Goal: Use online tool/utility: Utilize a website feature to perform a specific function

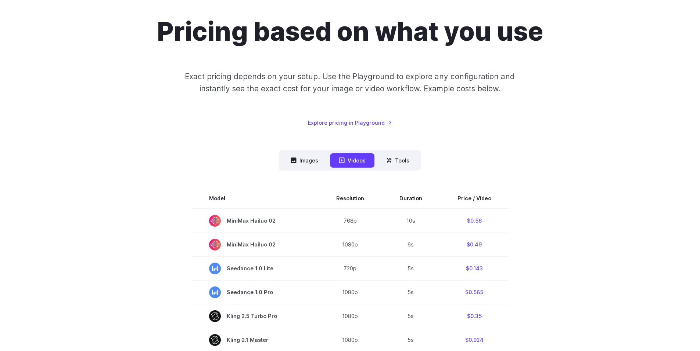
scroll to position [147, 0]
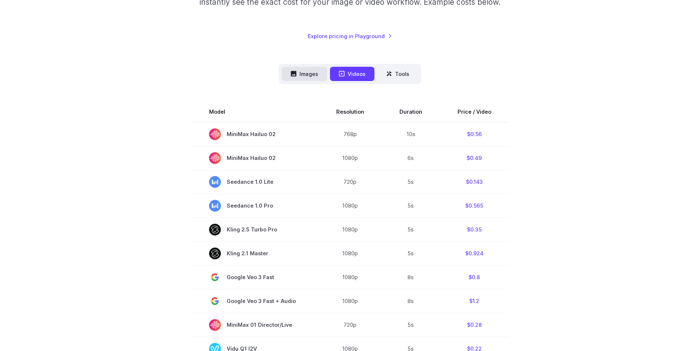
click at [309, 74] on button "Images" at bounding box center [304, 74] width 45 height 14
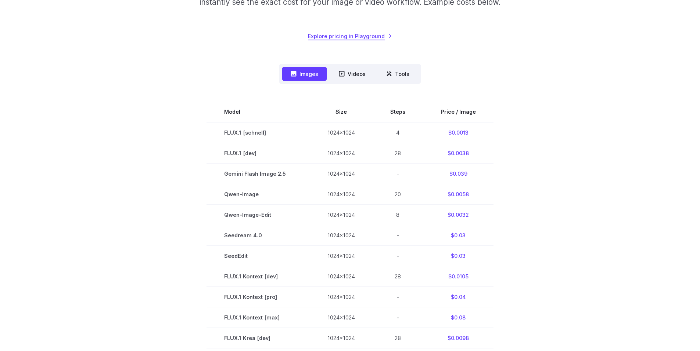
click at [348, 35] on link "Explore pricing in Playground" at bounding box center [350, 36] width 84 height 8
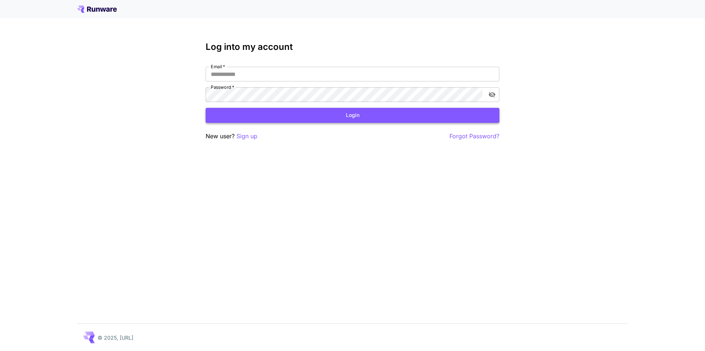
type input "**********"
click at [342, 116] on button "Login" at bounding box center [353, 115] width 294 height 15
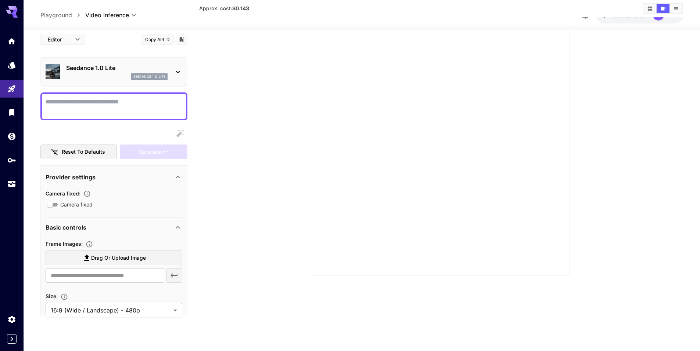
click at [155, 38] on button "Copy AIR ID" at bounding box center [157, 39] width 33 height 11
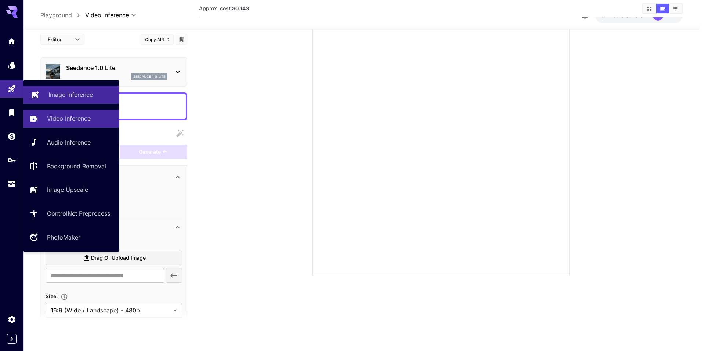
click at [60, 93] on p "Image Inference" at bounding box center [70, 94] width 44 height 9
type input "**********"
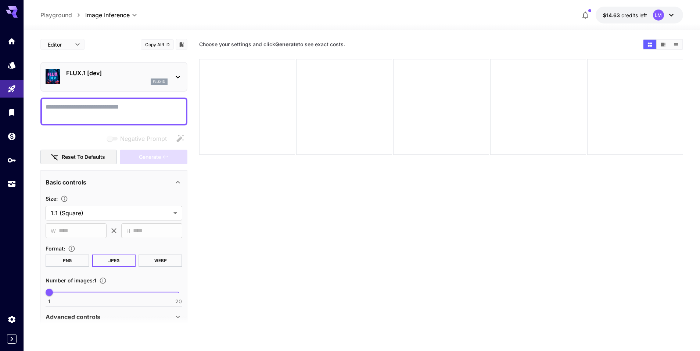
click at [173, 73] on icon at bounding box center [177, 77] width 9 height 9
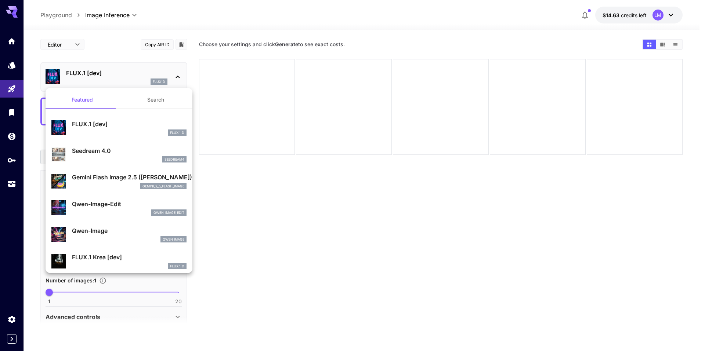
click at [109, 181] on p "Gemini Flash Image 2.5 ([PERSON_NAME])" at bounding box center [129, 177] width 115 height 9
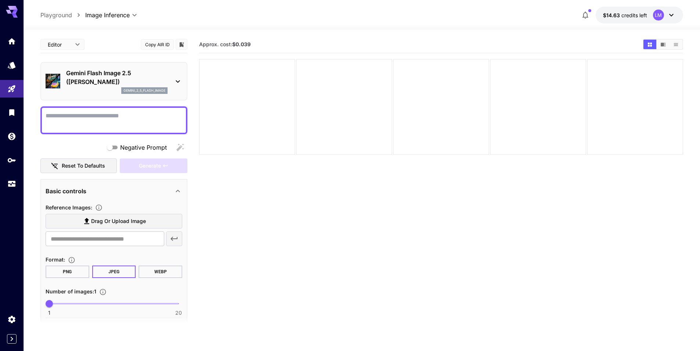
click at [102, 123] on textarea "Negative Prompt" at bounding box center [114, 121] width 137 height 18
paste textarea "**********"
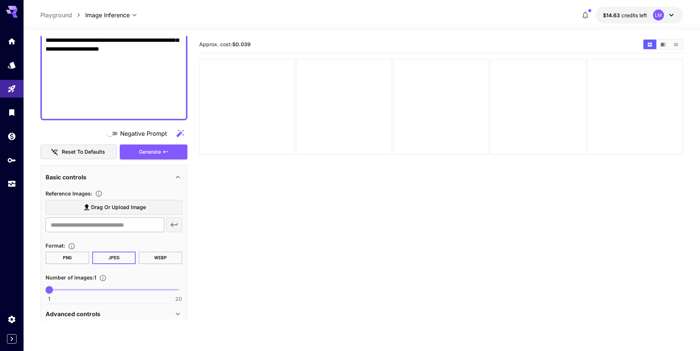
scroll to position [343, 0]
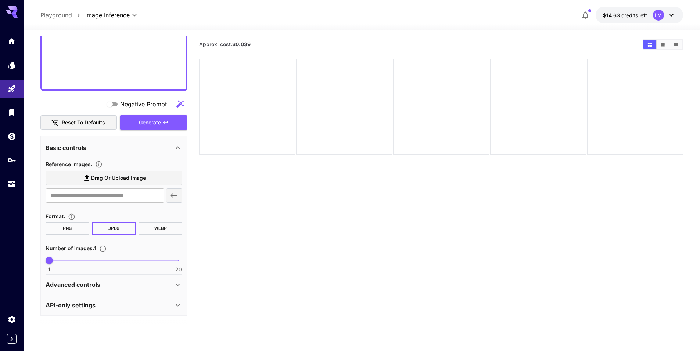
type textarea "**********"
click at [161, 229] on button "WEBP" at bounding box center [160, 229] width 44 height 12
click at [150, 124] on span "Generate" at bounding box center [150, 122] width 22 height 9
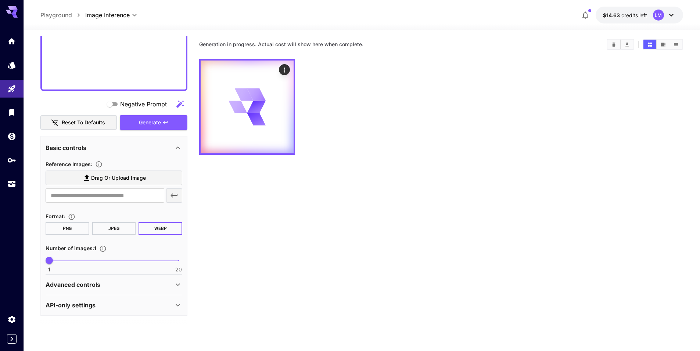
click at [155, 282] on div "Advanced controls" at bounding box center [110, 285] width 128 height 9
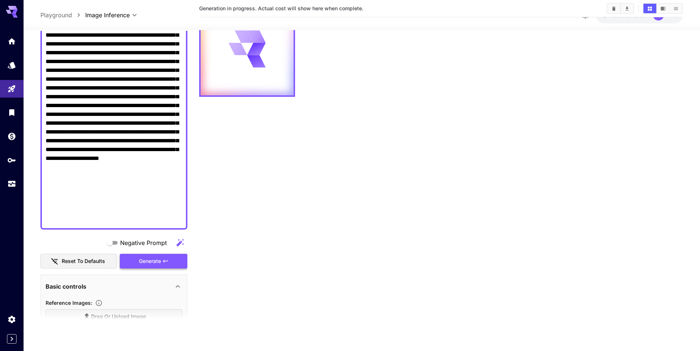
scroll to position [52, 0]
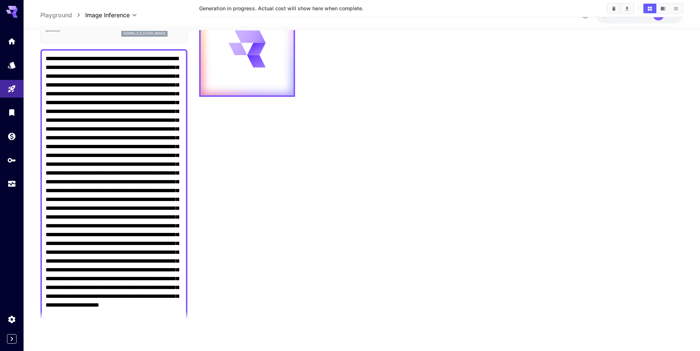
click at [127, 133] on textarea "Negative Prompt" at bounding box center [114, 212] width 137 height 317
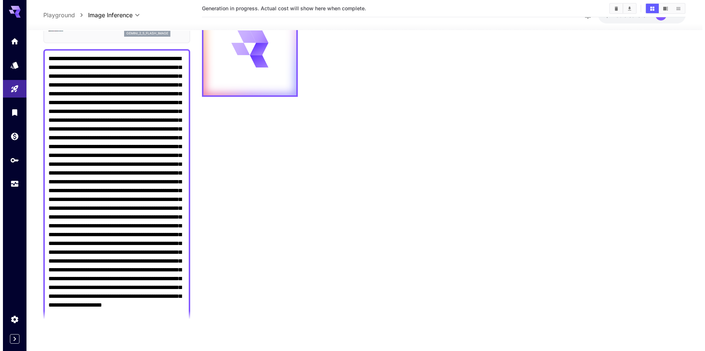
scroll to position [0, 0]
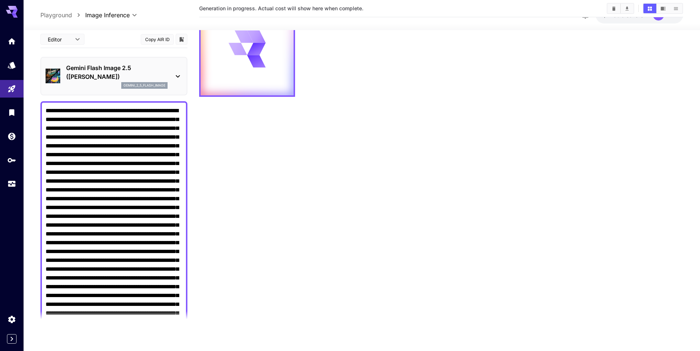
click at [178, 72] on icon at bounding box center [177, 76] width 9 height 9
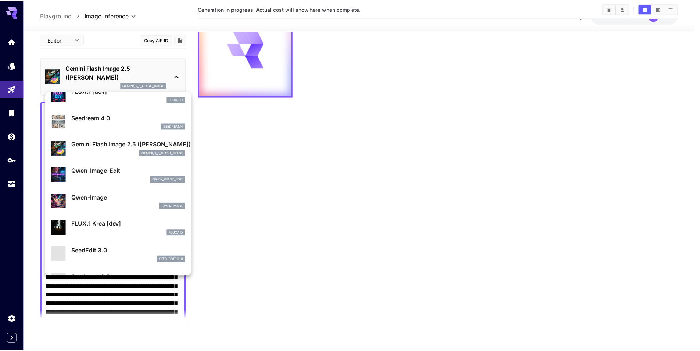
scroll to position [110, 0]
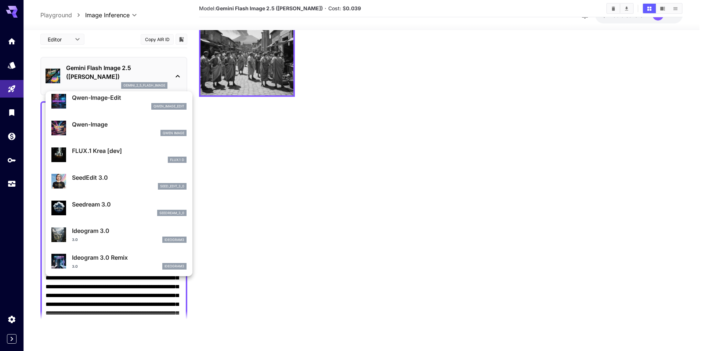
click at [242, 61] on div at bounding box center [352, 175] width 705 height 351
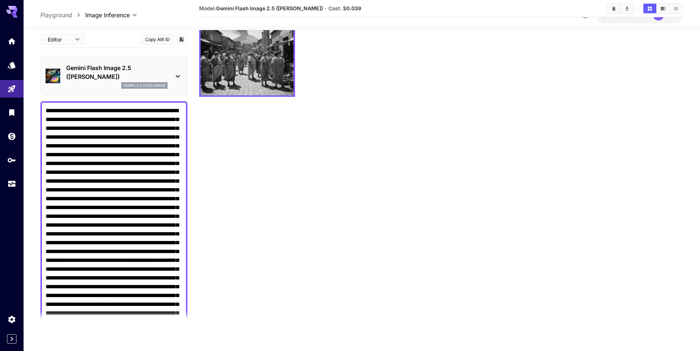
scroll to position [0, 0]
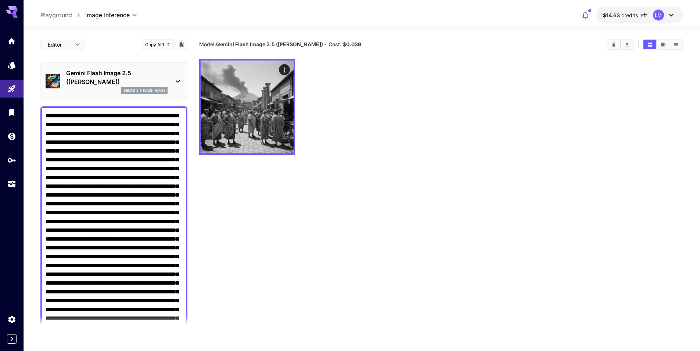
click at [175, 80] on icon at bounding box center [177, 81] width 9 height 9
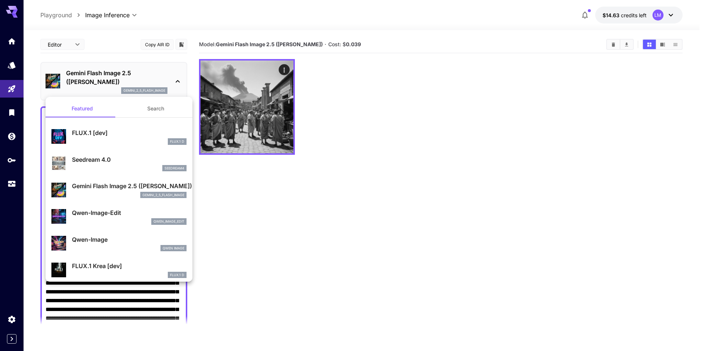
click at [109, 138] on div "FLUX.1 D" at bounding box center [129, 141] width 115 height 7
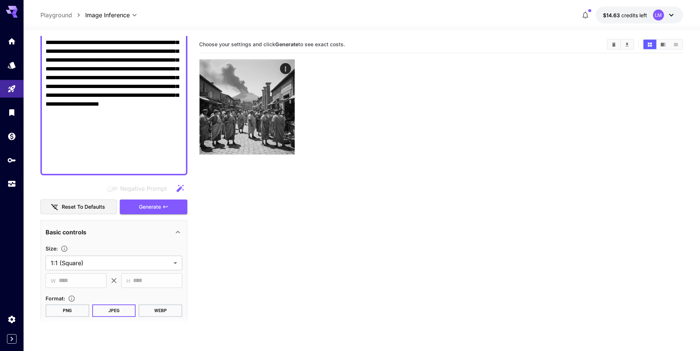
scroll to position [331, 0]
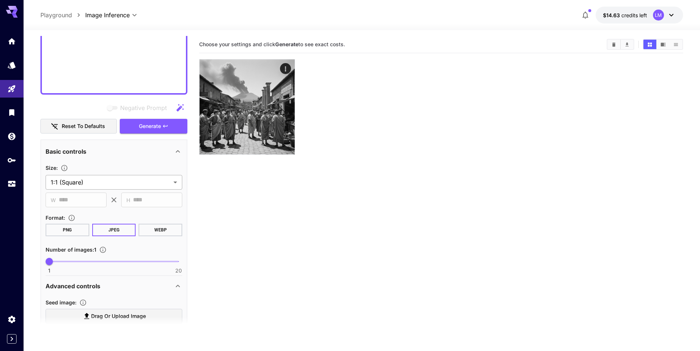
click at [153, 181] on body "**********" at bounding box center [350, 205] width 700 height 410
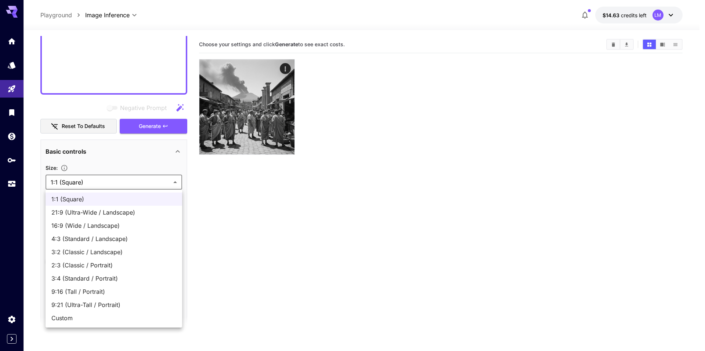
click at [138, 214] on span "21:9 (Ultra-Wide / Landscape)" at bounding box center [113, 212] width 125 height 9
type input "**********"
type input "****"
type input "***"
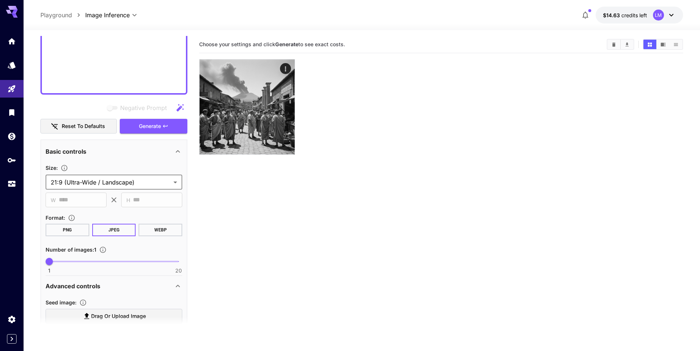
click at [152, 228] on button "WEBP" at bounding box center [160, 230] width 44 height 12
click at [156, 126] on span "Generate" at bounding box center [150, 126] width 22 height 9
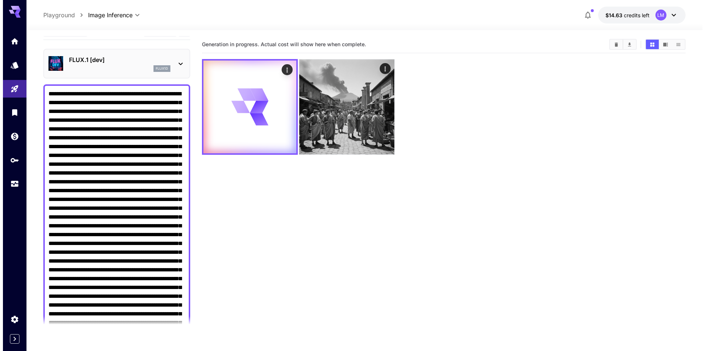
scroll to position [0, 0]
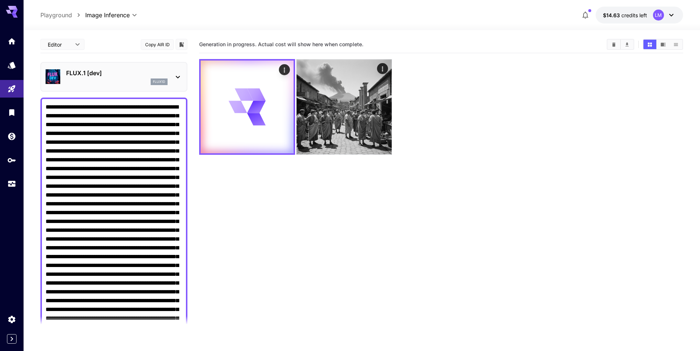
click at [175, 68] on div "FLUX.1 [dev] flux1d" at bounding box center [114, 77] width 137 height 22
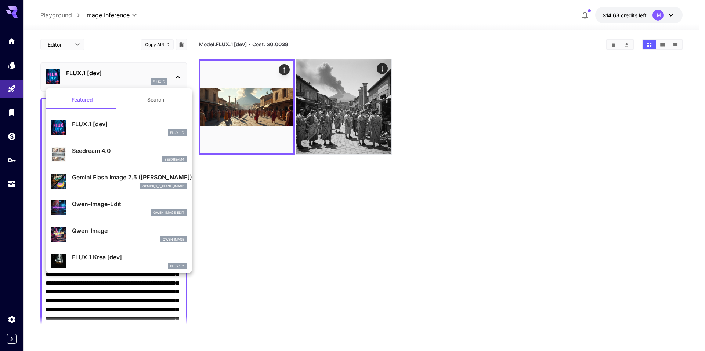
click at [237, 110] on div at bounding box center [352, 175] width 705 height 351
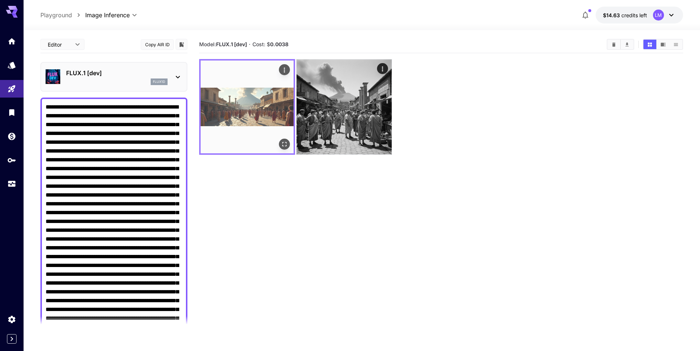
click at [240, 110] on img at bounding box center [247, 107] width 93 height 93
click at [285, 143] on icon "Open in fullscreen" at bounding box center [284, 144] width 7 height 7
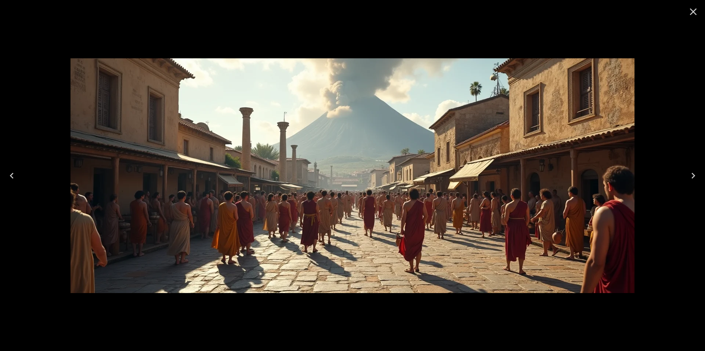
click at [695, 13] on icon "Close" at bounding box center [693, 11] width 7 height 7
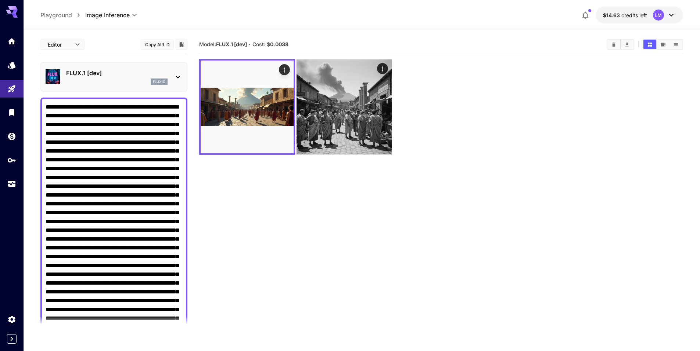
click at [177, 73] on icon at bounding box center [177, 77] width 9 height 9
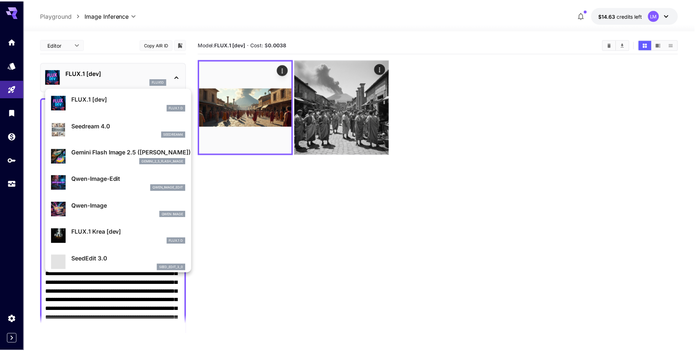
scroll to position [37, 0]
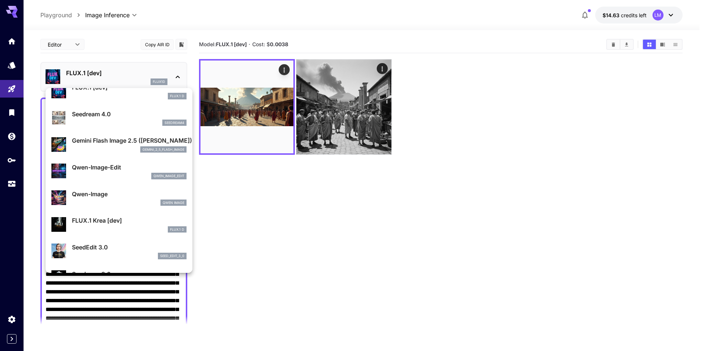
click at [113, 196] on p "Qwen-Image" at bounding box center [129, 194] width 115 height 9
type input "**"
type input "***"
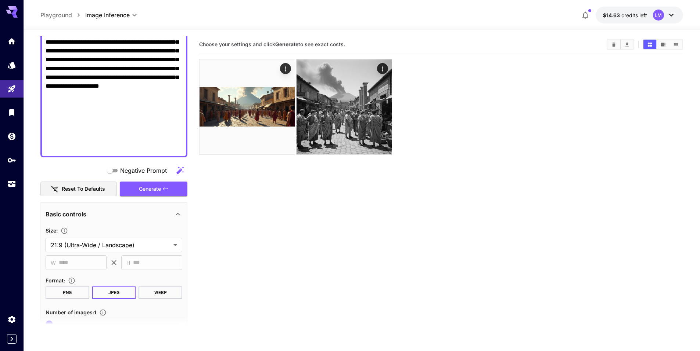
scroll to position [331, 0]
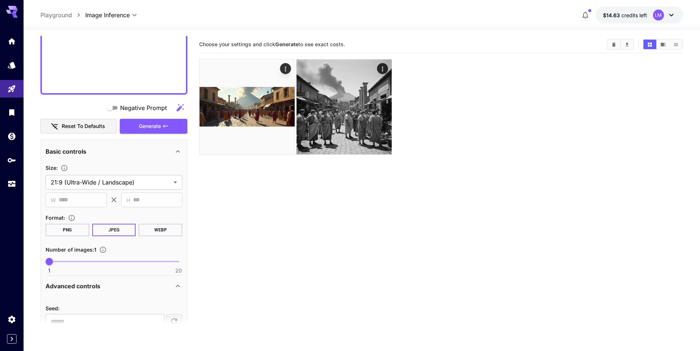
click at [155, 230] on button "WEBP" at bounding box center [160, 230] width 44 height 12
click at [152, 129] on span "Generate" at bounding box center [150, 126] width 22 height 9
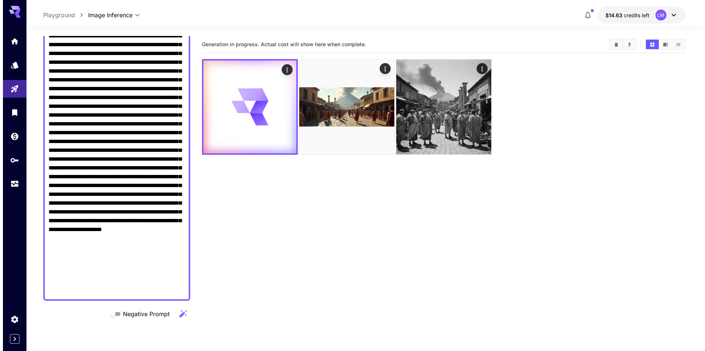
scroll to position [0, 0]
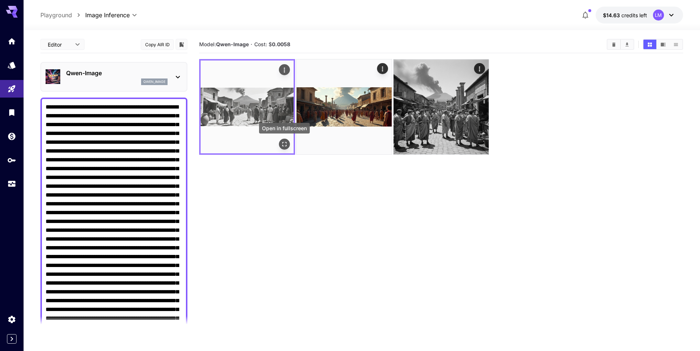
click at [285, 144] on icon "Open in fullscreen" at bounding box center [284, 144] width 7 height 7
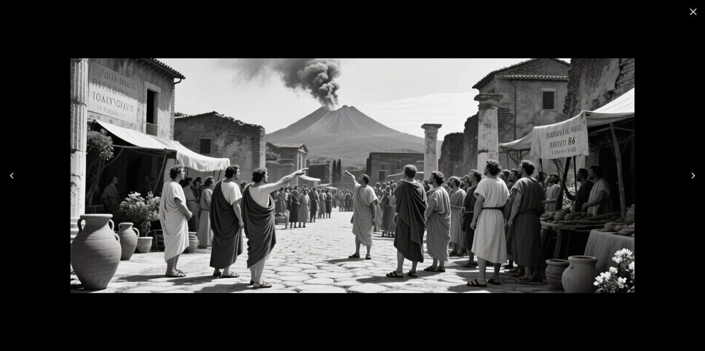
click at [692, 11] on icon "Close" at bounding box center [694, 12] width 12 height 12
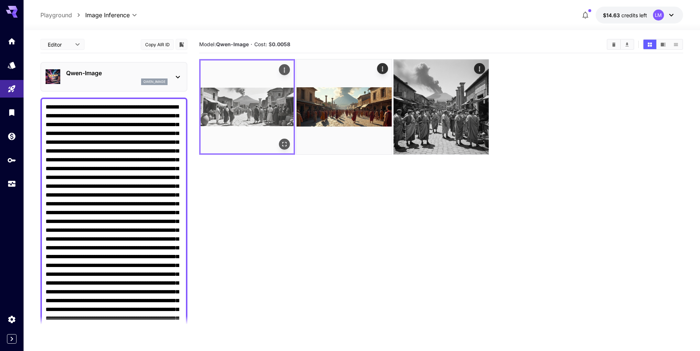
click at [256, 120] on img at bounding box center [247, 107] width 93 height 93
click at [284, 140] on button "Open in fullscreen" at bounding box center [284, 144] width 11 height 11
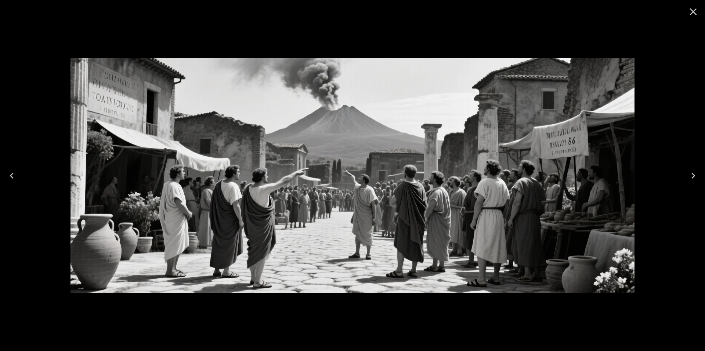
click at [692, 11] on icon "Close" at bounding box center [694, 12] width 12 height 12
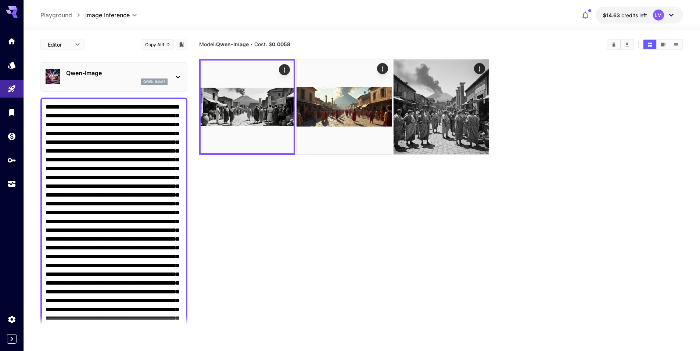
click at [173, 75] on icon at bounding box center [177, 77] width 9 height 9
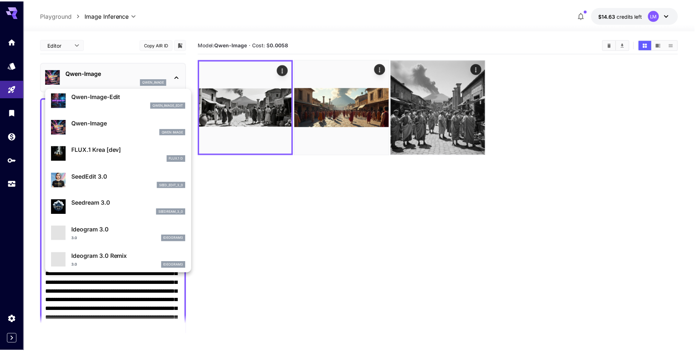
scroll to position [110, 0]
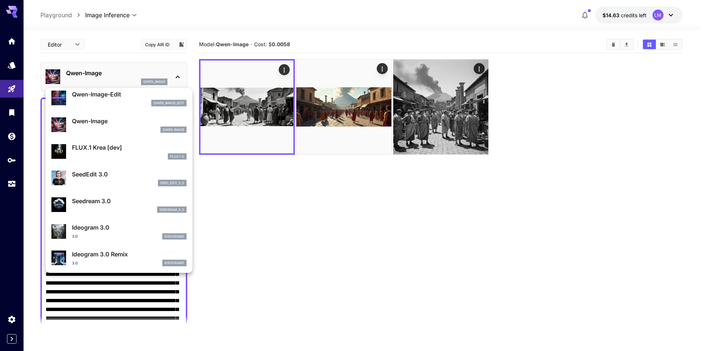
click at [91, 202] on p "Seedream 3.0" at bounding box center [129, 201] width 115 height 9
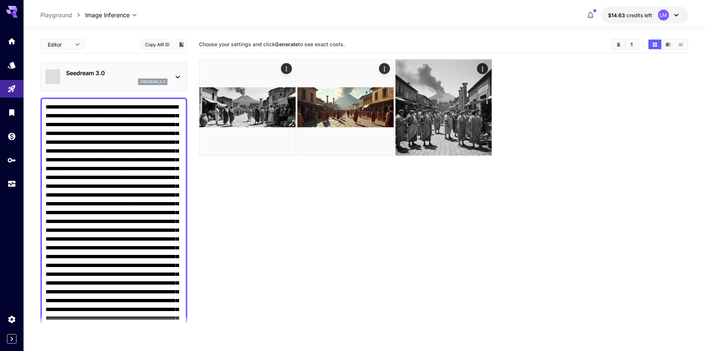
type input "**********"
type input "****"
type input "***"
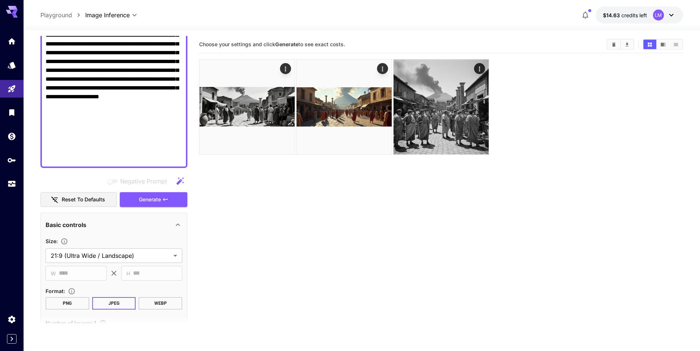
scroll to position [294, 0]
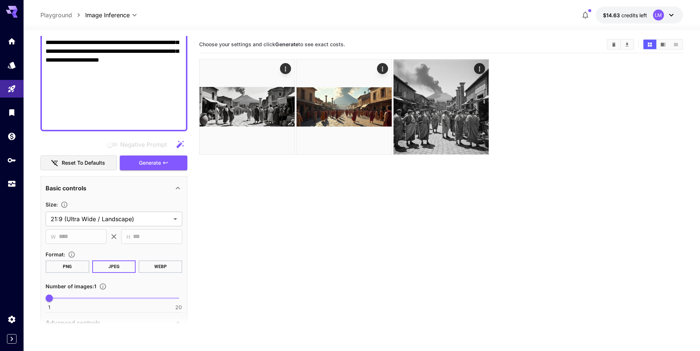
click at [162, 268] on button "WEBP" at bounding box center [160, 267] width 44 height 12
click at [145, 162] on span "Generate" at bounding box center [150, 163] width 22 height 9
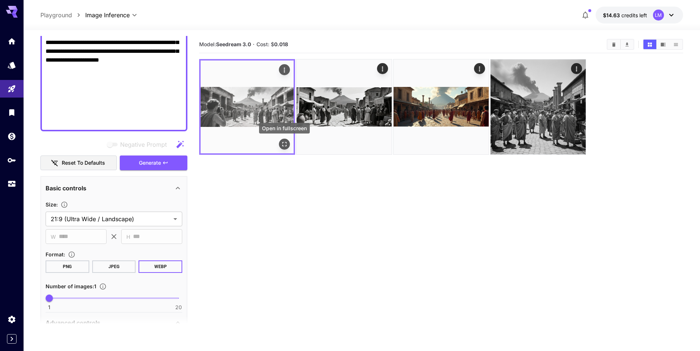
click at [284, 144] on icon "Open in fullscreen" at bounding box center [284, 144] width 7 height 7
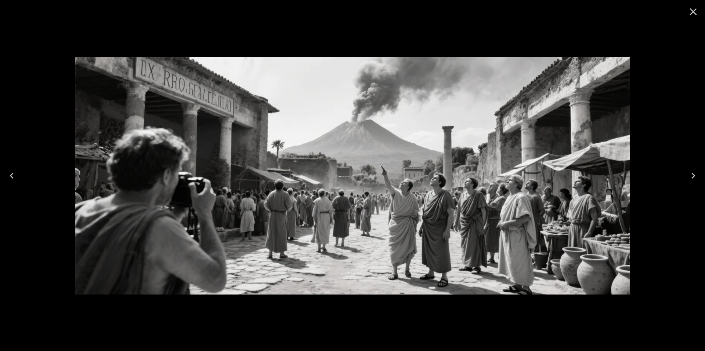
click at [694, 11] on icon "Close" at bounding box center [694, 12] width 12 height 12
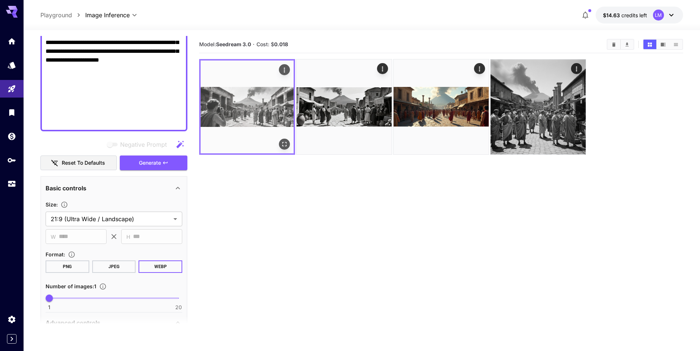
click at [260, 101] on img at bounding box center [247, 107] width 93 height 93
click at [284, 139] on button "Open in fullscreen" at bounding box center [284, 144] width 11 height 11
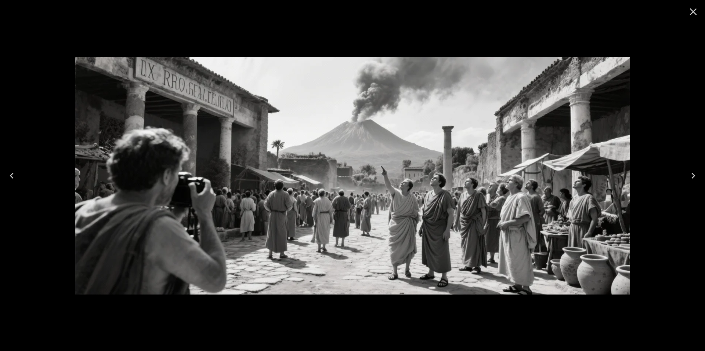
click at [694, 10] on icon "Close" at bounding box center [694, 12] width 12 height 12
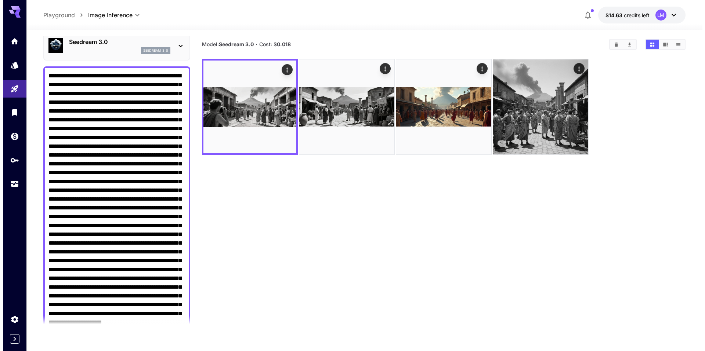
scroll to position [0, 0]
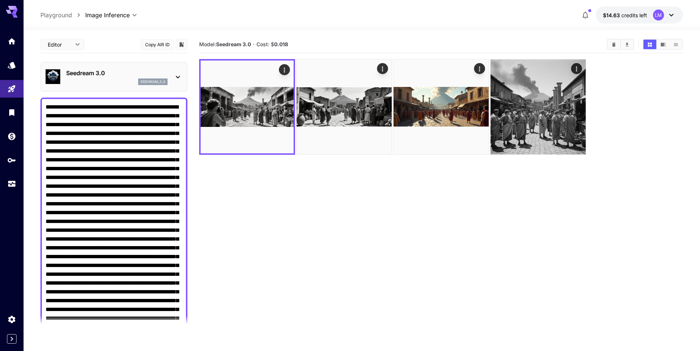
click at [176, 76] on icon at bounding box center [178, 77] width 4 height 3
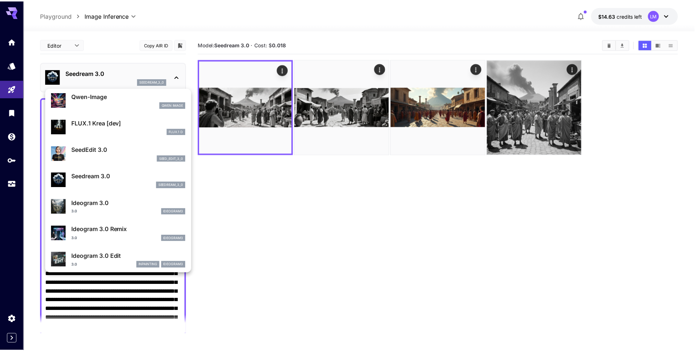
scroll to position [147, 0]
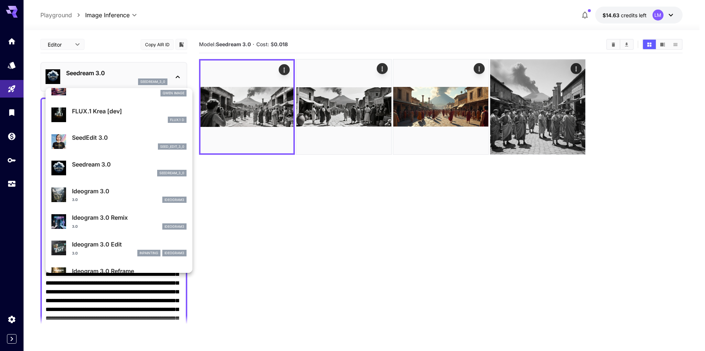
click at [119, 193] on p "Ideogram 3.0" at bounding box center [129, 191] width 115 height 9
type input "**********"
type input "****"
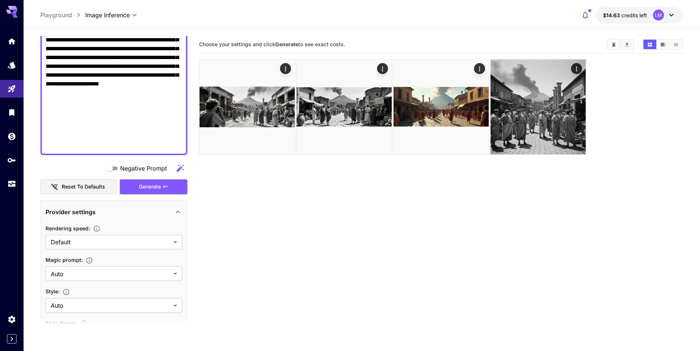
scroll to position [367, 0]
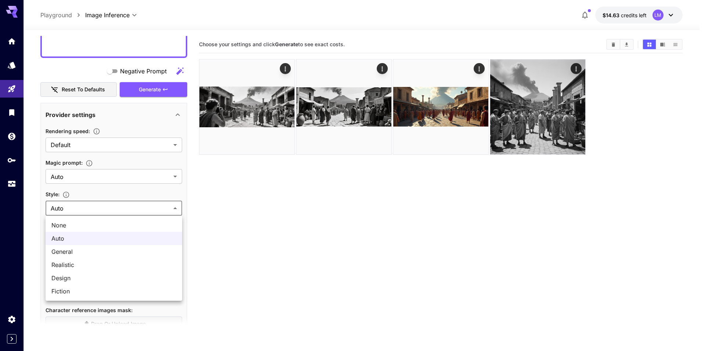
click at [150, 205] on body "**********" at bounding box center [352, 205] width 705 height 410
click at [127, 267] on span "Realistic" at bounding box center [113, 265] width 125 height 9
type input "*********"
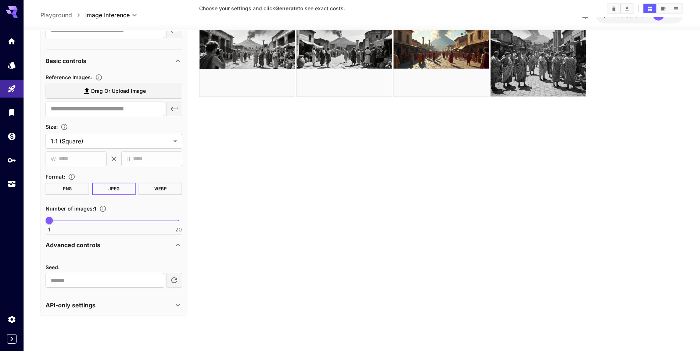
scroll to position [678, 0]
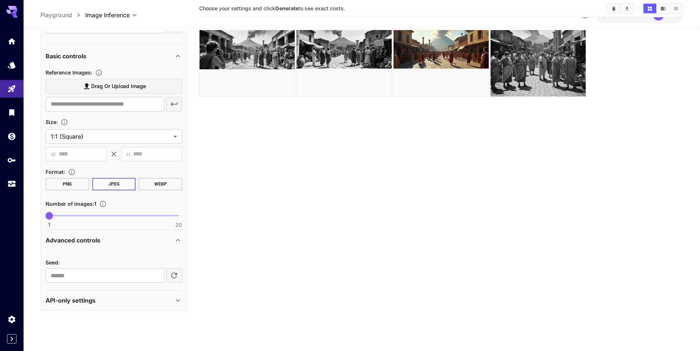
click at [156, 186] on button "WEBP" at bounding box center [160, 184] width 44 height 12
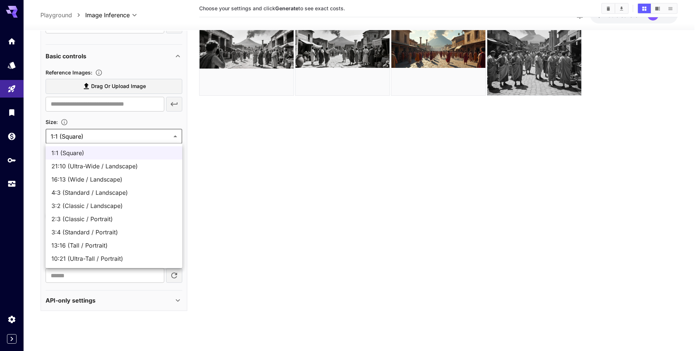
click at [148, 140] on body "**********" at bounding box center [350, 147] width 700 height 410
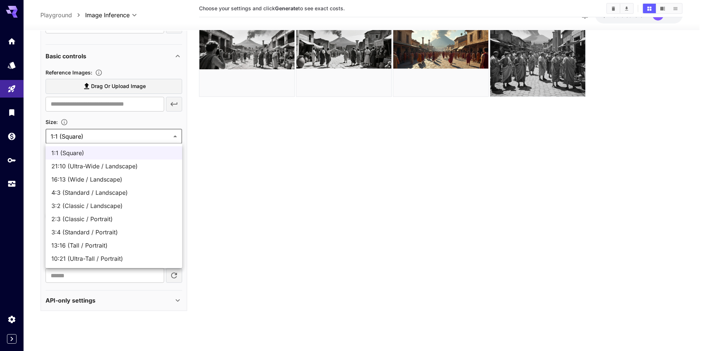
click at [137, 164] on span "21:10 (Ultra-Wide / Landscape)" at bounding box center [113, 166] width 125 height 9
type input "**********"
type input "****"
type input "***"
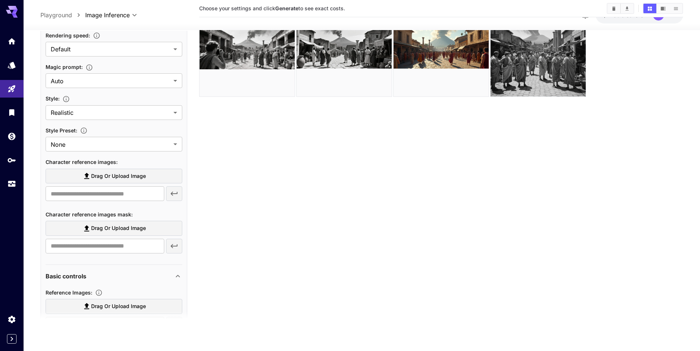
scroll to position [274, 0]
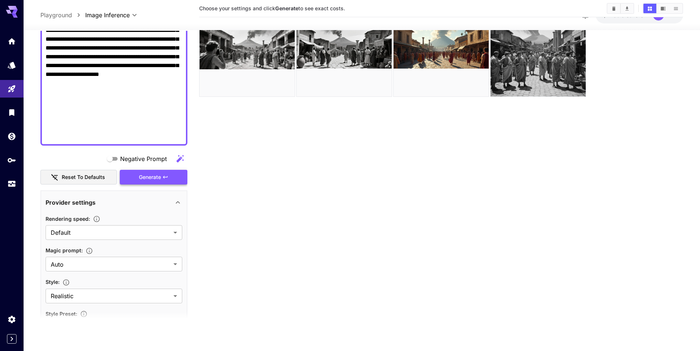
click at [144, 178] on span "Generate" at bounding box center [150, 177] width 22 height 9
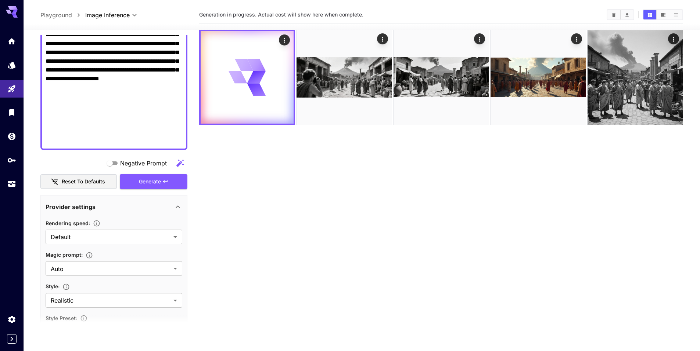
scroll to position [0, 0]
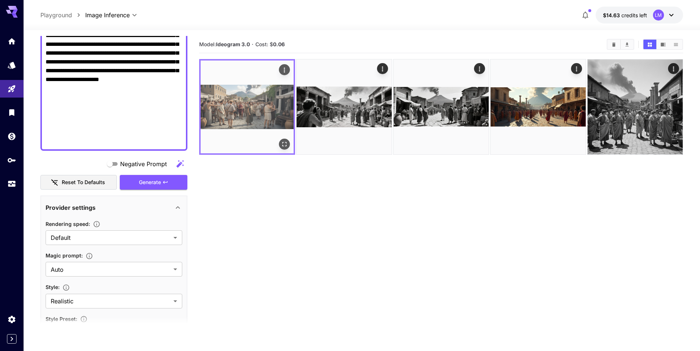
click at [281, 141] on icon "Open in fullscreen" at bounding box center [284, 144] width 7 height 7
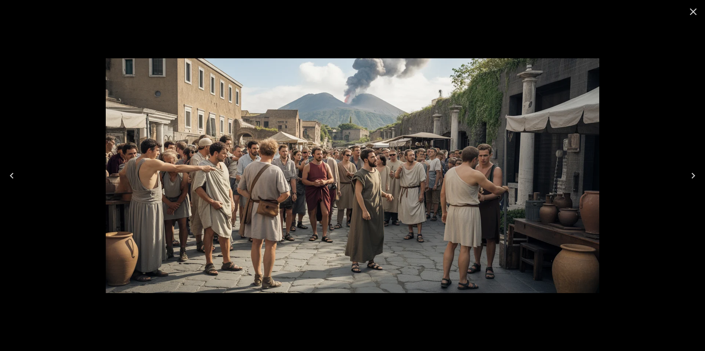
click at [695, 12] on icon "Close" at bounding box center [694, 12] width 12 height 12
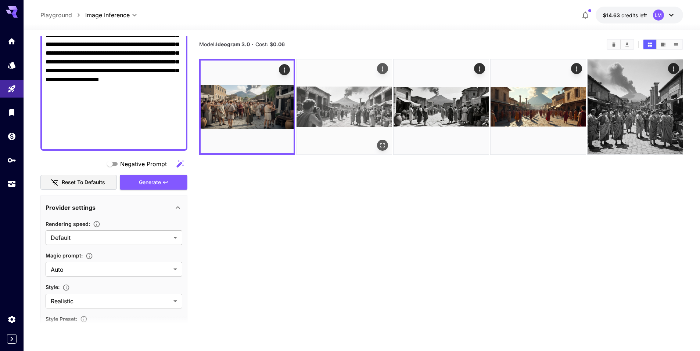
click at [342, 115] on img at bounding box center [343, 106] width 95 height 95
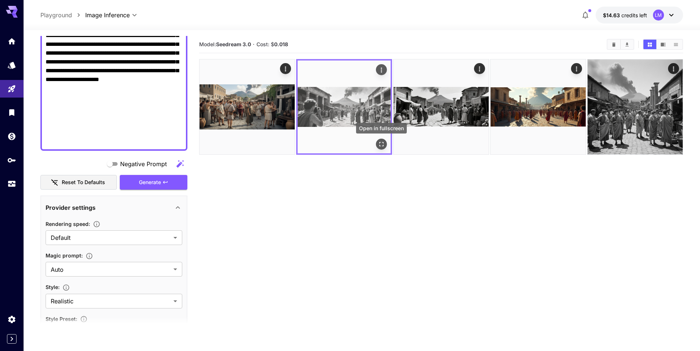
click at [381, 142] on icon "Open in fullscreen" at bounding box center [381, 144] width 7 height 7
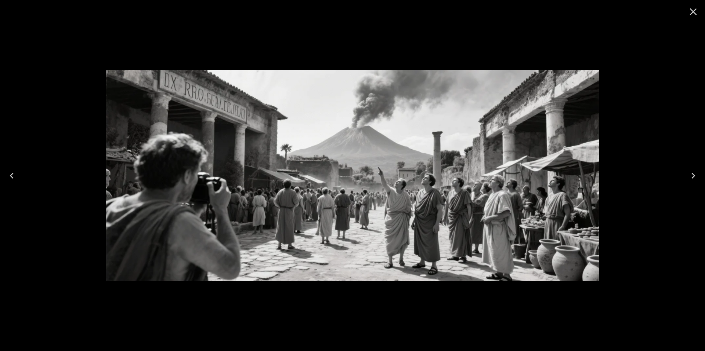
click at [694, 12] on icon "Close" at bounding box center [694, 12] width 12 height 12
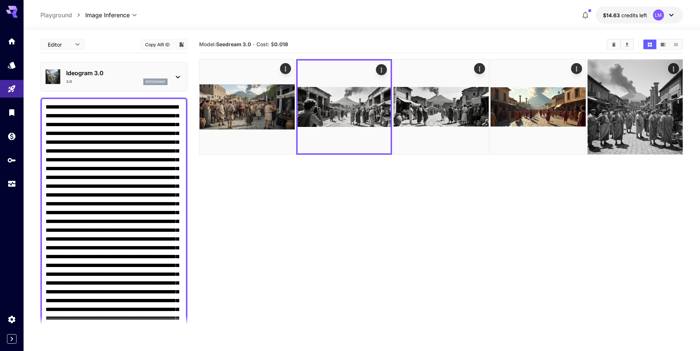
click at [109, 71] on p "Ideogram 3.0" at bounding box center [116, 73] width 101 height 9
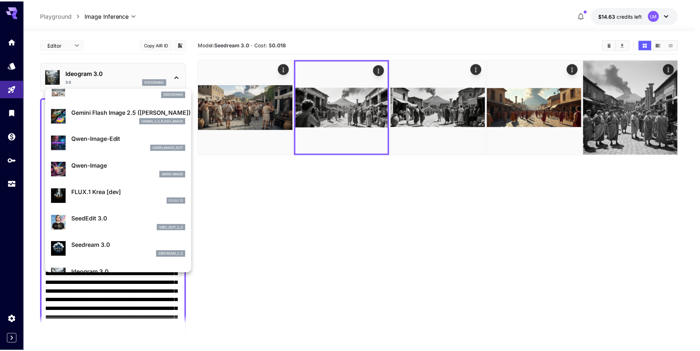
scroll to position [73, 0]
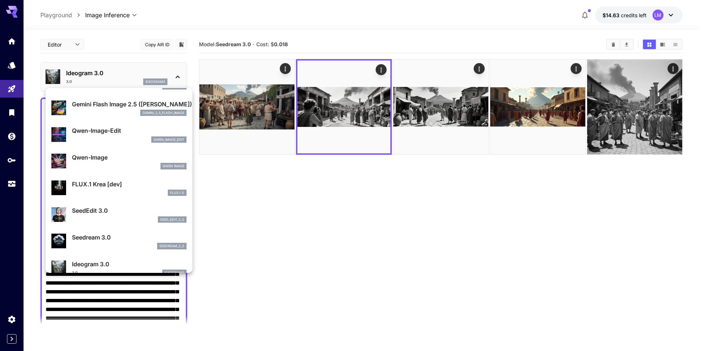
drag, startPoint x: 121, startPoint y: 185, endPoint x: 399, endPoint y: 117, distance: 285.9
click at [121, 185] on p "FLUX.1 Krea [dev]" at bounding box center [129, 184] width 115 height 9
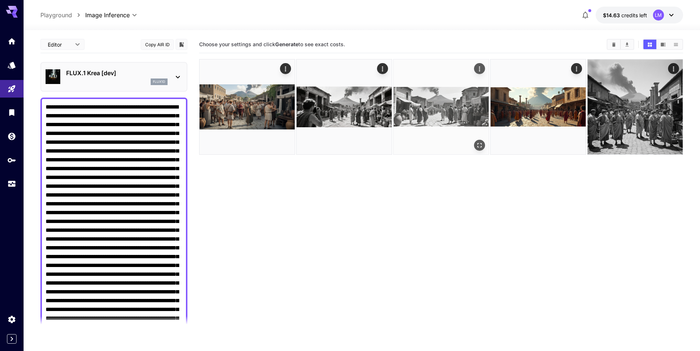
click at [419, 107] on img at bounding box center [440, 106] width 95 height 95
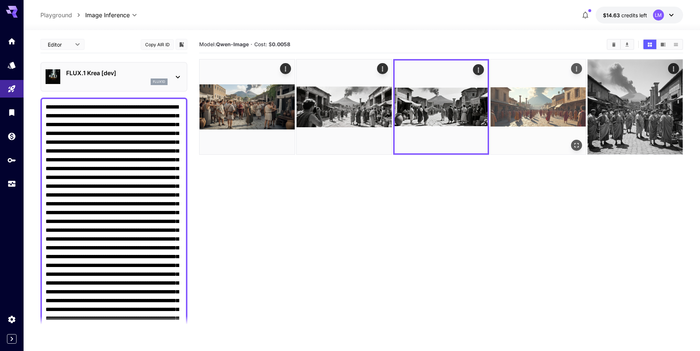
click at [523, 108] on img at bounding box center [537, 106] width 95 height 95
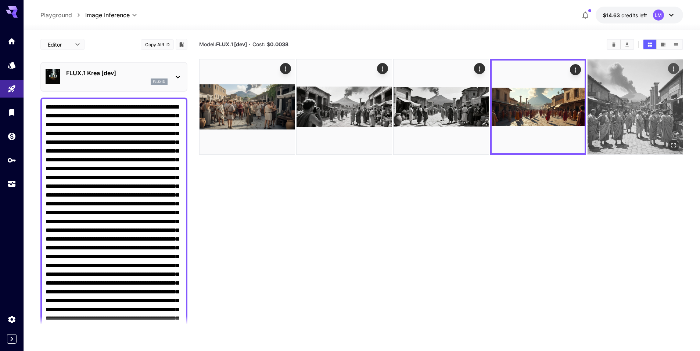
click at [602, 97] on img at bounding box center [634, 106] width 95 height 95
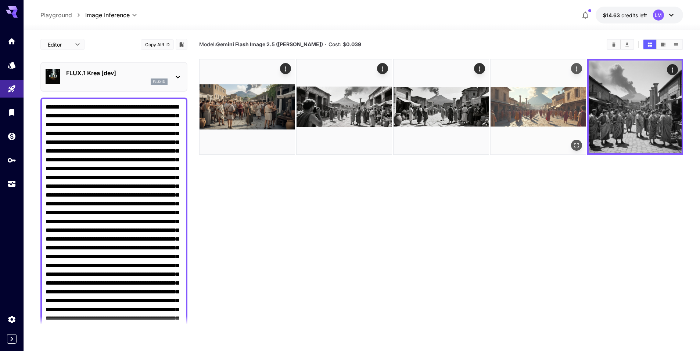
click at [538, 100] on img at bounding box center [537, 106] width 95 height 95
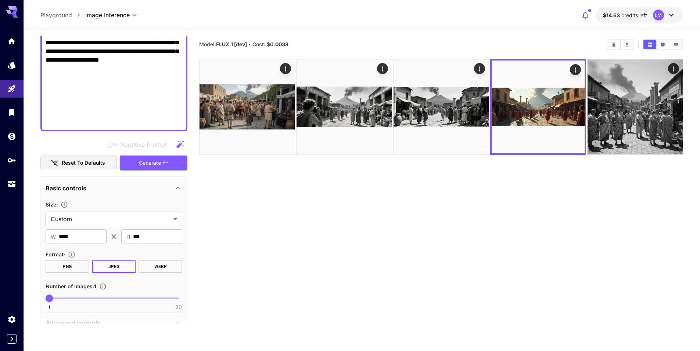
scroll to position [404, 0]
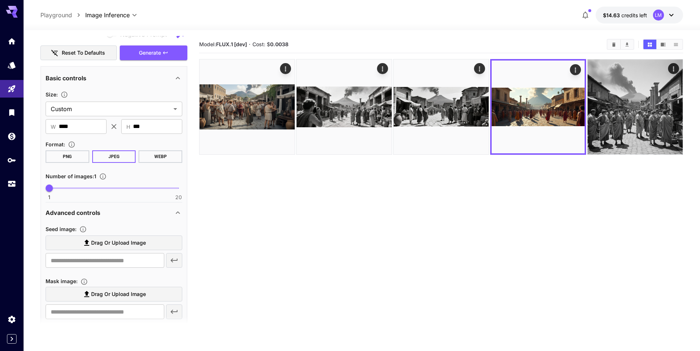
click at [159, 157] on button "WEBP" at bounding box center [160, 157] width 44 height 12
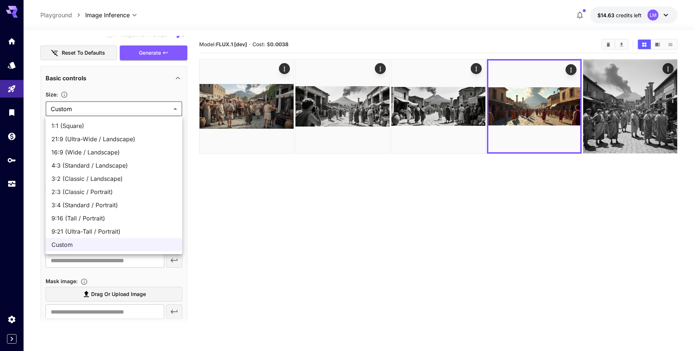
click at [156, 113] on body "**********" at bounding box center [350, 205] width 700 height 410
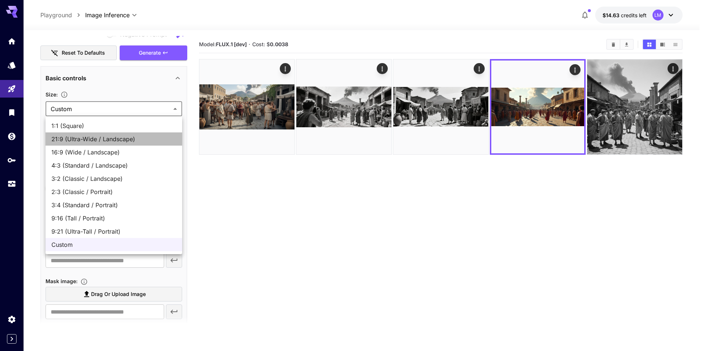
click at [141, 135] on span "21:9 (Ultra-Wide / Landscape)" at bounding box center [113, 139] width 125 height 9
type input "**********"
type input "****"
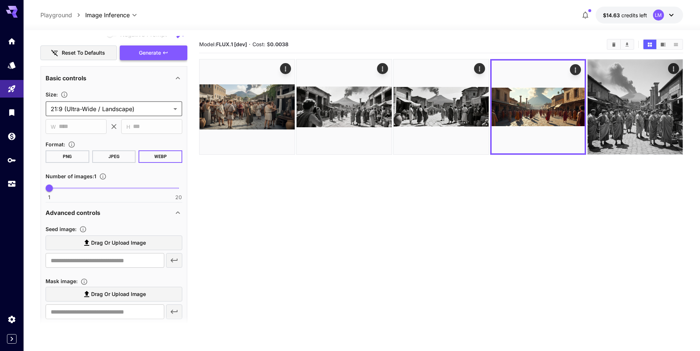
click at [145, 52] on span "Generate" at bounding box center [150, 52] width 22 height 9
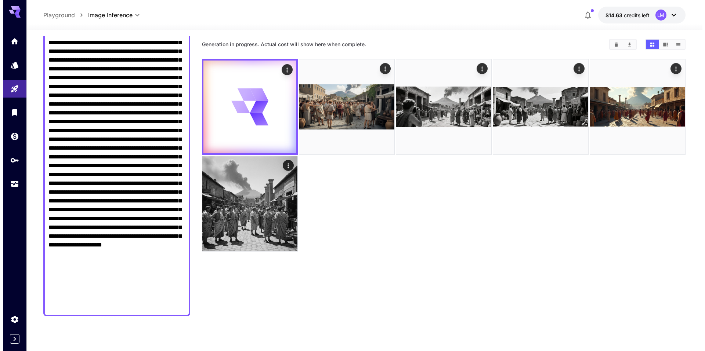
scroll to position [0, 0]
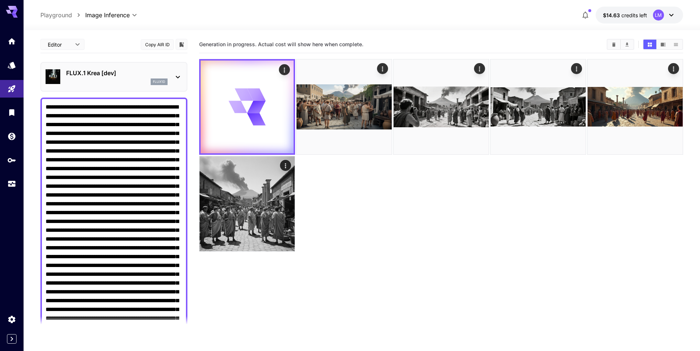
click at [158, 74] on p "FLUX.1 Krea [dev]" at bounding box center [116, 73] width 101 height 9
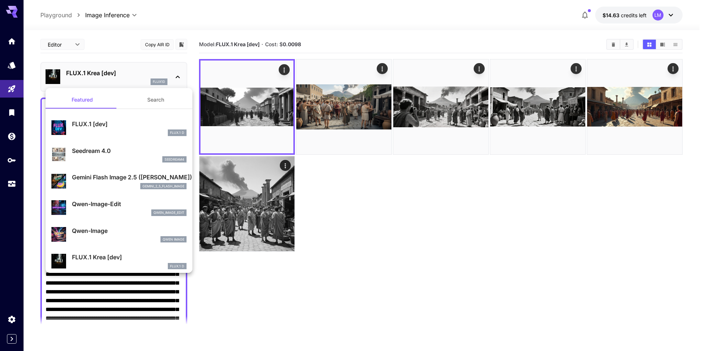
scroll to position [37, 0]
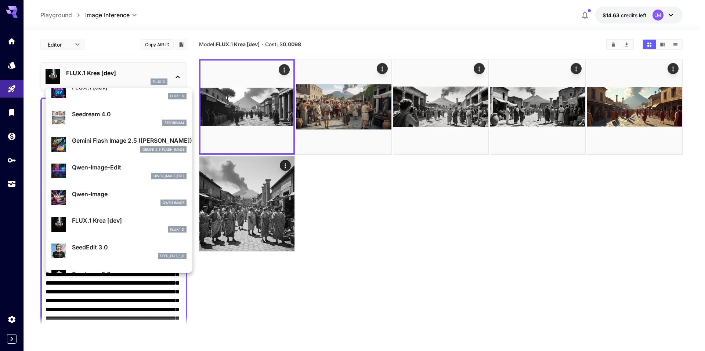
click at [280, 124] on div at bounding box center [352, 175] width 705 height 351
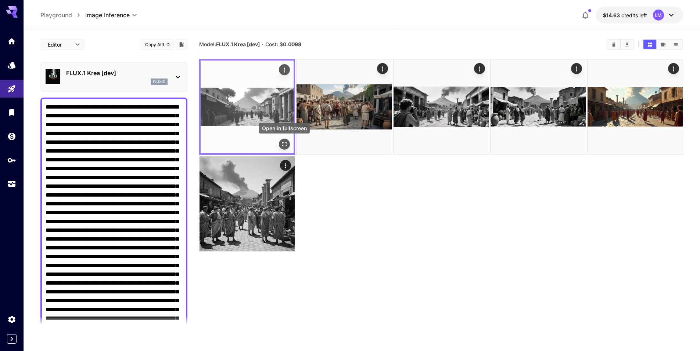
click at [283, 142] on icon "Open in fullscreen" at bounding box center [284, 144] width 4 height 4
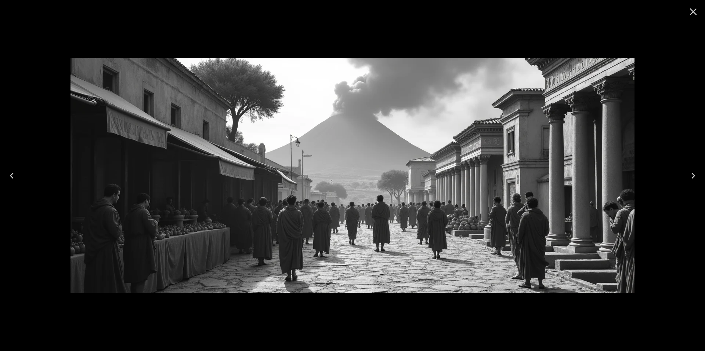
click at [692, 12] on icon "Close" at bounding box center [694, 12] width 12 height 12
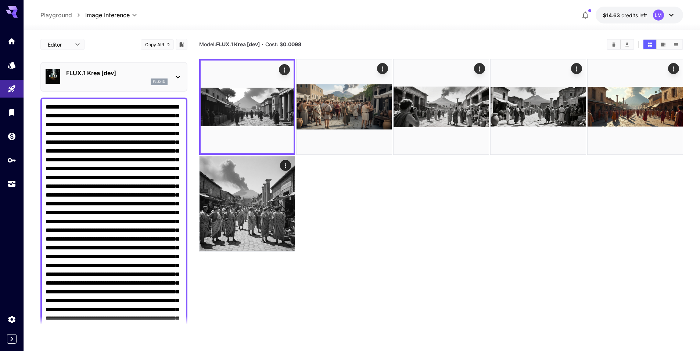
click at [178, 75] on icon at bounding box center [177, 77] width 9 height 9
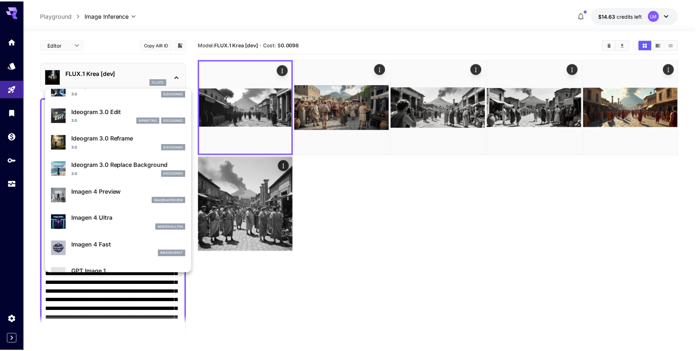
scroll to position [294, 0]
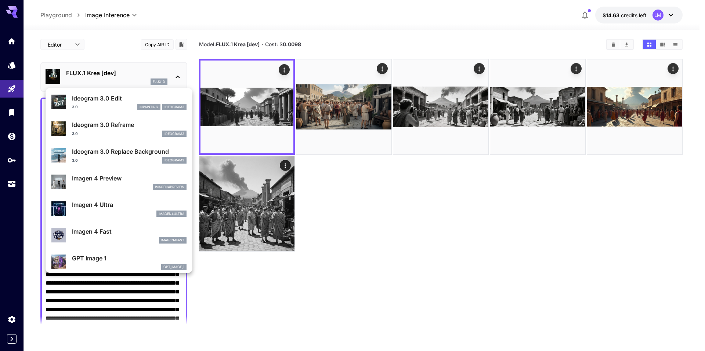
click at [88, 182] on p "Imagen 4 Preview" at bounding box center [129, 178] width 115 height 9
type input "**********"
type input "****"
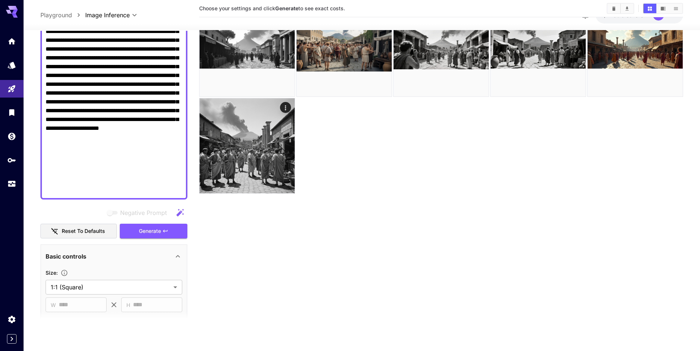
scroll to position [367, 0]
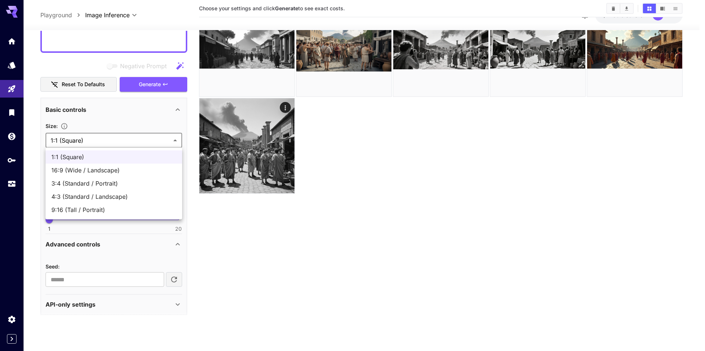
click at [137, 142] on body "**********" at bounding box center [352, 147] width 705 height 410
drag, startPoint x: 134, startPoint y: 163, endPoint x: 133, endPoint y: 167, distance: 4.2
click at [133, 167] on ul "1:1 (Square) 16:9 (Wide / Landscape) 3:4 (Standard / Portrait) 4:3 (Standard / …" at bounding box center [114, 184] width 137 height 72
click at [133, 169] on span "16:9 (Wide / Landscape)" at bounding box center [113, 170] width 125 height 9
type input "**********"
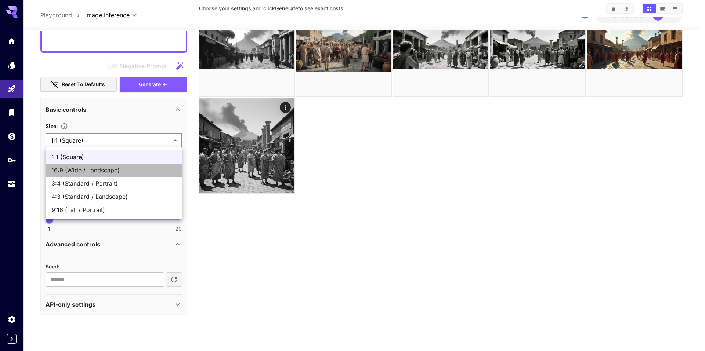
type input "****"
type input "***"
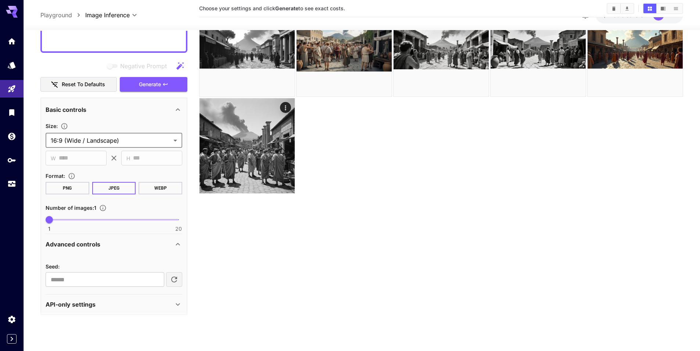
click at [158, 189] on button "WEBP" at bounding box center [160, 188] width 44 height 12
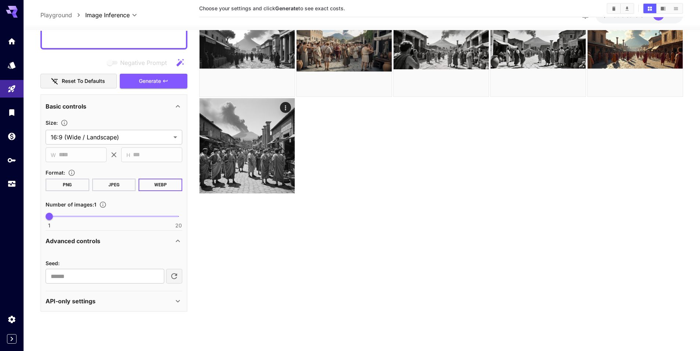
scroll to position [371, 0]
click at [152, 82] on span "Generate" at bounding box center [150, 80] width 22 height 9
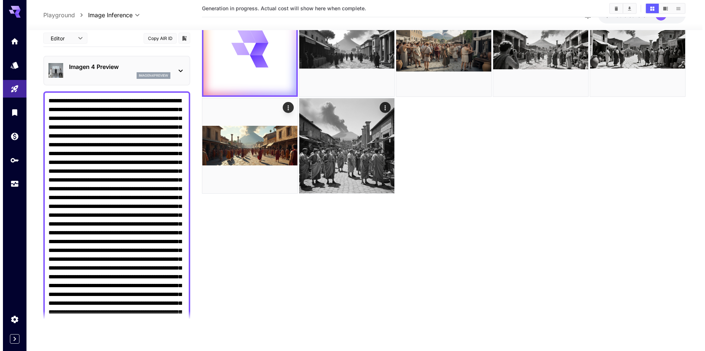
scroll to position [0, 0]
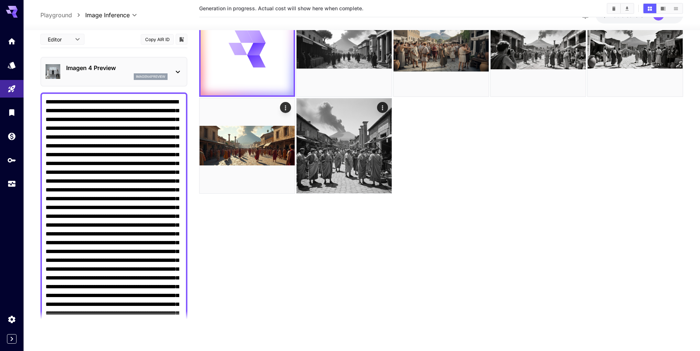
click at [172, 68] on div "Imagen 4 Preview imagen4preview" at bounding box center [114, 72] width 137 height 22
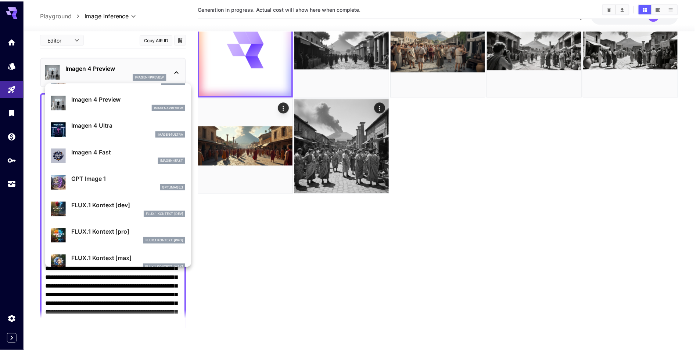
scroll to position [332, 0]
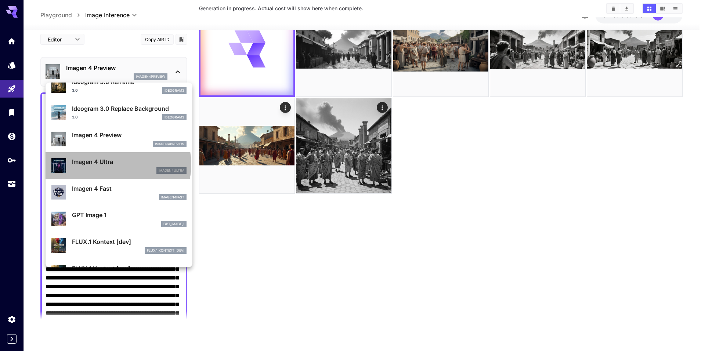
click at [118, 165] on p "Imagen 4 Ultra" at bounding box center [129, 162] width 115 height 9
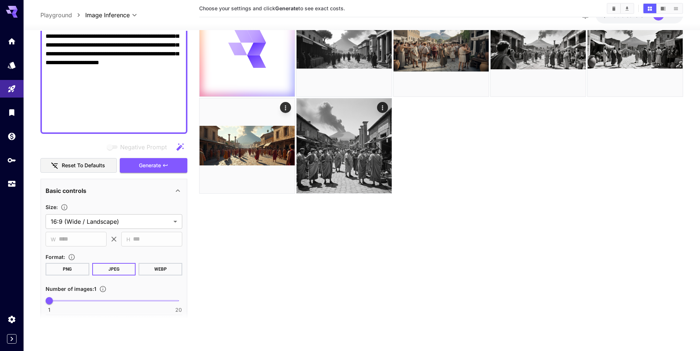
scroll to position [371, 0]
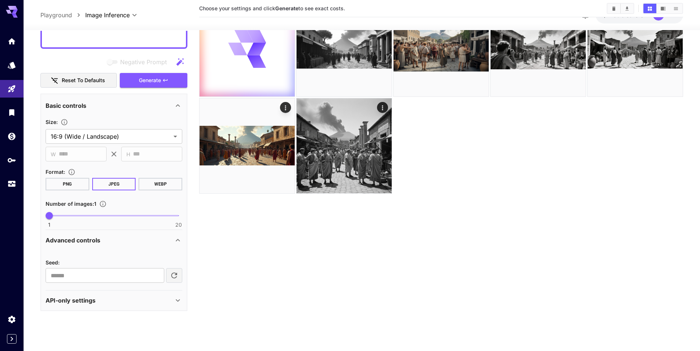
click at [159, 187] on button "WEBP" at bounding box center [160, 184] width 44 height 12
click at [141, 83] on span "Generate" at bounding box center [150, 80] width 22 height 9
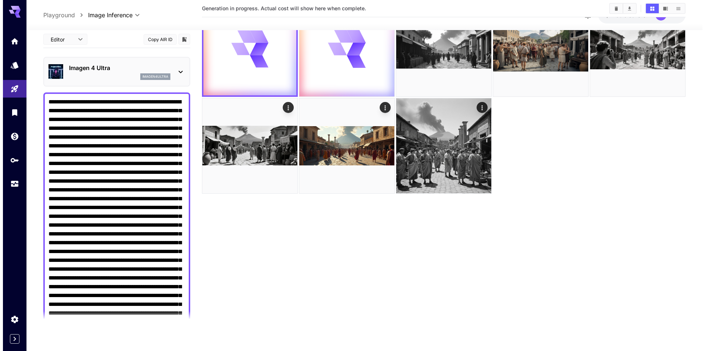
scroll to position [0, 0]
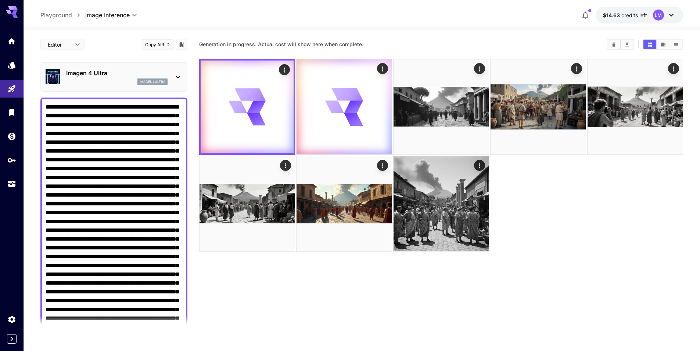
click at [169, 75] on div "Imagen 4 Ultra imagen4ultra" at bounding box center [114, 77] width 137 height 22
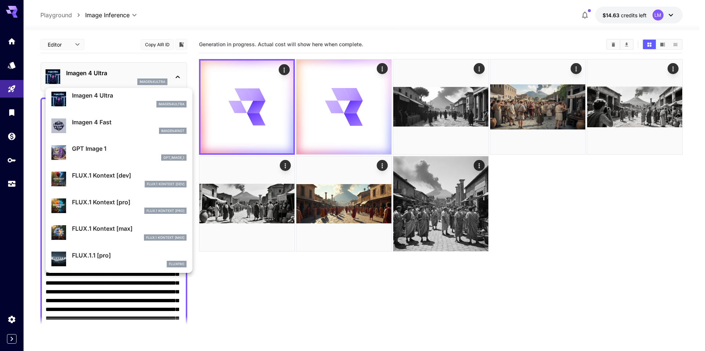
scroll to position [441, 0]
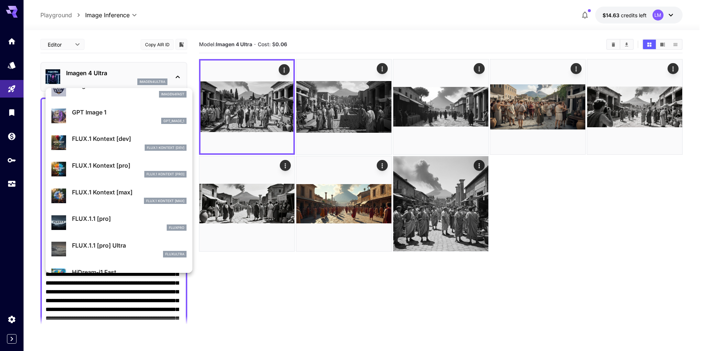
click at [281, 105] on div at bounding box center [352, 175] width 705 height 351
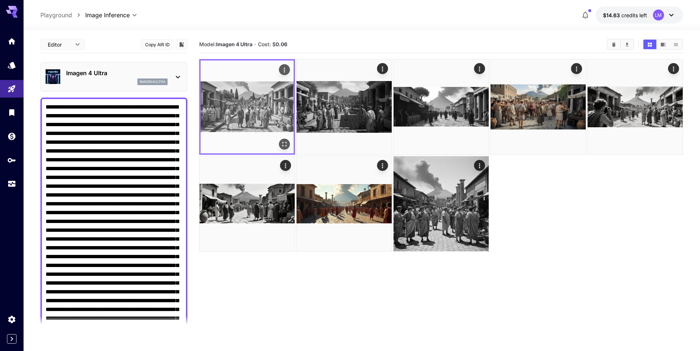
click at [282, 143] on icon "Open in fullscreen" at bounding box center [284, 144] width 4 height 4
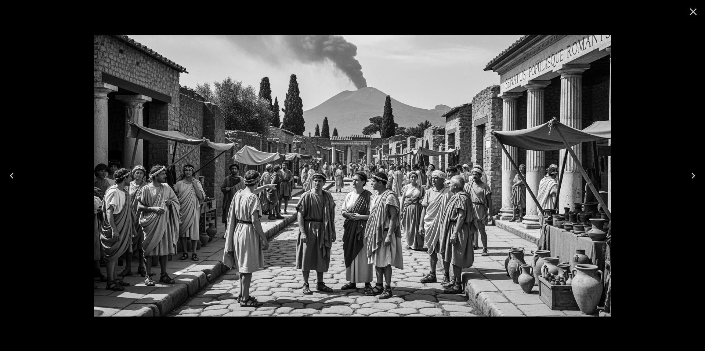
click at [696, 10] on icon "Close" at bounding box center [694, 12] width 12 height 12
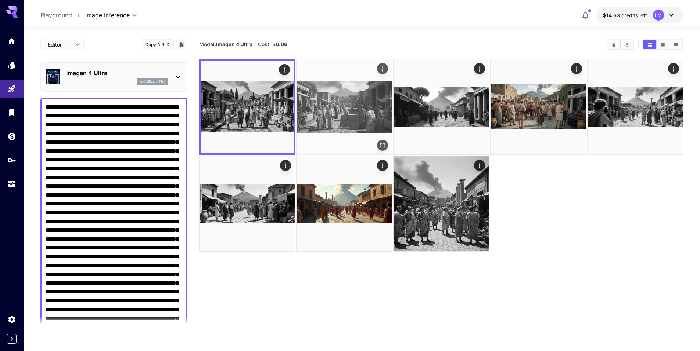
click at [364, 114] on img at bounding box center [343, 106] width 95 height 95
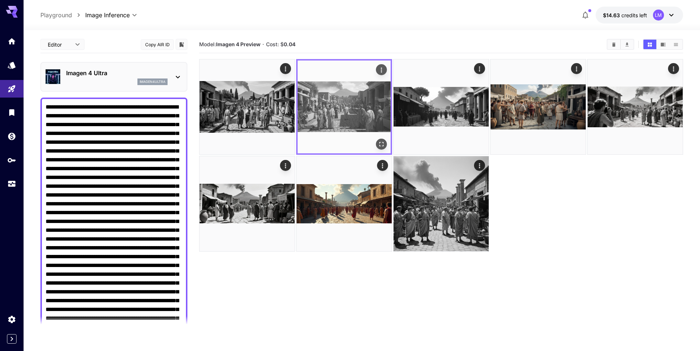
click at [378, 144] on icon "Open in fullscreen" at bounding box center [381, 144] width 7 height 7
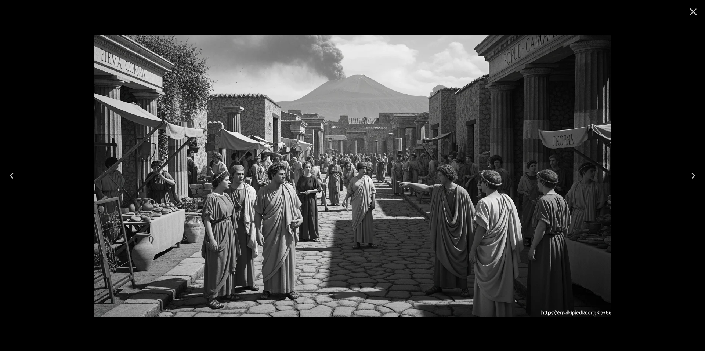
click at [693, 12] on icon "Close" at bounding box center [693, 11] width 7 height 7
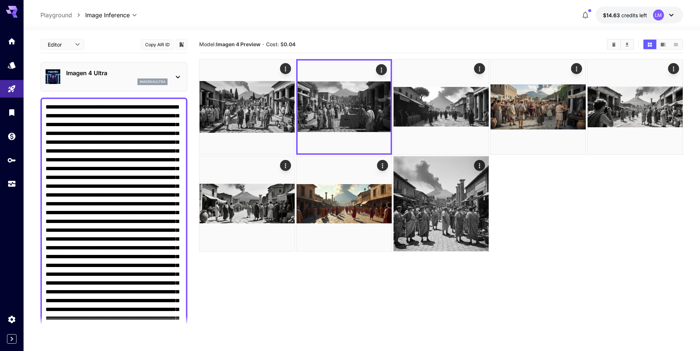
click at [172, 69] on div "Imagen 4 Ultra imagen4ultra" at bounding box center [114, 77] width 137 height 22
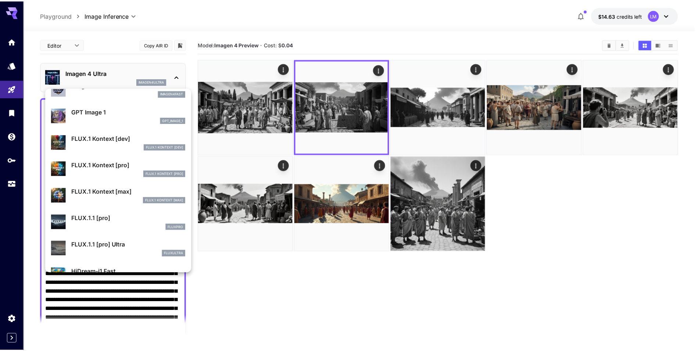
scroll to position [478, 0]
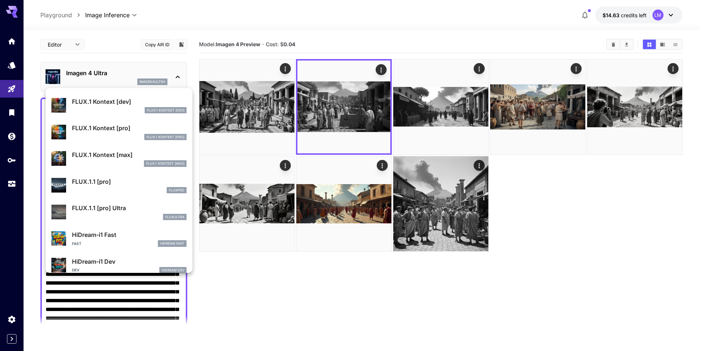
click at [118, 183] on p "FLUX.1.1 [pro]" at bounding box center [129, 181] width 115 height 9
type input "**********"
type input "****"
type input "***"
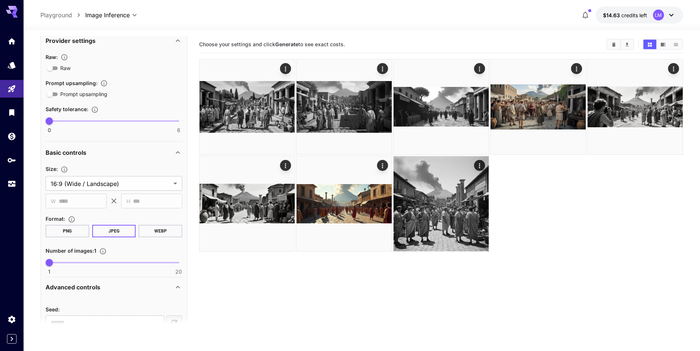
scroll to position [477, 0]
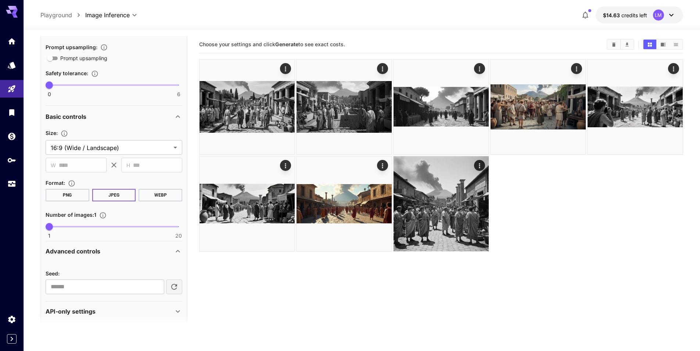
click at [162, 195] on button "WEBP" at bounding box center [160, 195] width 44 height 12
click at [163, 142] on body "**********" at bounding box center [350, 205] width 700 height 410
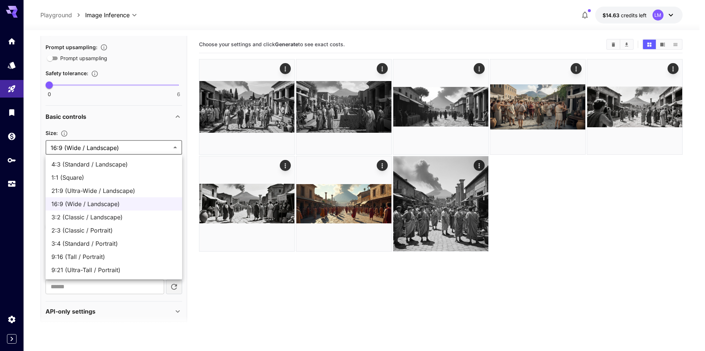
click at [141, 196] on li "21:9 (Ultra-Wide / Landscape)" at bounding box center [114, 190] width 137 height 13
type input "**********"
type input "****"
type input "***"
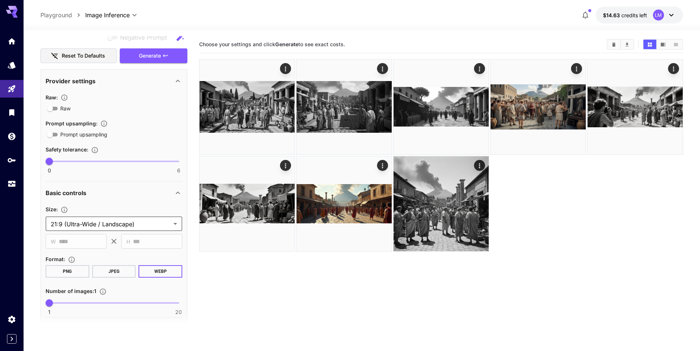
scroll to position [294, 0]
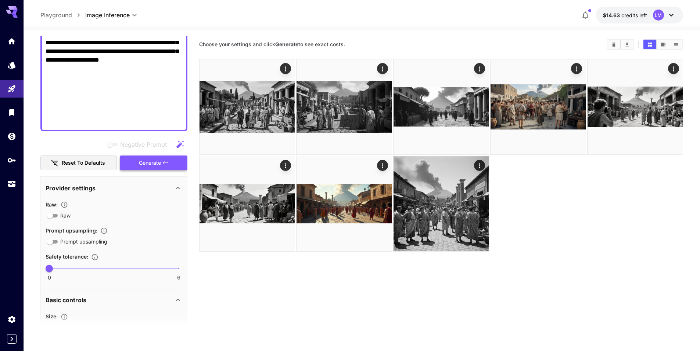
click at [143, 165] on span "Generate" at bounding box center [150, 163] width 22 height 9
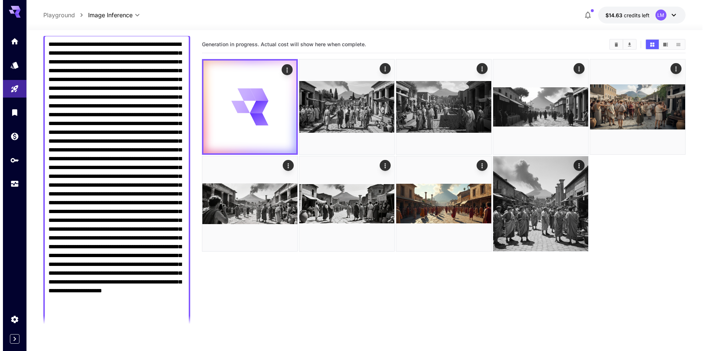
scroll to position [0, 0]
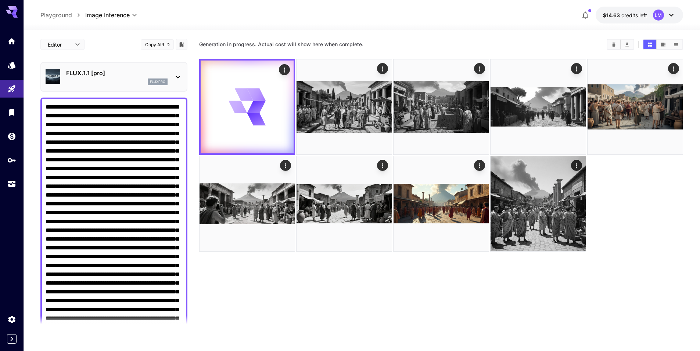
click at [172, 74] on div "FLUX.1.1 [pro] fluxpro" at bounding box center [114, 77] width 137 height 22
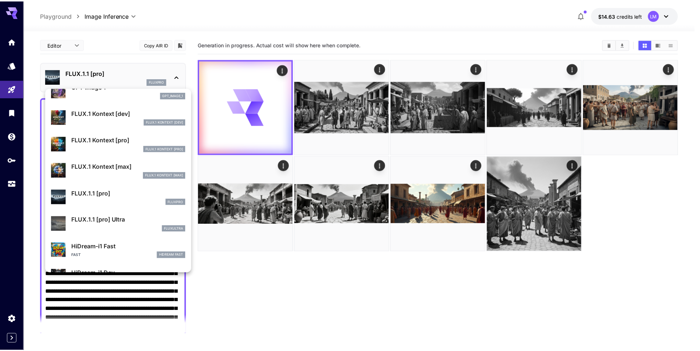
scroll to position [479, 0]
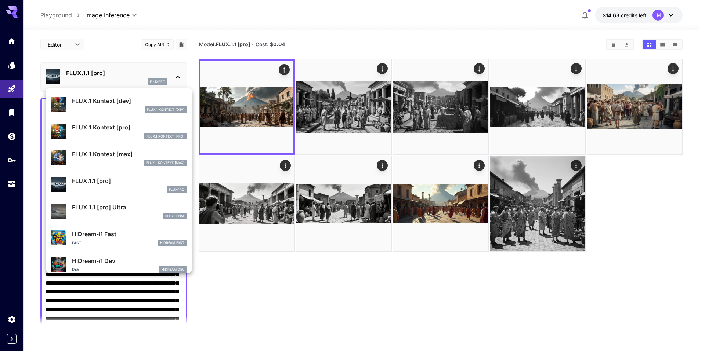
click at [125, 207] on p "FLUX.1.1 [pro] Ultra" at bounding box center [129, 207] width 115 height 9
type input "**********"
type input "****"
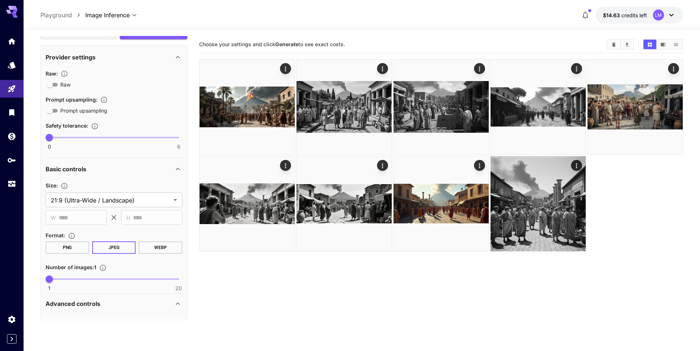
scroll to position [477, 0]
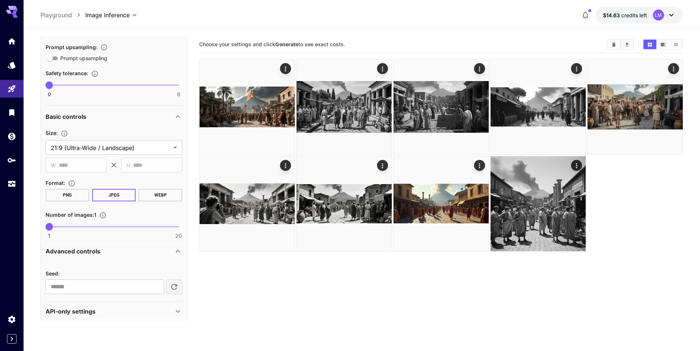
click at [153, 198] on button "WEBP" at bounding box center [160, 195] width 44 height 12
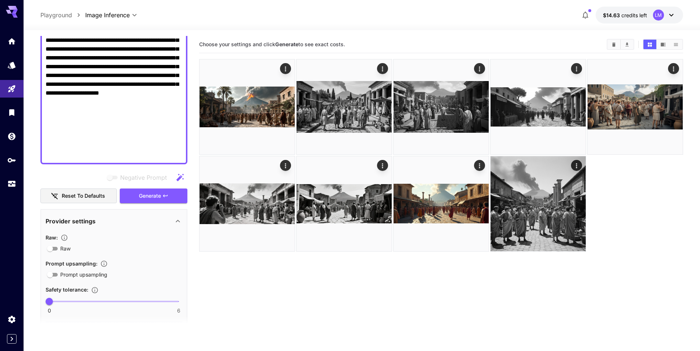
scroll to position [227, 0]
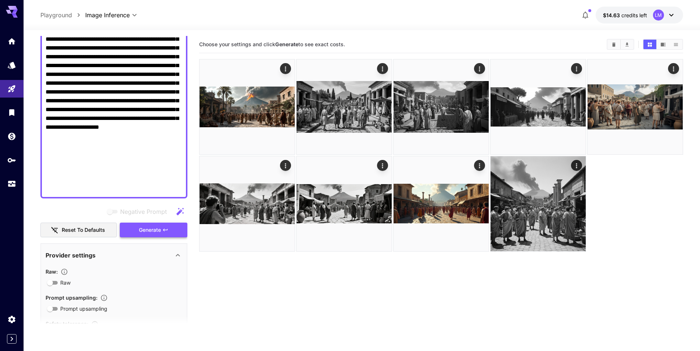
click at [138, 228] on button "Generate" at bounding box center [154, 230] width 68 height 15
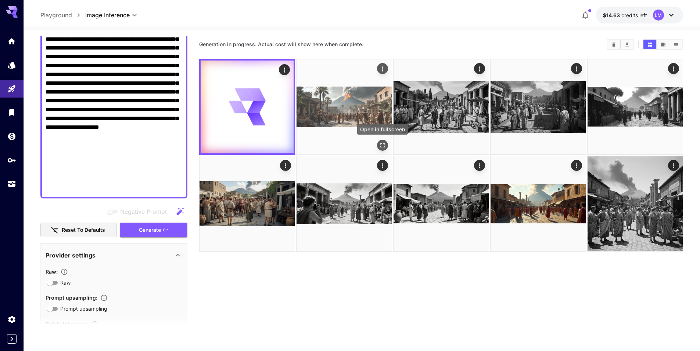
click at [380, 145] on icon "Open in fullscreen" at bounding box center [382, 145] width 7 height 7
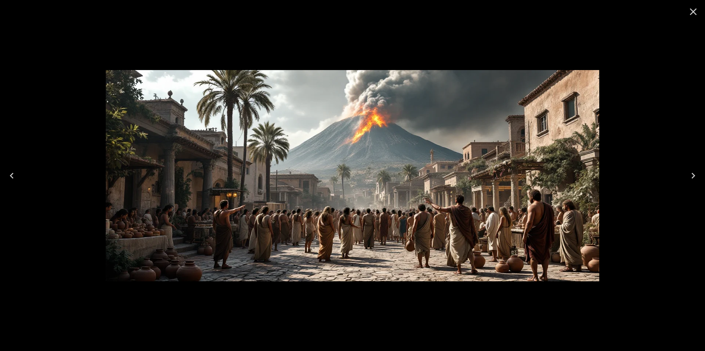
click at [693, 9] on icon "Close" at bounding box center [694, 12] width 12 height 12
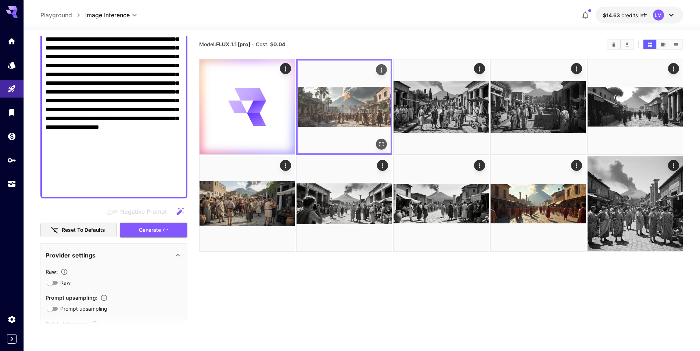
click at [351, 105] on img at bounding box center [343, 107] width 93 height 93
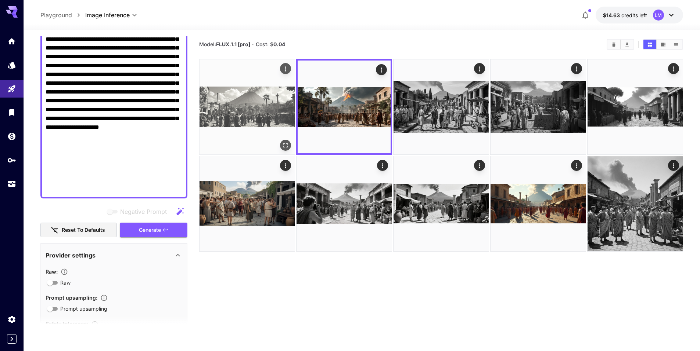
click at [242, 101] on img at bounding box center [246, 106] width 95 height 95
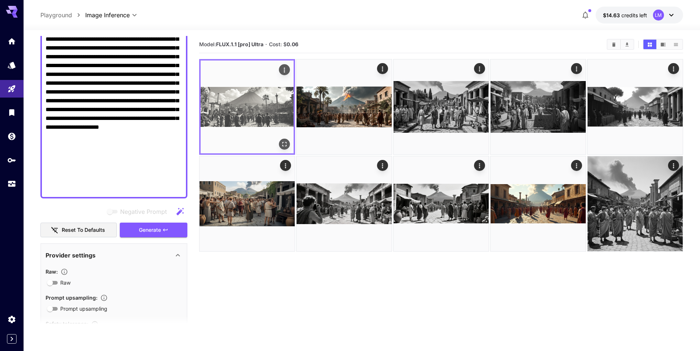
click at [284, 144] on icon "Open in fullscreen" at bounding box center [284, 144] width 7 height 7
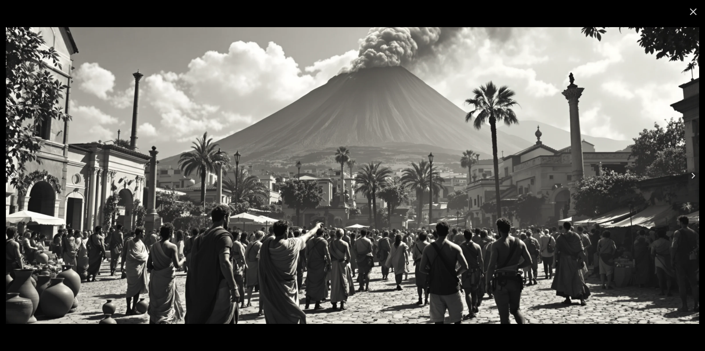
click at [690, 14] on icon "Close" at bounding box center [694, 12] width 12 height 12
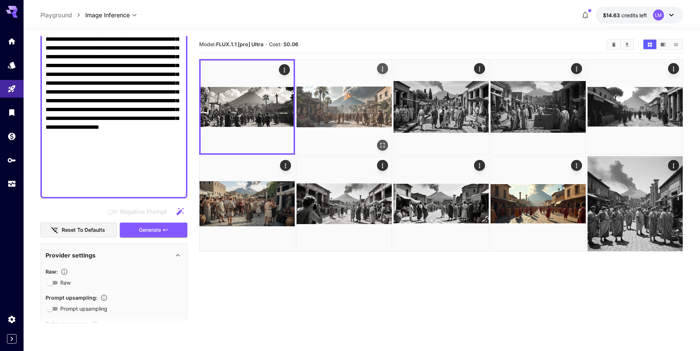
click at [370, 104] on img at bounding box center [343, 106] width 95 height 95
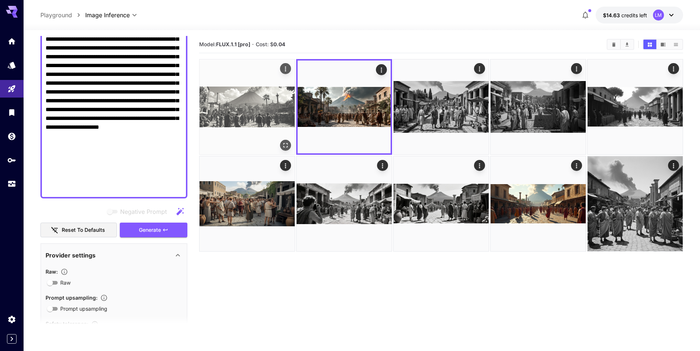
click at [232, 104] on img at bounding box center [246, 106] width 95 height 95
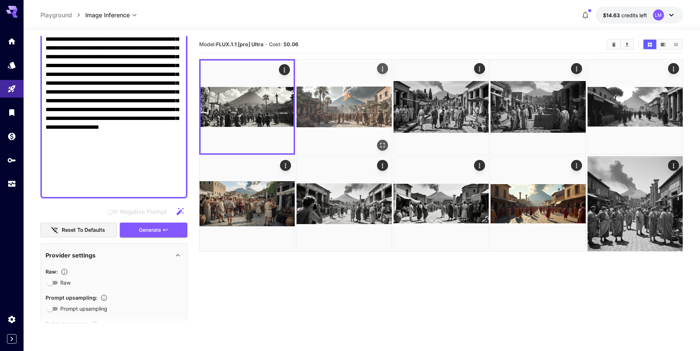
click at [324, 102] on img at bounding box center [343, 106] width 95 height 95
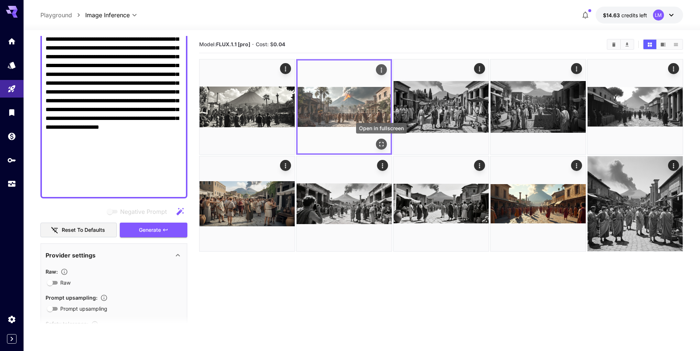
click at [381, 145] on icon "Open in fullscreen" at bounding box center [381, 144] width 7 height 7
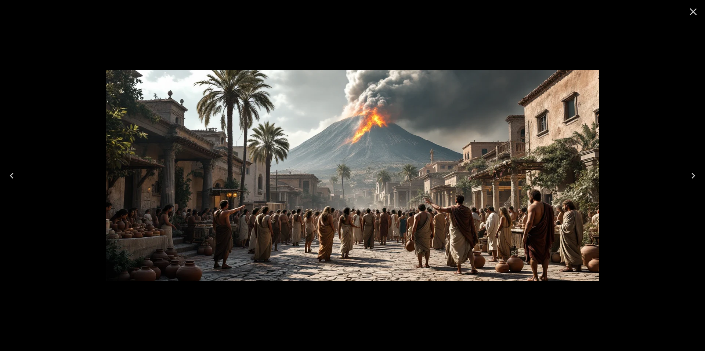
click at [693, 12] on icon "Close" at bounding box center [693, 11] width 7 height 7
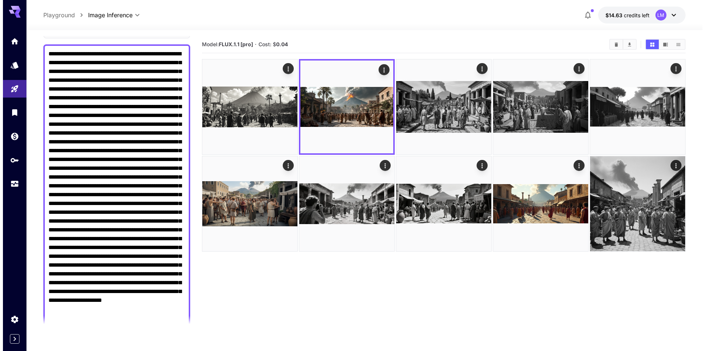
scroll to position [0, 0]
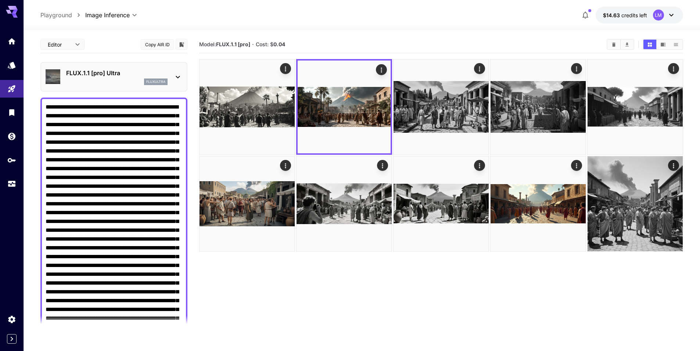
click at [176, 74] on icon at bounding box center [177, 77] width 9 height 9
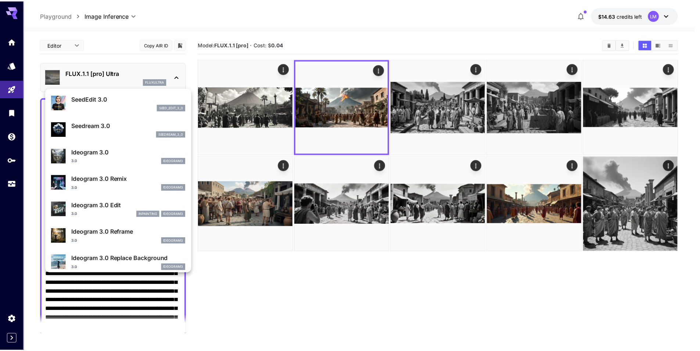
scroll to position [184, 0]
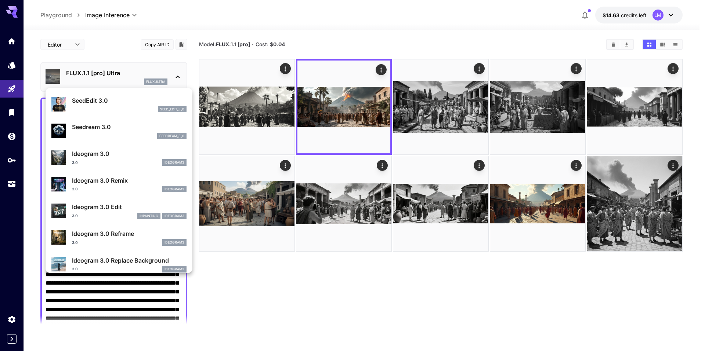
click at [111, 105] on div "SeedEdit 3.0 seed_edit_3_0" at bounding box center [129, 104] width 115 height 17
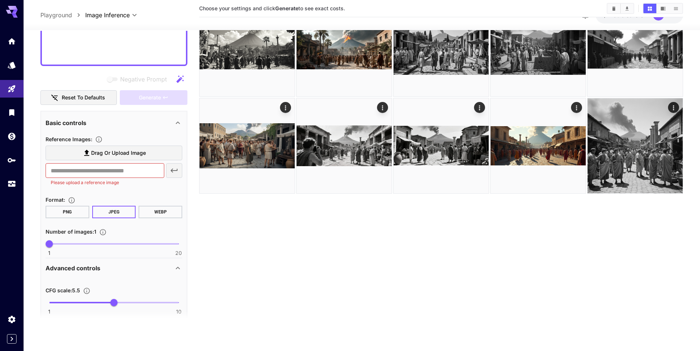
scroll to position [367, 0]
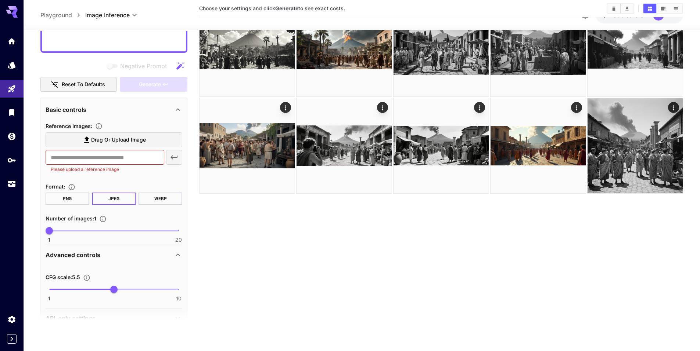
click at [161, 198] on button "WEBP" at bounding box center [160, 199] width 44 height 12
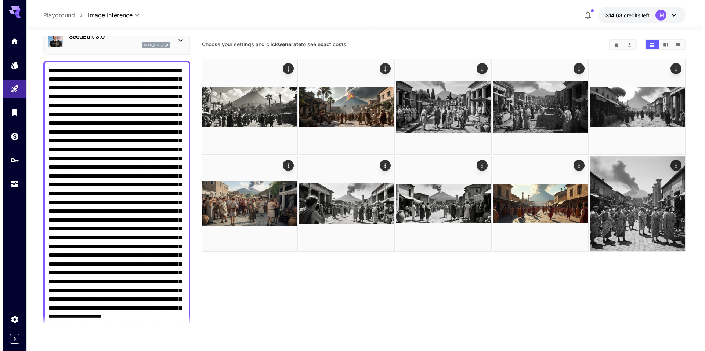
scroll to position [0, 0]
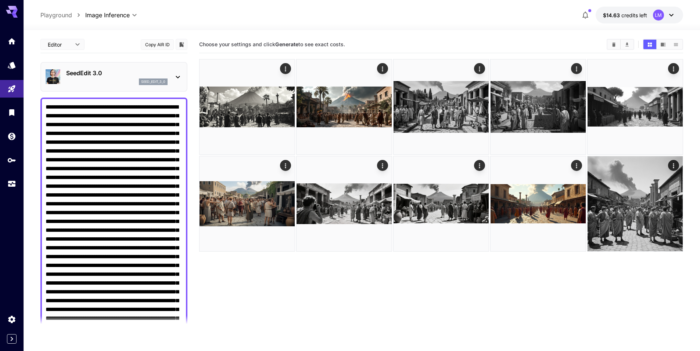
click at [128, 72] on p "SeedEdit 3.0" at bounding box center [116, 73] width 101 height 9
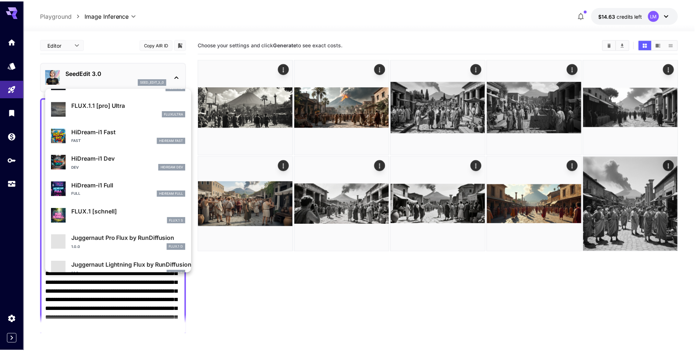
scroll to position [588, 0]
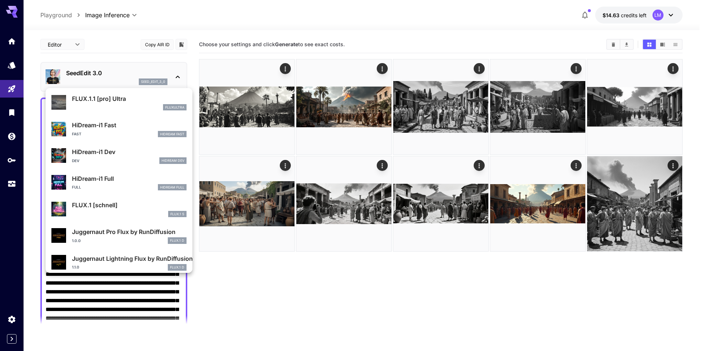
click at [121, 155] on p "HiDream-i1 Dev" at bounding box center [129, 152] width 115 height 9
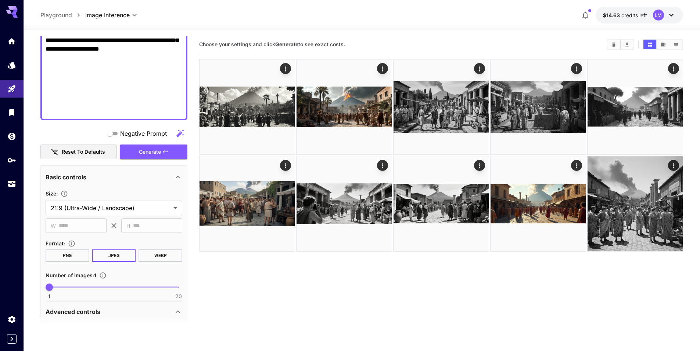
scroll to position [404, 0]
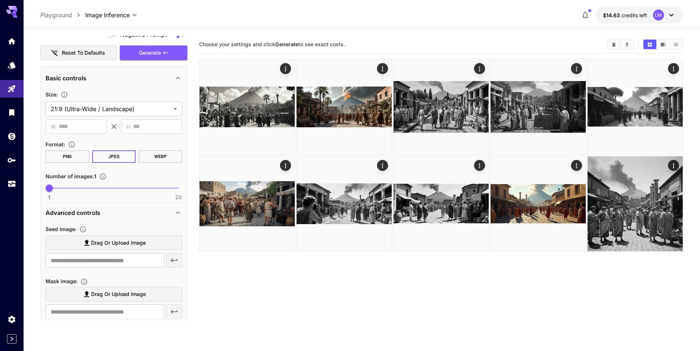
click at [157, 158] on button "WEBP" at bounding box center [160, 157] width 44 height 12
click at [153, 54] on span "Generate" at bounding box center [150, 52] width 22 height 9
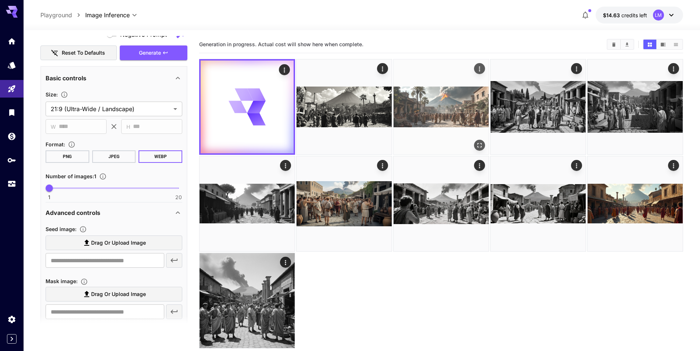
click at [421, 110] on img at bounding box center [440, 106] width 95 height 95
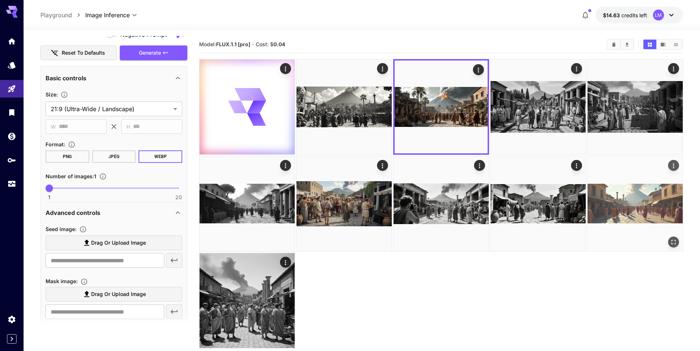
click at [653, 212] on img at bounding box center [634, 203] width 95 height 95
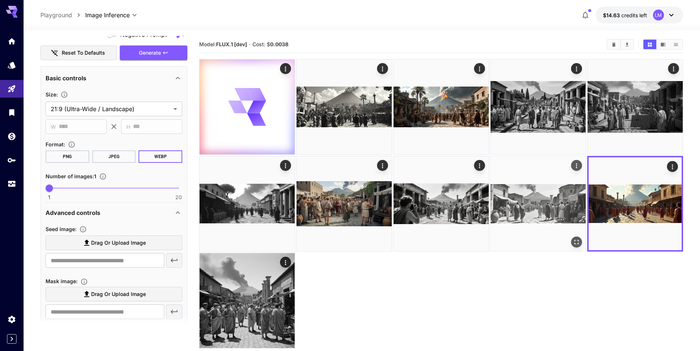
click at [524, 210] on img at bounding box center [537, 203] width 95 height 95
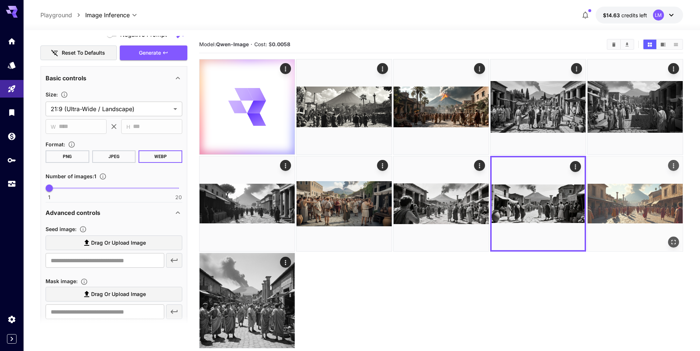
click at [612, 204] on img at bounding box center [634, 203] width 95 height 95
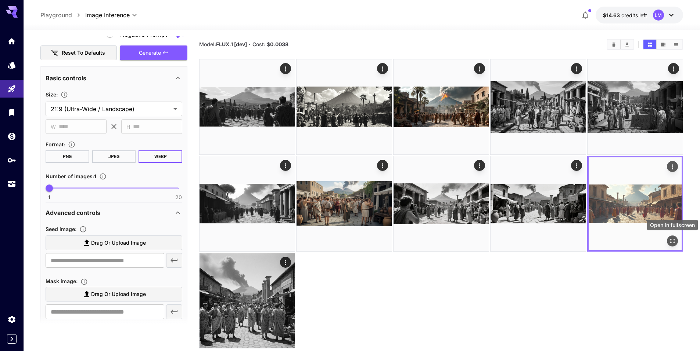
click at [673, 238] on icon "Open in fullscreen" at bounding box center [671, 241] width 7 height 7
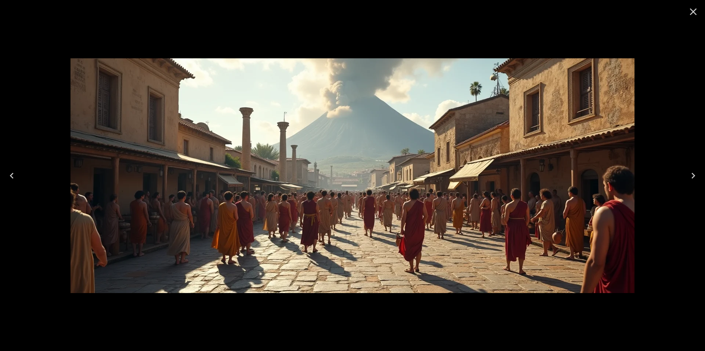
click at [696, 9] on icon "Close" at bounding box center [693, 11] width 7 height 7
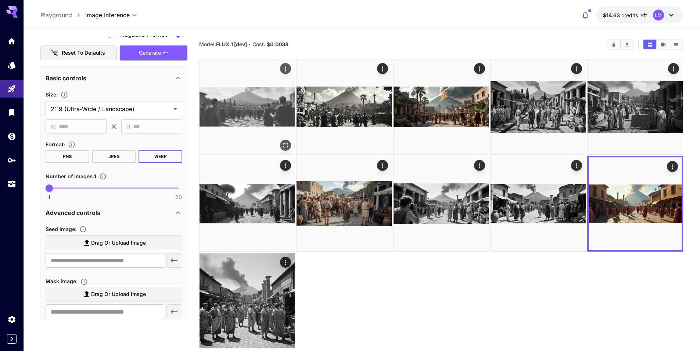
click at [241, 94] on img at bounding box center [246, 106] width 95 height 95
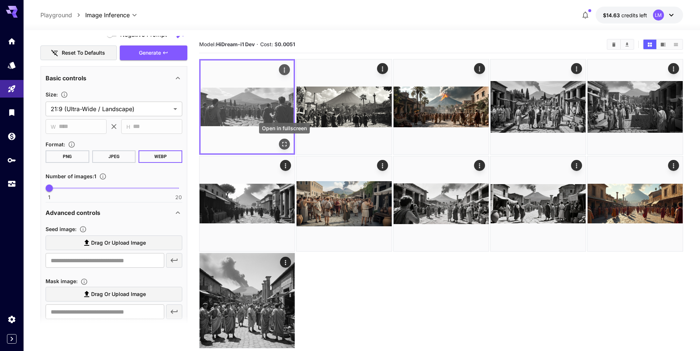
click at [285, 142] on icon "Open in fullscreen" at bounding box center [284, 144] width 7 height 7
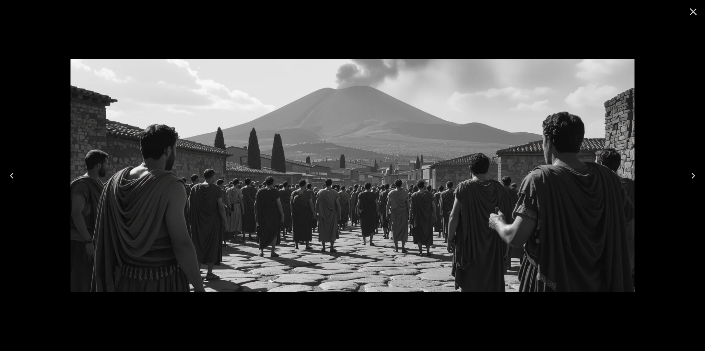
click at [692, 12] on icon "Close" at bounding box center [694, 12] width 12 height 12
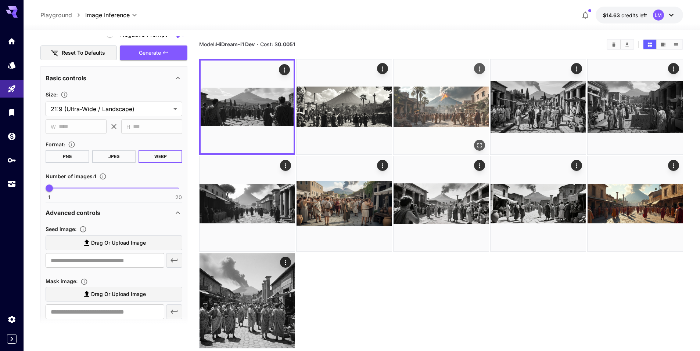
click at [443, 109] on img at bounding box center [440, 106] width 95 height 95
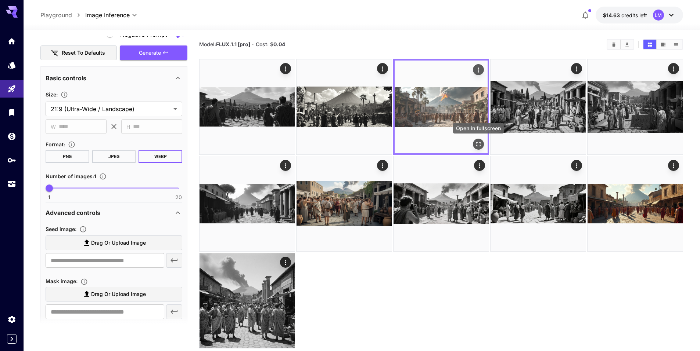
click at [479, 145] on icon "Open in fullscreen" at bounding box center [478, 144] width 7 height 7
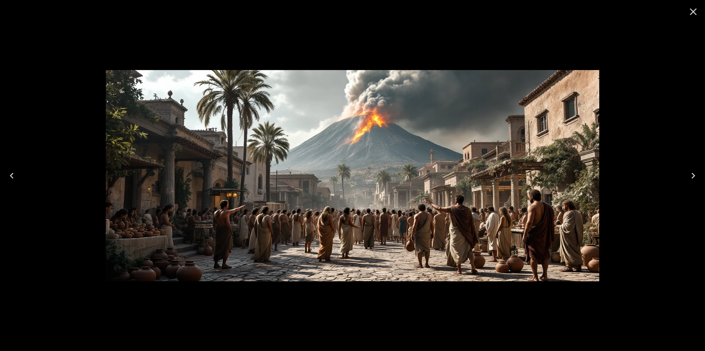
click at [692, 9] on icon "Close" at bounding box center [694, 12] width 12 height 12
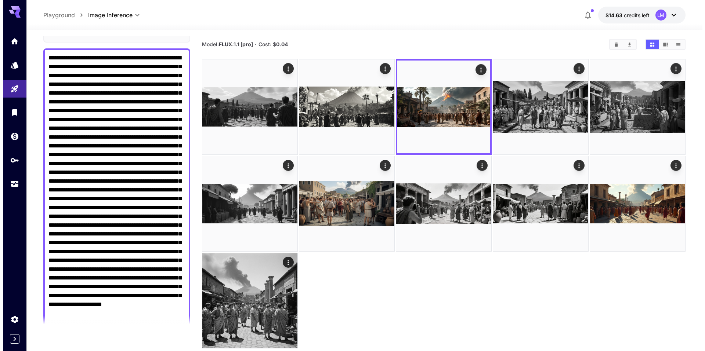
scroll to position [0, 0]
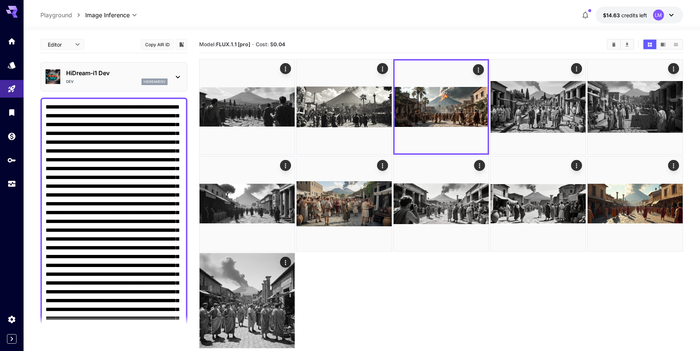
click at [166, 81] on div "hidreamdev" at bounding box center [154, 82] width 26 height 7
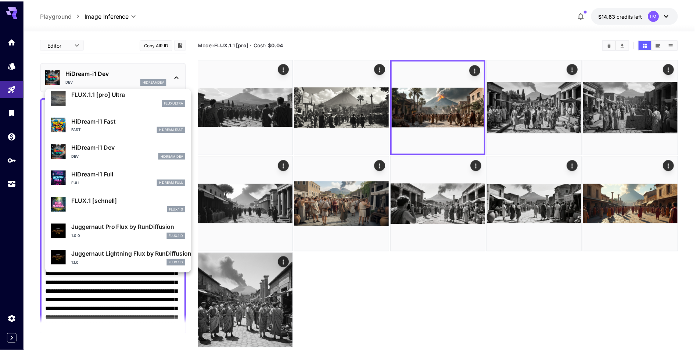
scroll to position [594, 0]
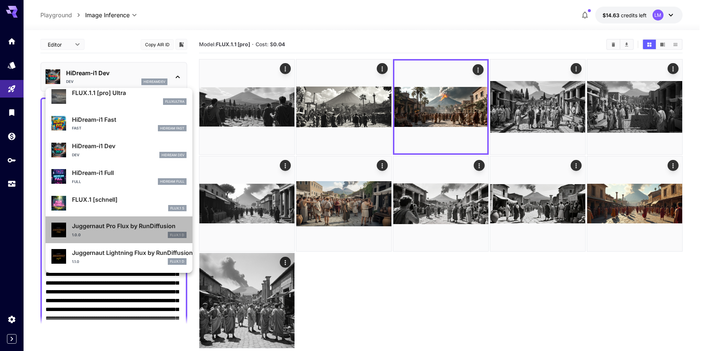
click at [120, 228] on p "Juggernaut Pro Flux by RunDiffusion" at bounding box center [129, 226] width 115 height 9
type input "*"
type input "**"
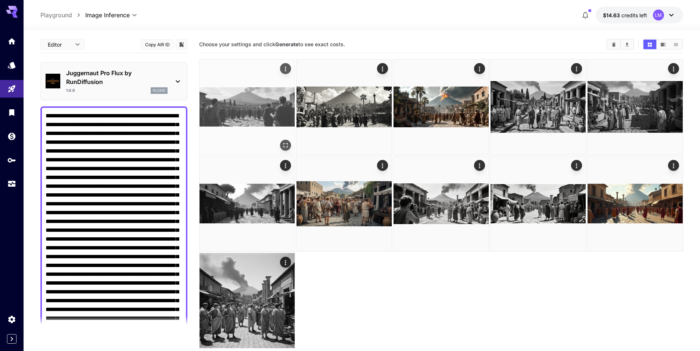
click at [254, 116] on img at bounding box center [246, 106] width 95 height 95
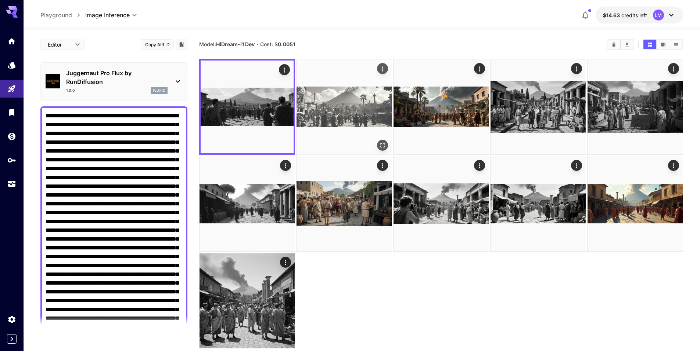
click at [328, 111] on img at bounding box center [343, 106] width 95 height 95
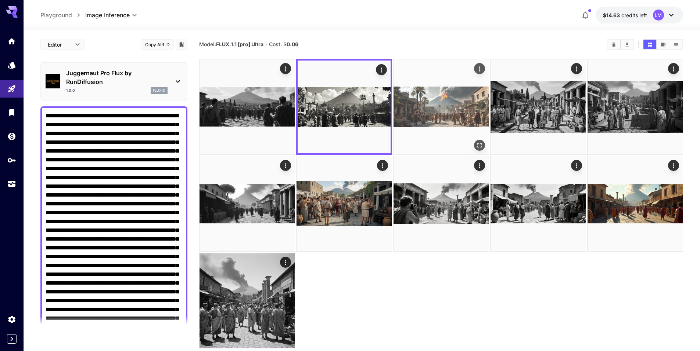
click at [428, 115] on img at bounding box center [440, 106] width 95 height 95
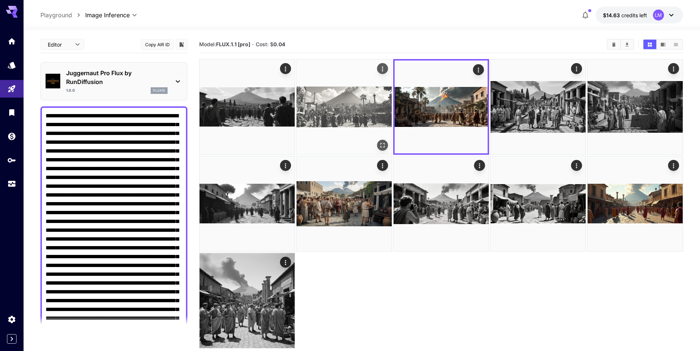
click at [318, 116] on img at bounding box center [343, 106] width 95 height 95
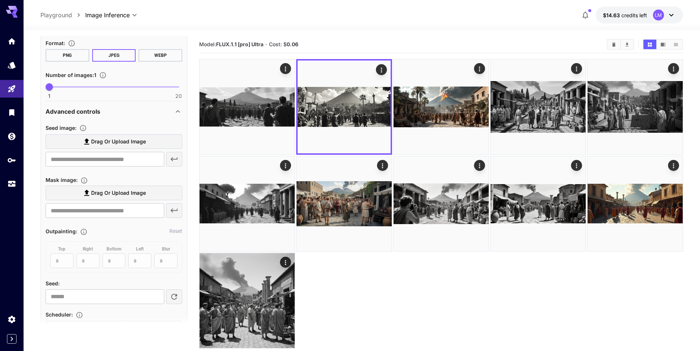
scroll to position [404, 0]
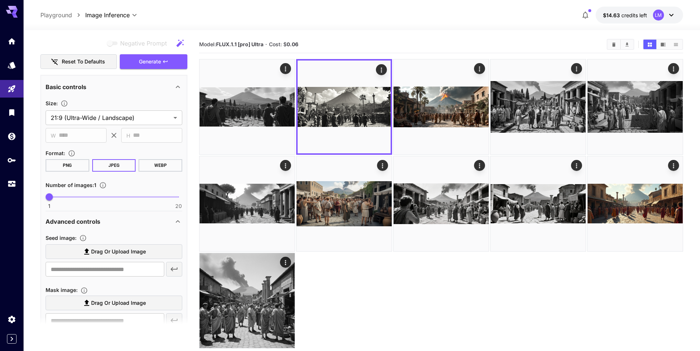
click at [157, 170] on button "WEBP" at bounding box center [160, 165] width 44 height 12
click at [148, 65] on span "Generate" at bounding box center [150, 61] width 22 height 9
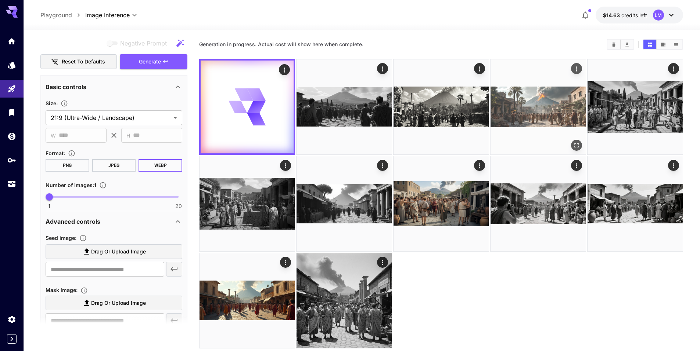
click at [541, 108] on img at bounding box center [537, 106] width 95 height 95
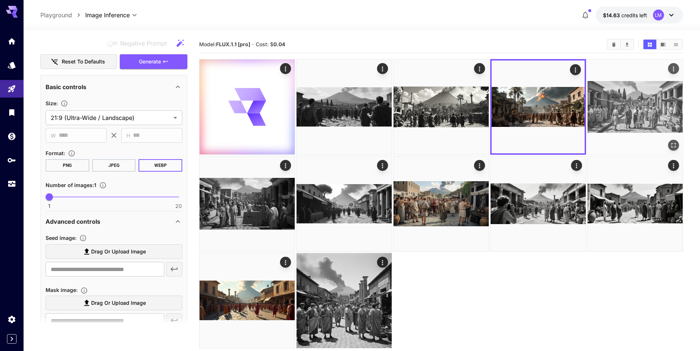
click at [633, 105] on img at bounding box center [634, 106] width 95 height 95
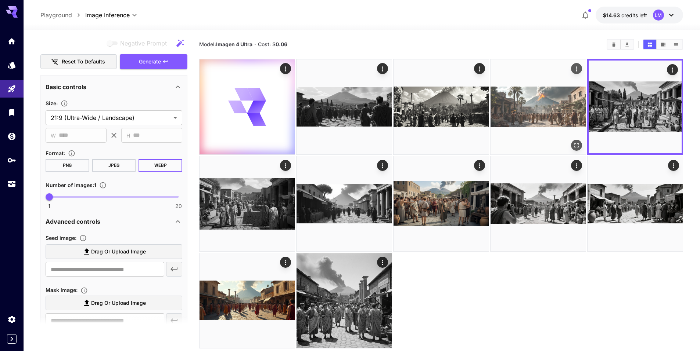
click at [540, 114] on img at bounding box center [537, 106] width 95 height 95
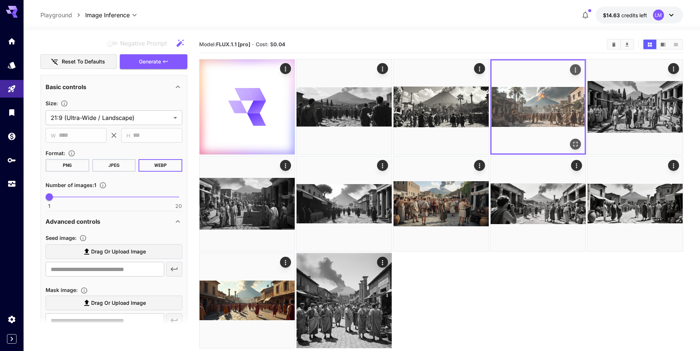
click at [540, 114] on img at bounding box center [537, 107] width 93 height 93
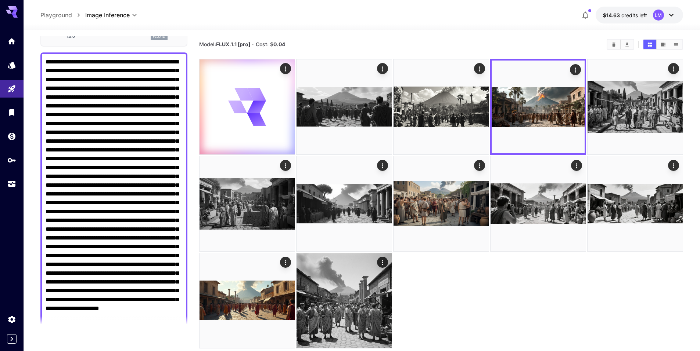
scroll to position [0, 0]
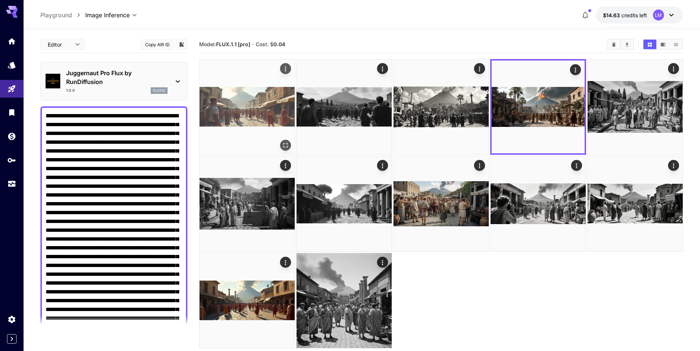
click at [239, 105] on img at bounding box center [246, 106] width 95 height 95
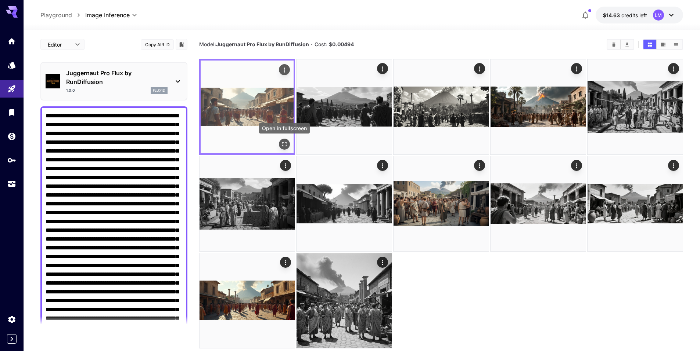
click at [284, 142] on icon "Open in fullscreen" at bounding box center [284, 144] width 4 height 4
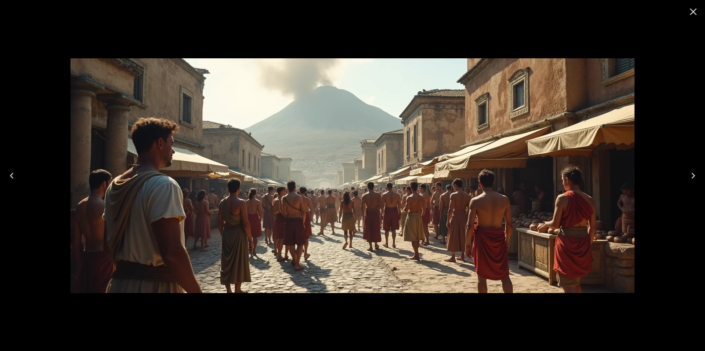
click at [693, 9] on icon "Close" at bounding box center [694, 12] width 12 height 12
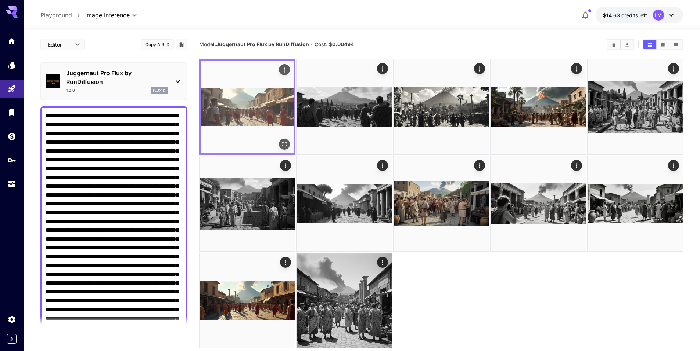
click at [281, 145] on icon "Open in fullscreen" at bounding box center [284, 144] width 7 height 7
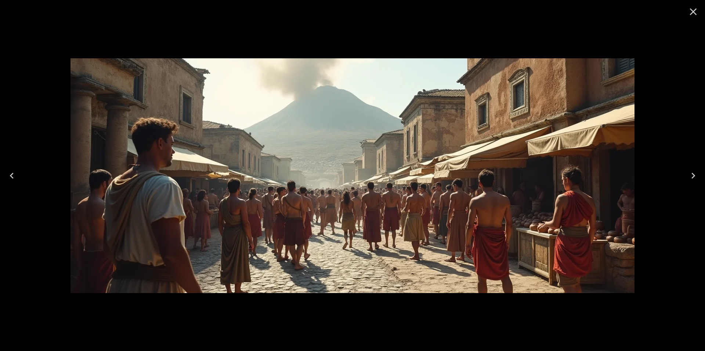
click at [694, 11] on icon "Close" at bounding box center [693, 11] width 7 height 7
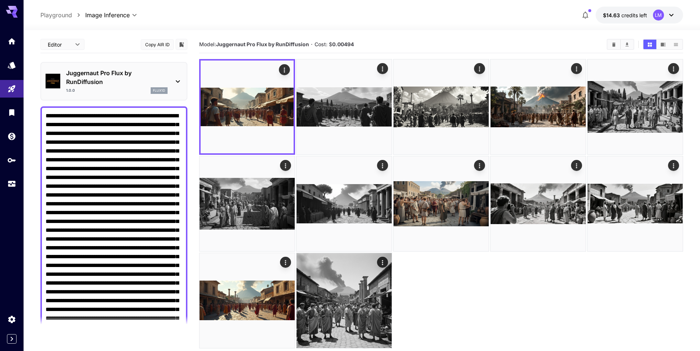
click at [173, 75] on div "Juggernaut Pro Flux by RunDiffusion 1.0.0 flux1d" at bounding box center [114, 81] width 137 height 31
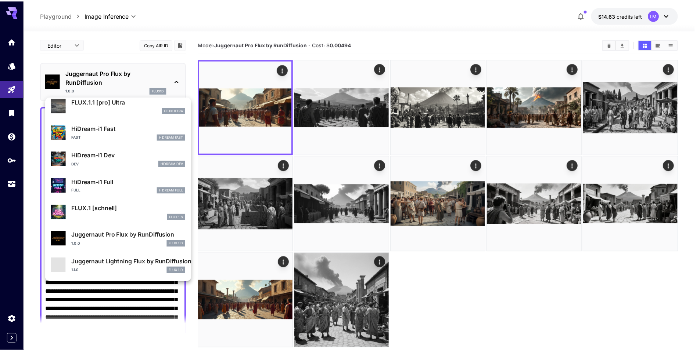
scroll to position [594, 0]
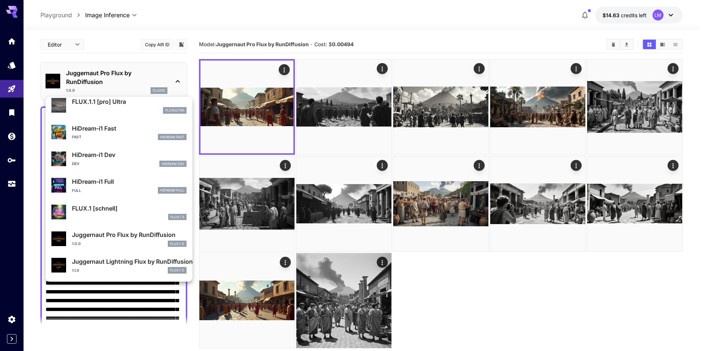
click at [176, 76] on div at bounding box center [352, 175] width 705 height 351
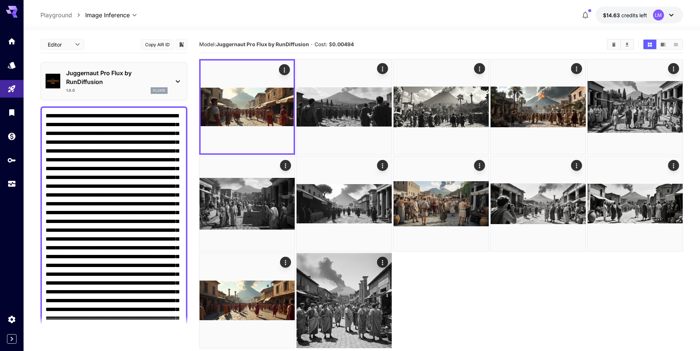
click at [176, 80] on icon at bounding box center [177, 81] width 9 height 9
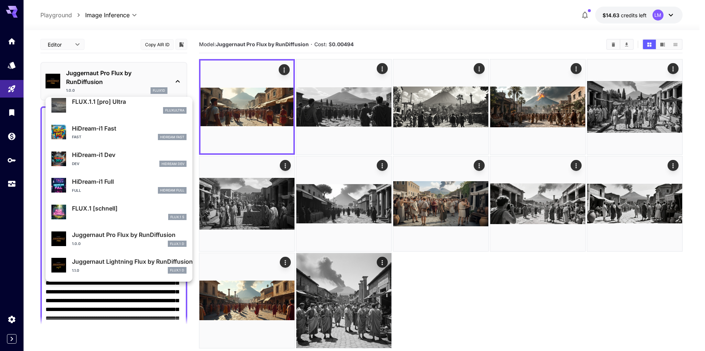
click at [176, 80] on div at bounding box center [352, 175] width 705 height 351
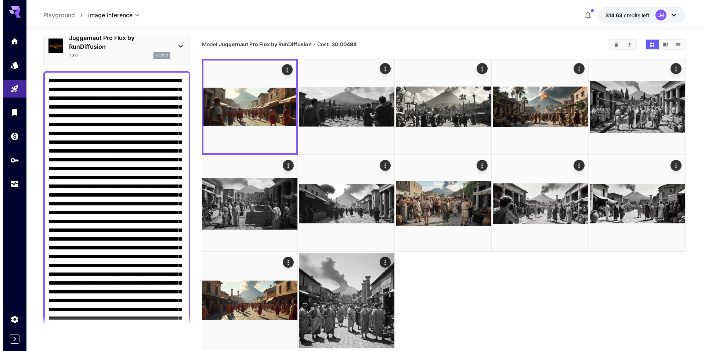
scroll to position [0, 0]
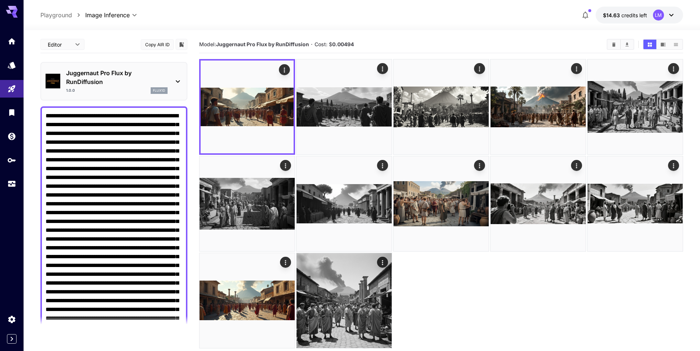
click at [143, 72] on p "Juggernaut Pro Flux by RunDiffusion" at bounding box center [116, 78] width 101 height 18
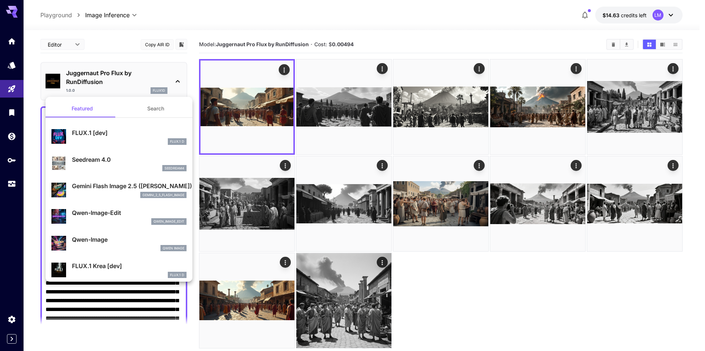
click at [154, 112] on button "Search" at bounding box center [155, 109] width 73 height 18
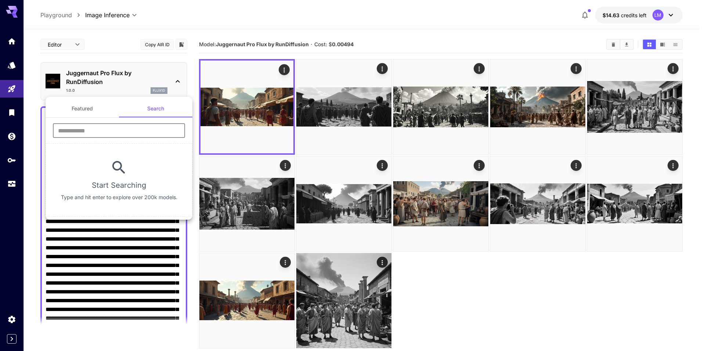
click at [107, 128] on input "text" at bounding box center [119, 130] width 132 height 15
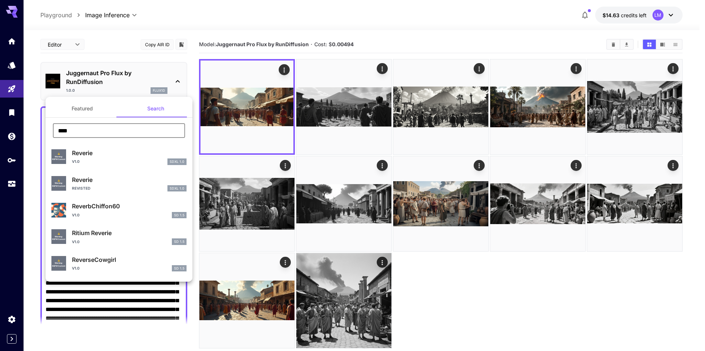
drag, startPoint x: 75, startPoint y: 133, endPoint x: 64, endPoint y: 130, distance: 11.0
click at [64, 130] on input "****" at bounding box center [119, 130] width 132 height 15
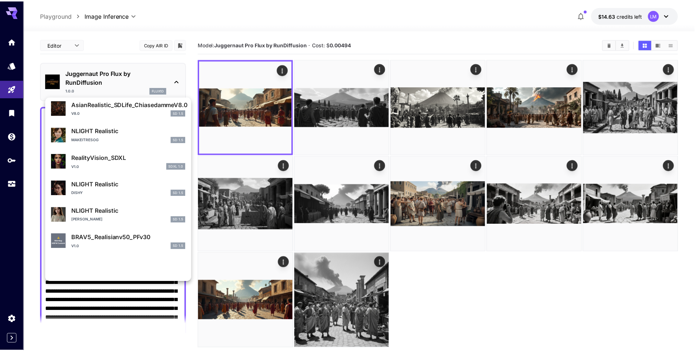
scroll to position [184, 0]
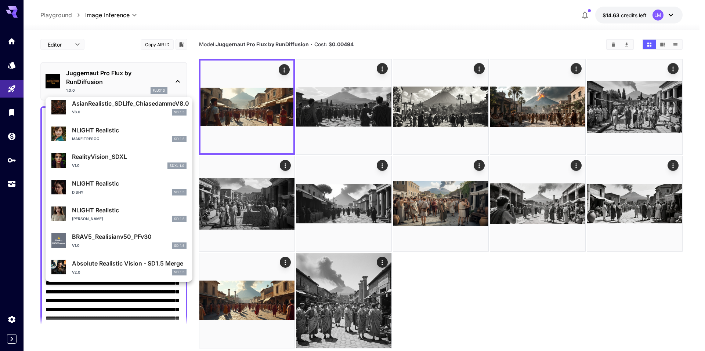
type input "****"
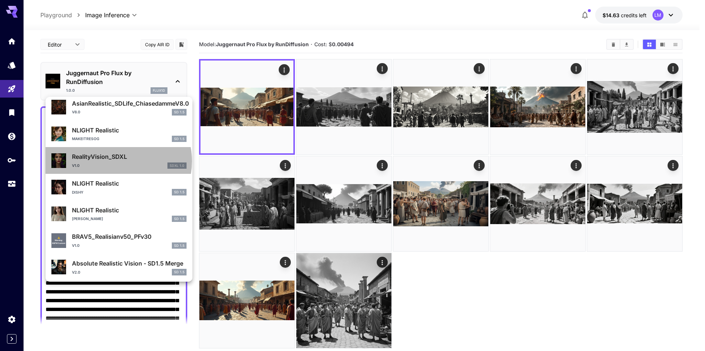
click at [118, 161] on p "RealityVision_SDXL" at bounding box center [129, 156] width 115 height 9
type input "***"
type input "**"
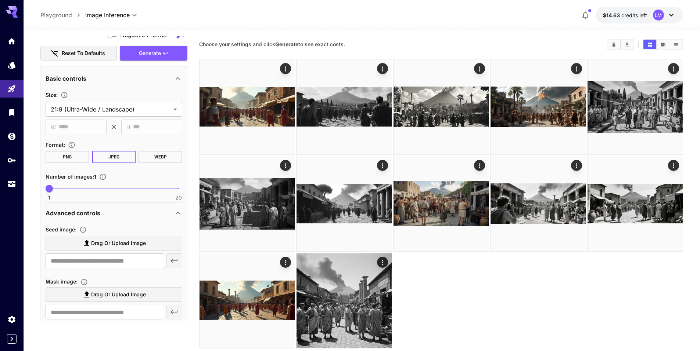
scroll to position [404, 0]
click at [158, 155] on button "WEBP" at bounding box center [160, 157] width 44 height 12
click at [155, 48] on span "Generate" at bounding box center [150, 52] width 22 height 9
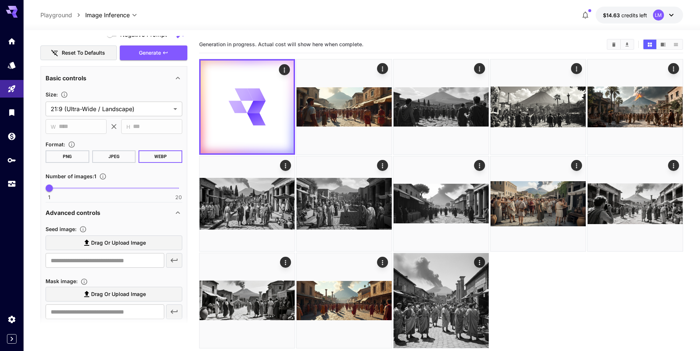
click at [434, 46] on section "Generation in progress. Actual cost will show here when complete." at bounding box center [399, 44] width 401 height 7
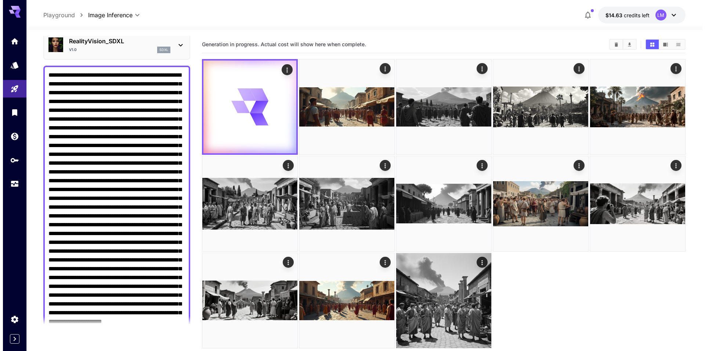
scroll to position [0, 0]
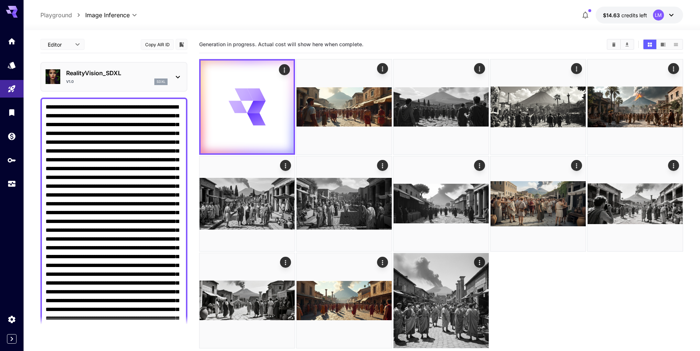
click at [178, 72] on div at bounding box center [177, 76] width 9 height 9
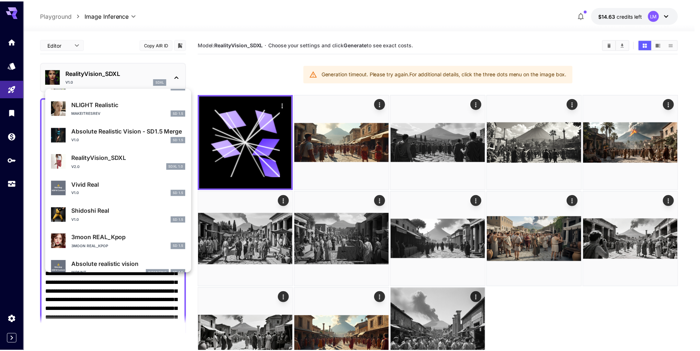
scroll to position [405, 0]
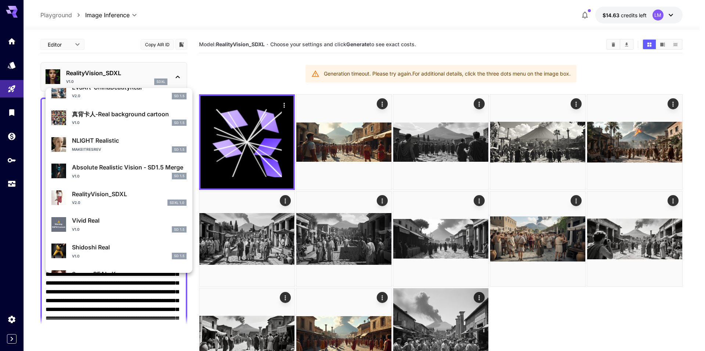
click at [174, 72] on div at bounding box center [352, 175] width 705 height 351
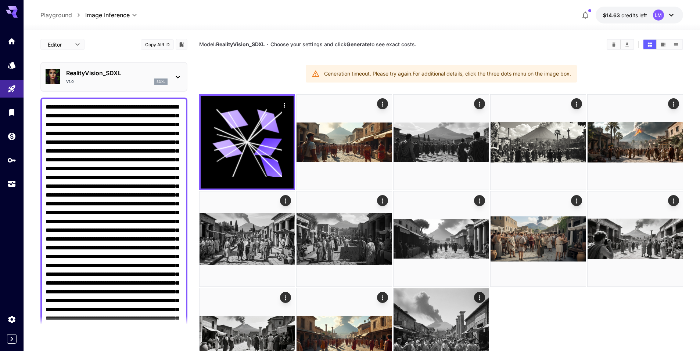
click at [173, 76] on icon at bounding box center [177, 77] width 9 height 9
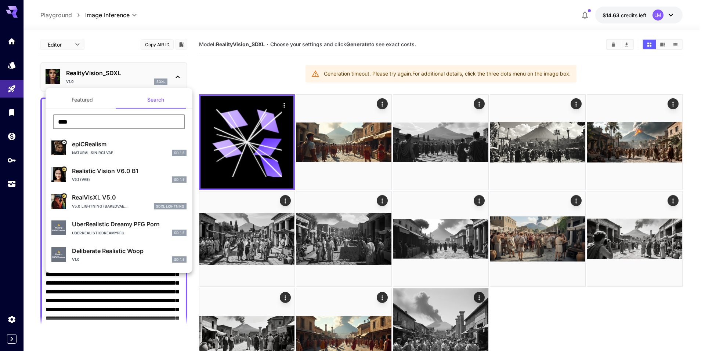
drag, startPoint x: 94, startPoint y: 123, endPoint x: 55, endPoint y: 123, distance: 38.6
click at [57, 123] on input "****" at bounding box center [119, 122] width 132 height 15
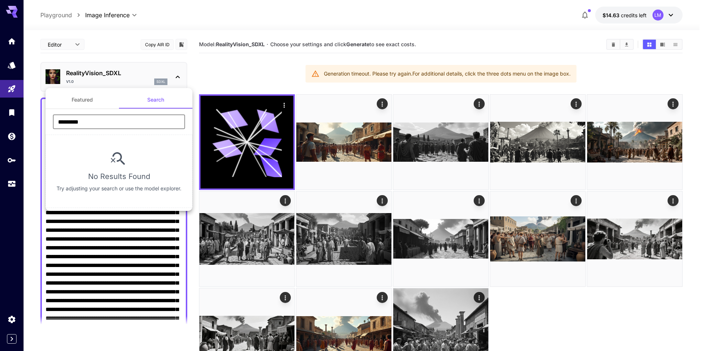
type input "*********"
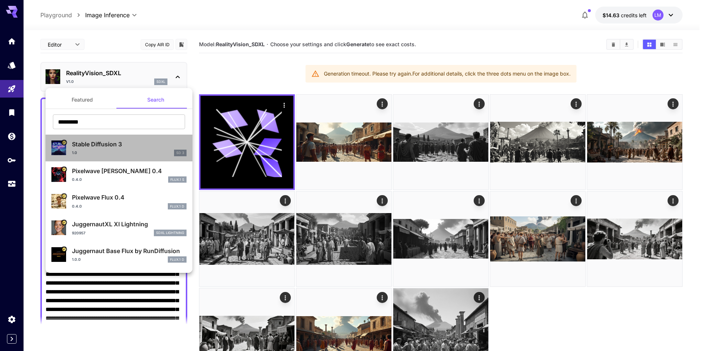
click at [148, 149] on div "Stable Diffusion 3 1.0 SD 3" at bounding box center [129, 148] width 115 height 17
type input "*"
type input "**"
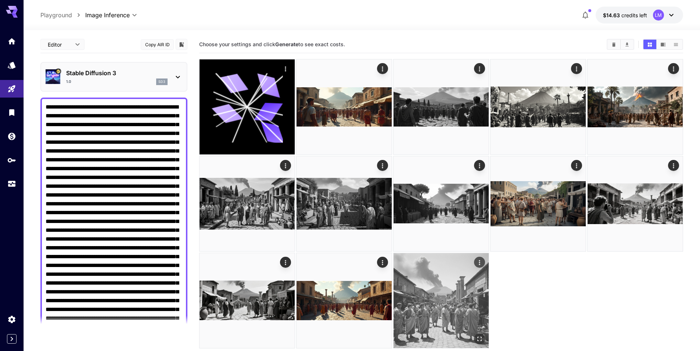
click at [431, 296] on img at bounding box center [440, 300] width 95 height 95
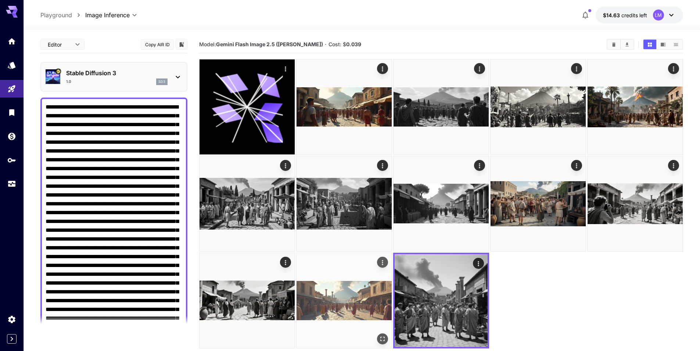
click at [365, 295] on img at bounding box center [343, 300] width 95 height 95
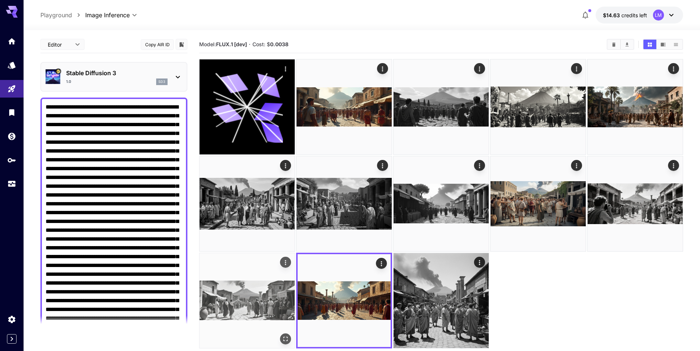
click at [238, 301] on img at bounding box center [246, 300] width 95 height 95
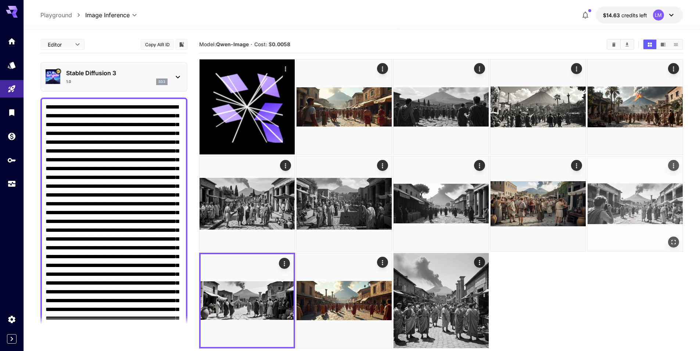
click at [610, 203] on img at bounding box center [634, 203] width 95 height 95
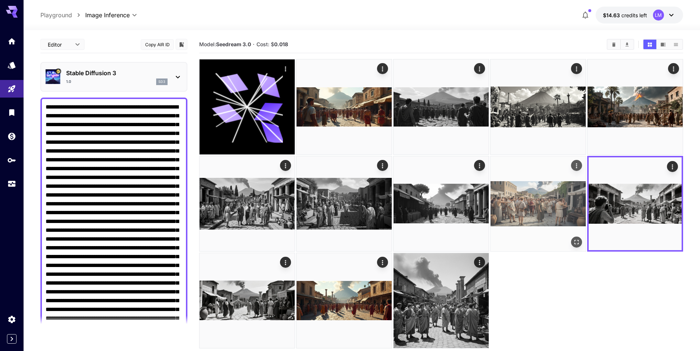
click at [559, 209] on img at bounding box center [537, 203] width 95 height 95
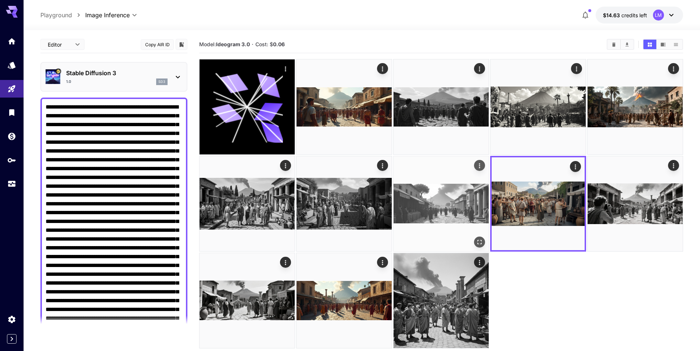
click at [456, 209] on img at bounding box center [440, 203] width 95 height 95
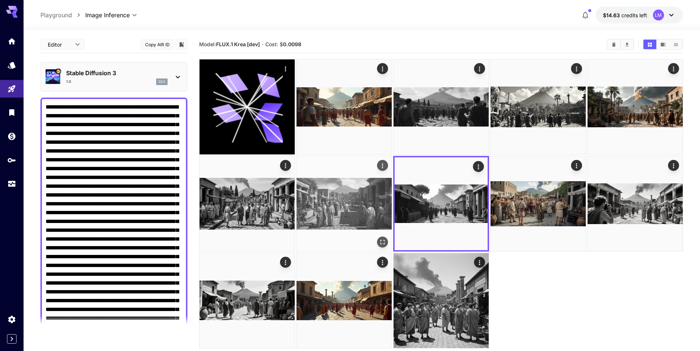
click at [350, 206] on img at bounding box center [343, 203] width 95 height 95
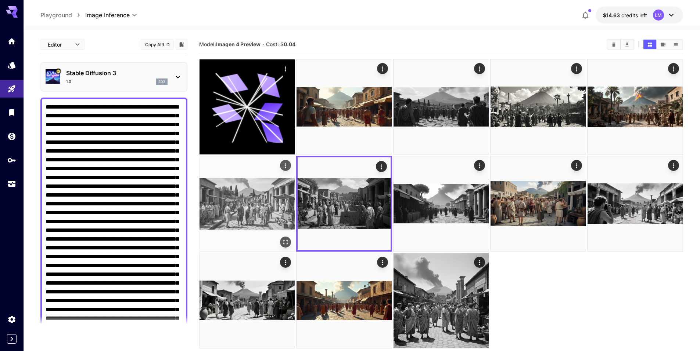
click at [241, 209] on img at bounding box center [246, 203] width 95 height 95
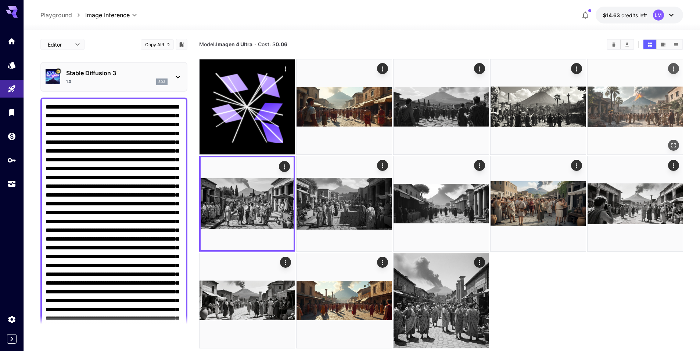
click at [606, 114] on img at bounding box center [634, 106] width 95 height 95
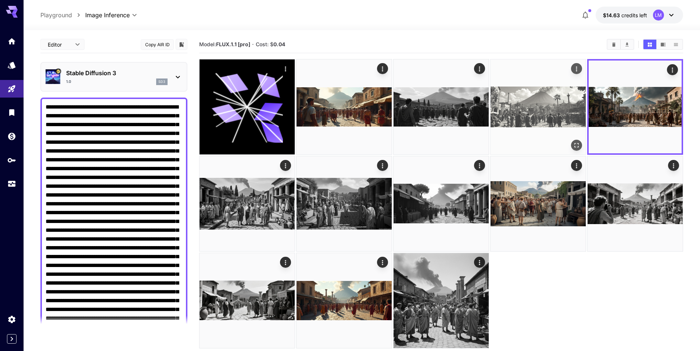
click at [548, 112] on img at bounding box center [537, 106] width 95 height 95
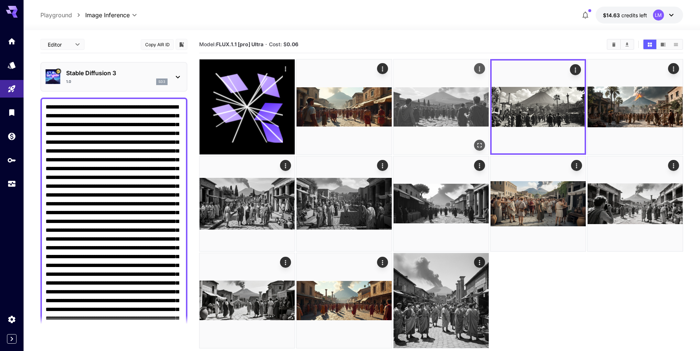
click at [459, 112] on img at bounding box center [440, 106] width 95 height 95
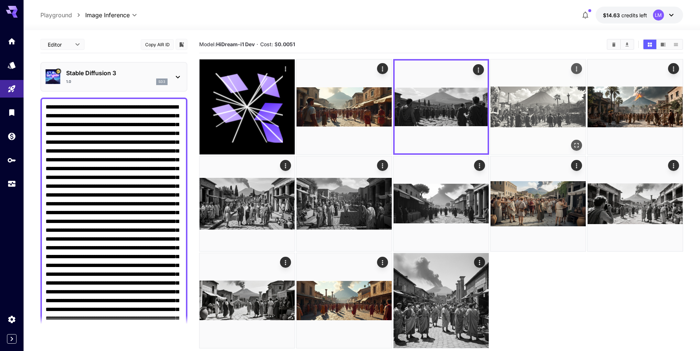
click at [504, 106] on img at bounding box center [537, 106] width 95 height 95
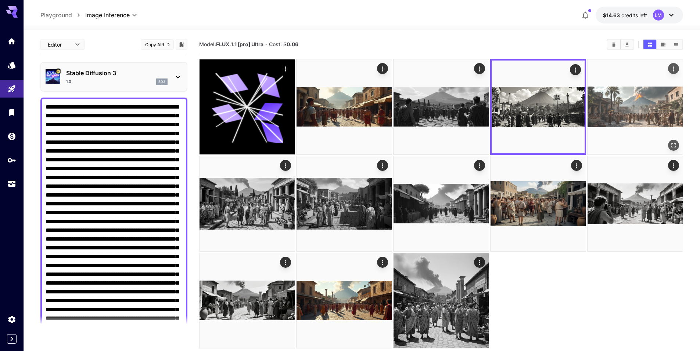
click at [642, 106] on img at bounding box center [634, 106] width 95 height 95
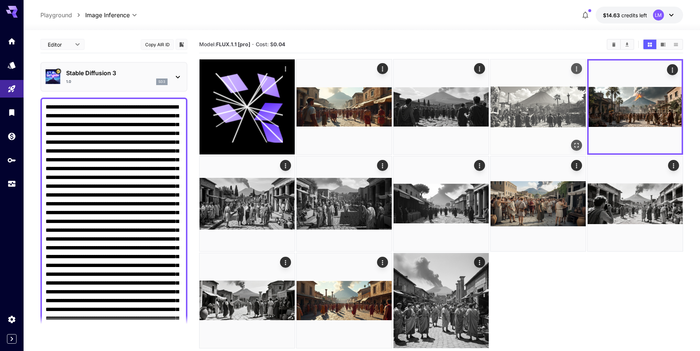
click at [536, 111] on img at bounding box center [537, 106] width 95 height 95
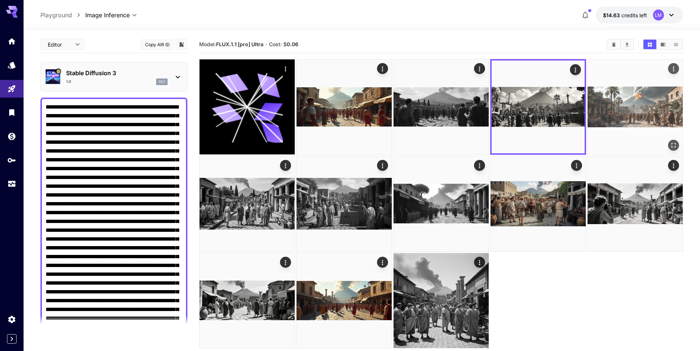
click at [626, 108] on img at bounding box center [634, 106] width 95 height 95
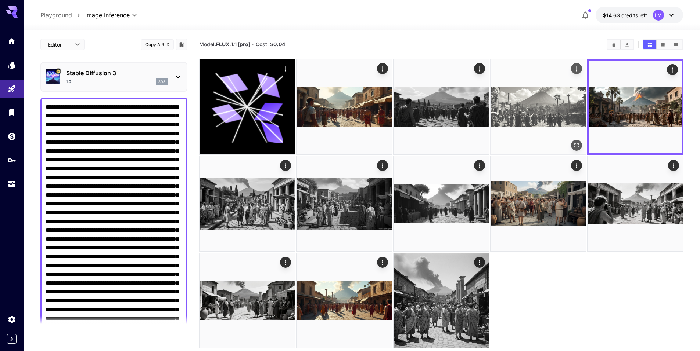
click at [556, 111] on img at bounding box center [537, 106] width 95 height 95
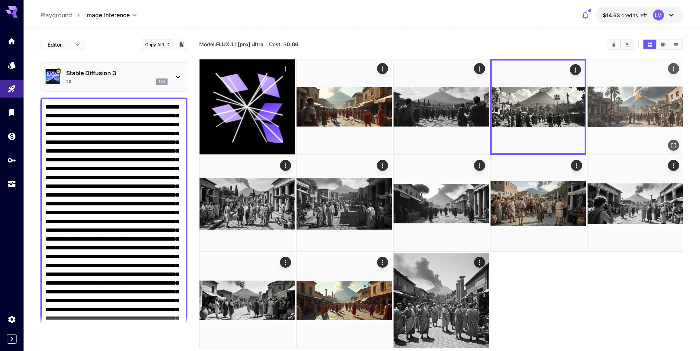
click at [606, 106] on img at bounding box center [634, 106] width 95 height 95
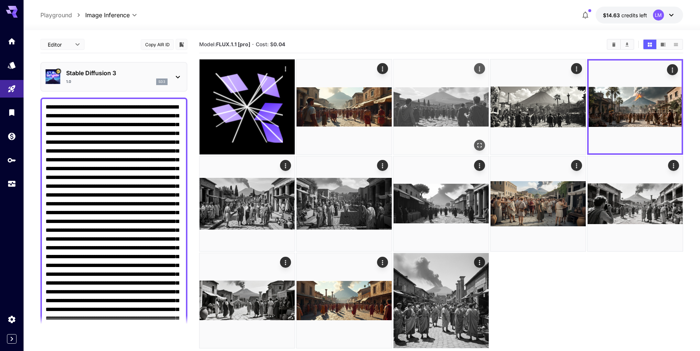
click at [443, 116] on img at bounding box center [440, 106] width 95 height 95
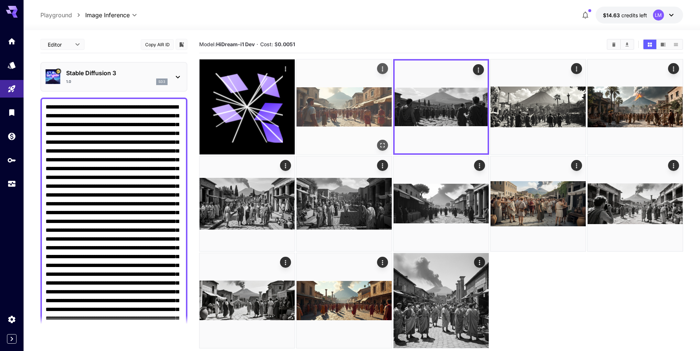
click at [345, 115] on img at bounding box center [343, 106] width 95 height 95
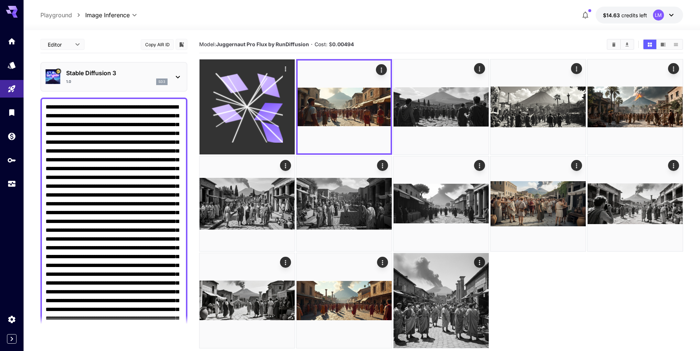
click at [258, 108] on icon at bounding box center [246, 106] width 71 height 71
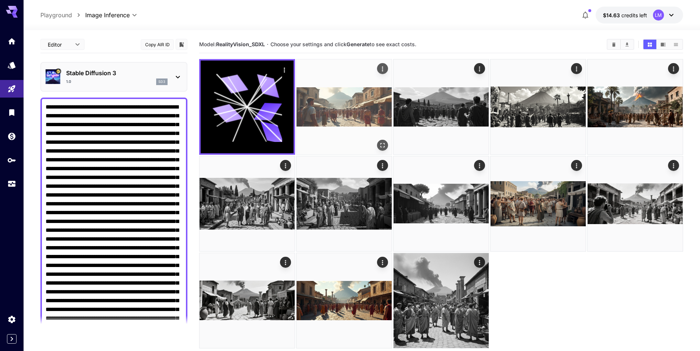
click at [315, 108] on img at bounding box center [343, 106] width 95 height 95
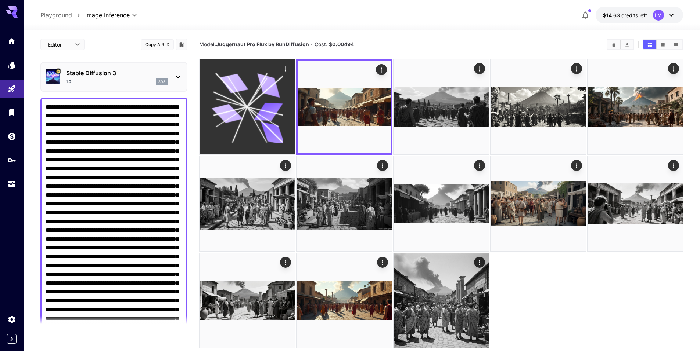
click at [253, 121] on icon at bounding box center [246, 106] width 71 height 71
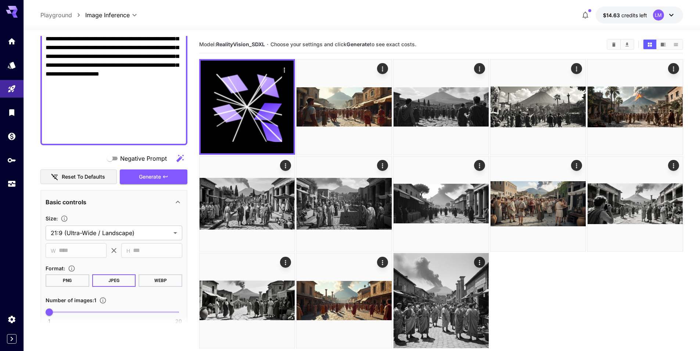
scroll to position [404, 0]
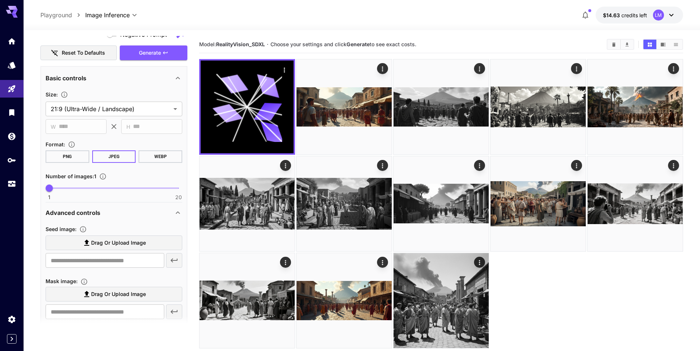
click at [151, 160] on button "WEBP" at bounding box center [160, 157] width 44 height 12
click at [151, 51] on span "Generate" at bounding box center [150, 52] width 22 height 9
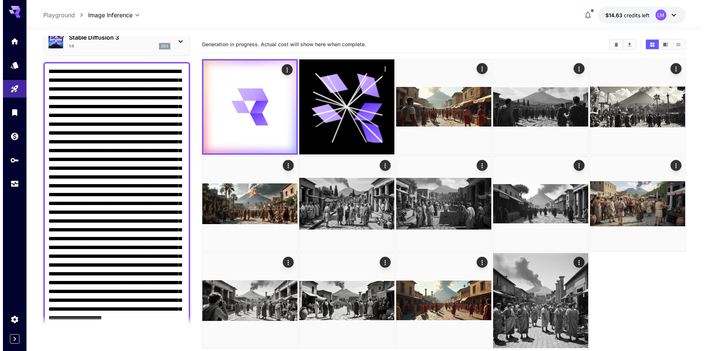
scroll to position [0, 0]
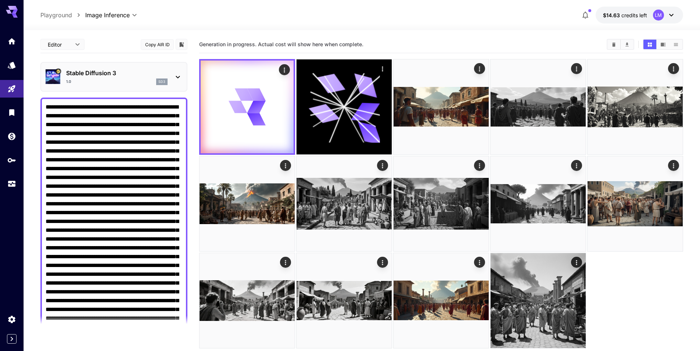
click at [174, 74] on icon at bounding box center [177, 77] width 9 height 9
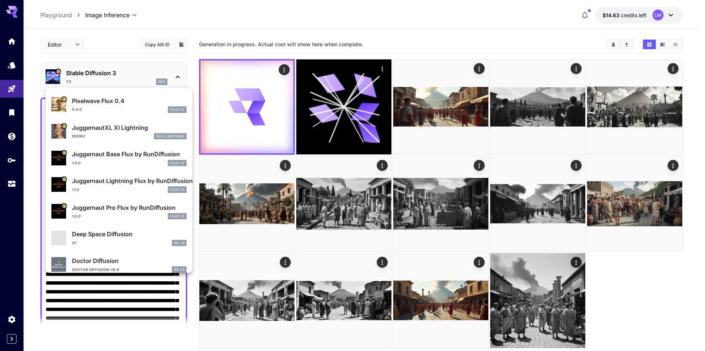
scroll to position [110, 0]
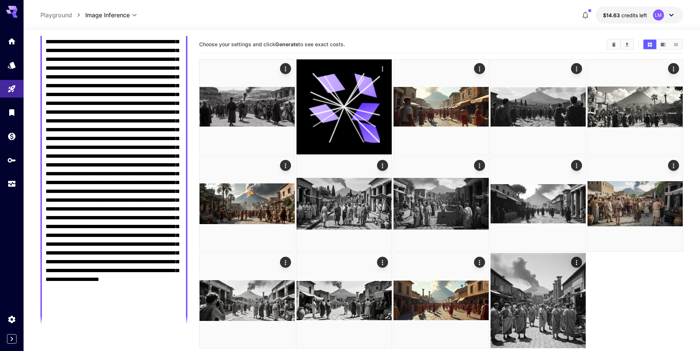
scroll to position [220, 0]
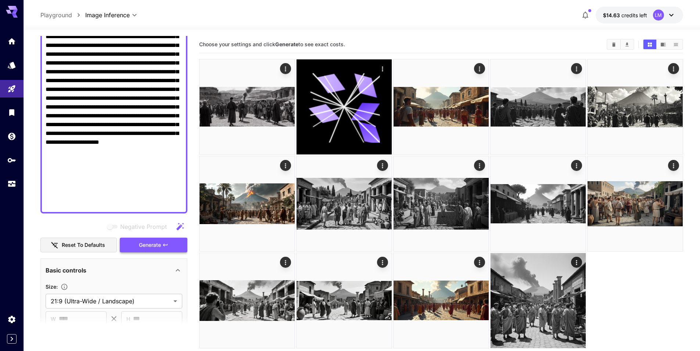
click at [151, 243] on span "Generate" at bounding box center [150, 245] width 22 height 9
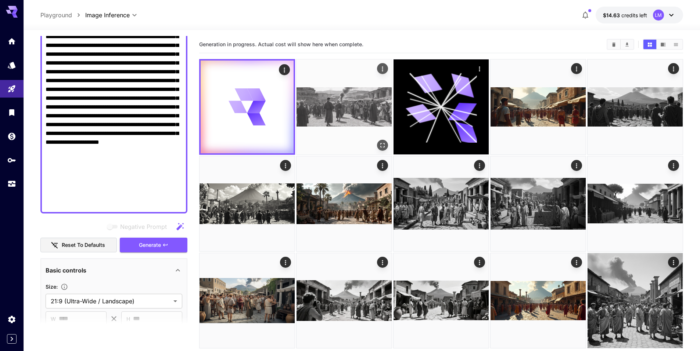
click at [336, 106] on img at bounding box center [343, 106] width 95 height 95
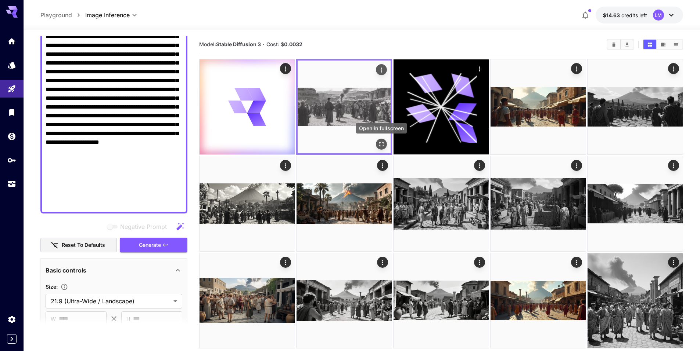
click at [381, 143] on icon "Open in fullscreen" at bounding box center [381, 144] width 7 height 7
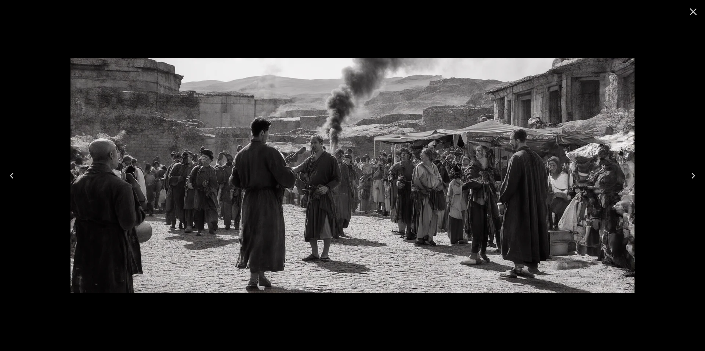
click at [361, 166] on img at bounding box center [353, 175] width 564 height 235
click at [693, 12] on icon "Close" at bounding box center [693, 11] width 7 height 7
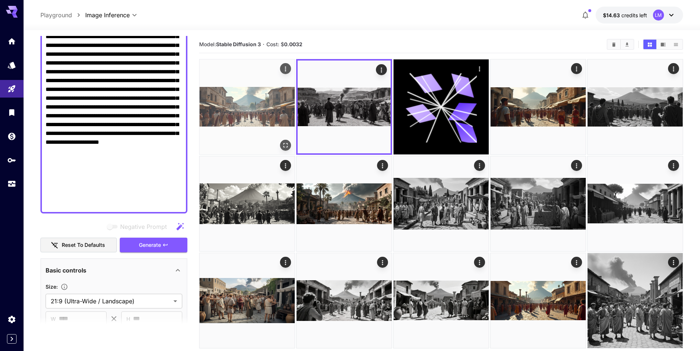
click at [270, 115] on img at bounding box center [246, 106] width 95 height 95
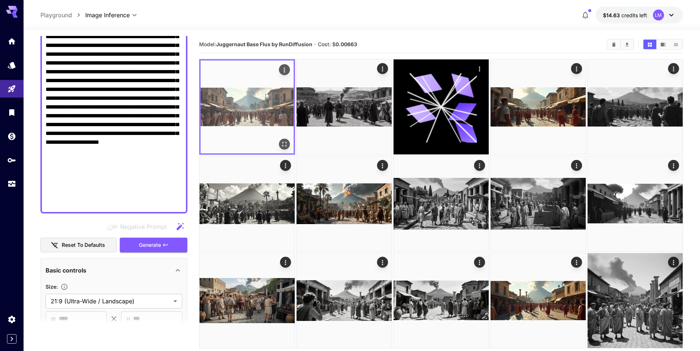
click at [282, 141] on icon "Open in fullscreen" at bounding box center [284, 144] width 7 height 7
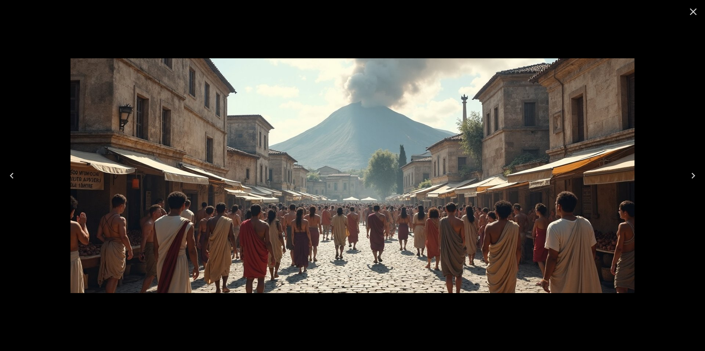
click at [690, 11] on icon "Close" at bounding box center [694, 12] width 12 height 12
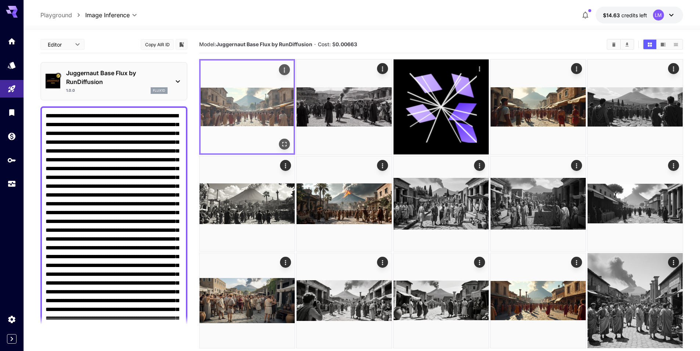
click at [291, 113] on img at bounding box center [247, 107] width 93 height 93
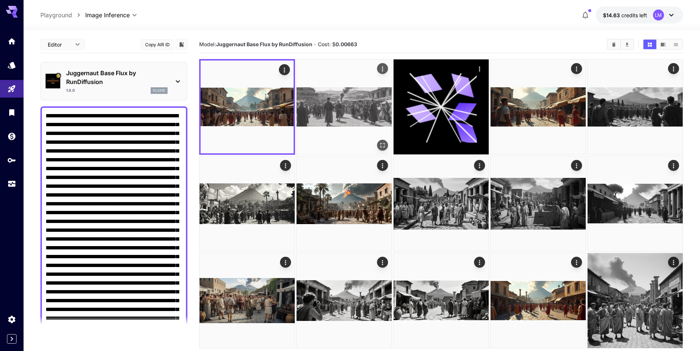
click at [321, 115] on img at bounding box center [343, 106] width 95 height 95
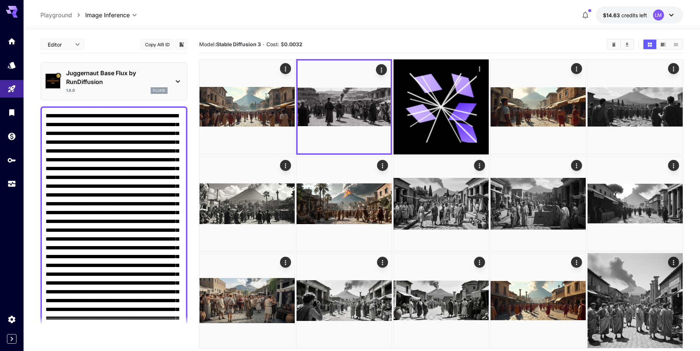
click at [175, 80] on icon at bounding box center [177, 81] width 9 height 9
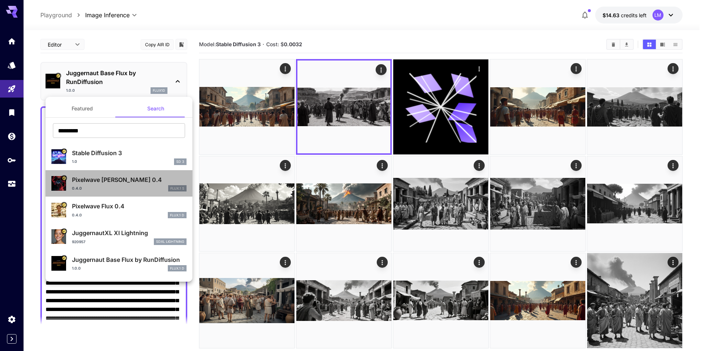
click at [127, 185] on div "Pixelwave Schnell 0.4 0.4.0 FLUX.1 S" at bounding box center [129, 184] width 115 height 17
type input "*"
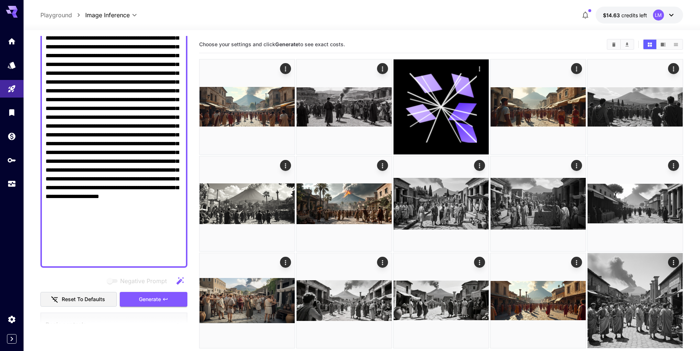
scroll to position [294, 0]
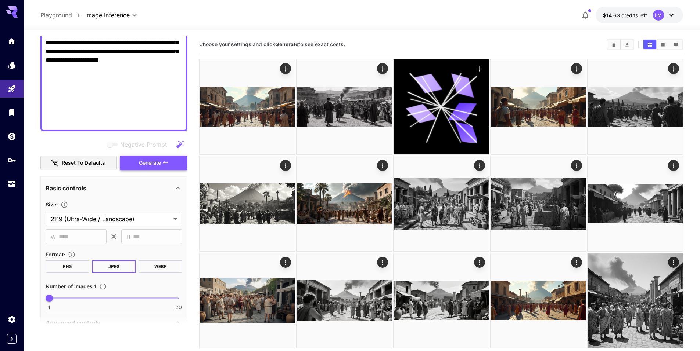
click at [144, 166] on span "Generate" at bounding box center [150, 163] width 22 height 9
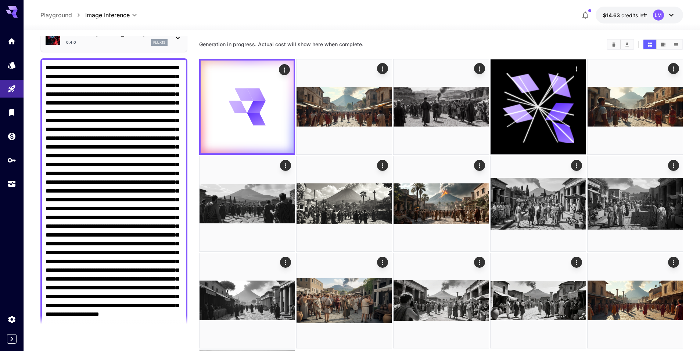
scroll to position [0, 0]
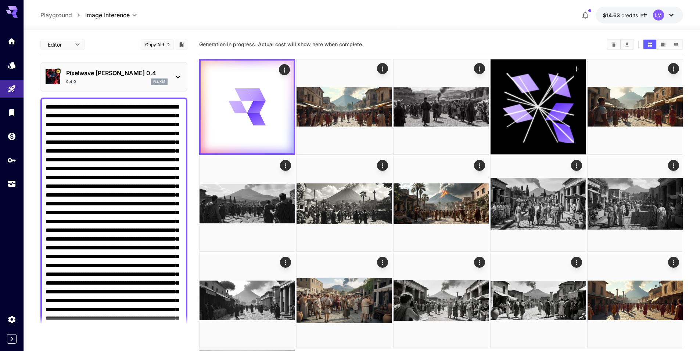
click at [155, 78] on div "Pixelwave Schnell 0.4 0.4.0 flux1s" at bounding box center [116, 77] width 101 height 17
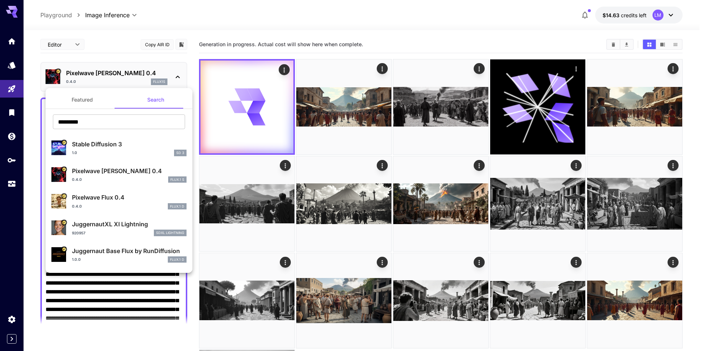
click at [118, 200] on p "Pixelwave Flux 0.4" at bounding box center [129, 197] width 115 height 9
type input "**"
type input "*"
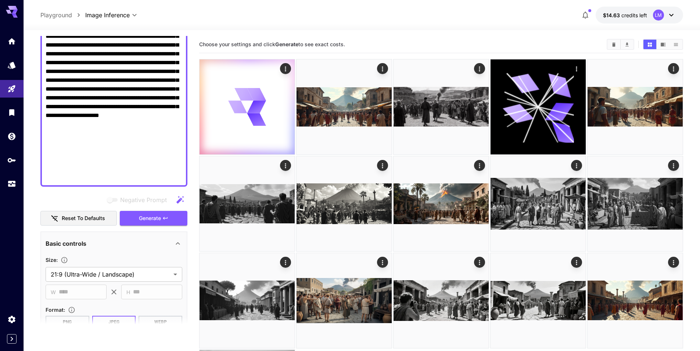
scroll to position [294, 0]
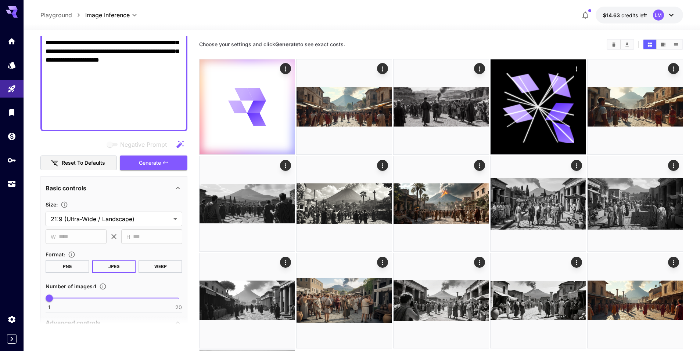
click at [153, 268] on button "WEBP" at bounding box center [160, 267] width 44 height 12
click at [146, 167] on span "Generate" at bounding box center [150, 163] width 22 height 9
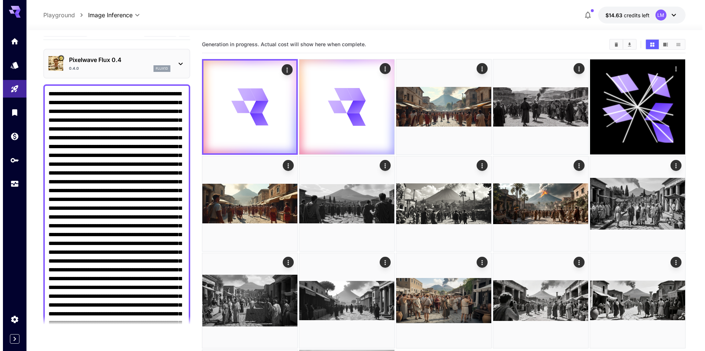
scroll to position [0, 0]
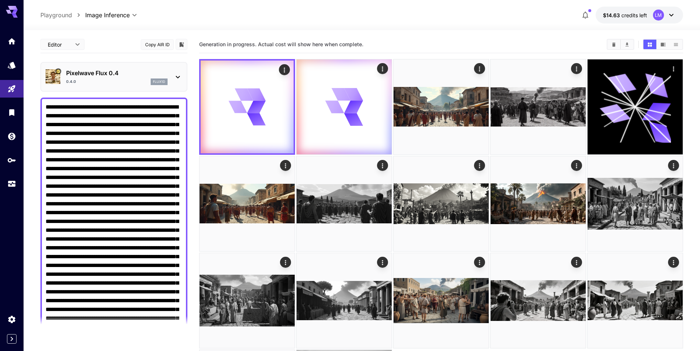
click at [143, 75] on p "Pixelwave Flux 0.4" at bounding box center [116, 73] width 101 height 9
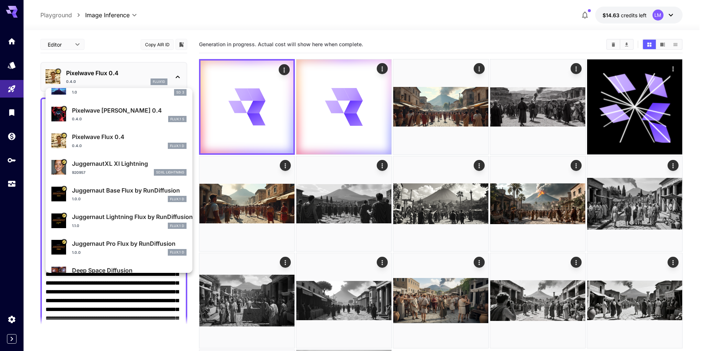
scroll to position [73, 0]
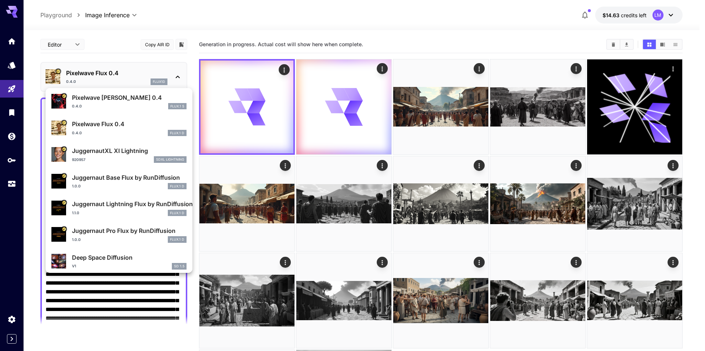
click at [425, 109] on div at bounding box center [352, 175] width 705 height 351
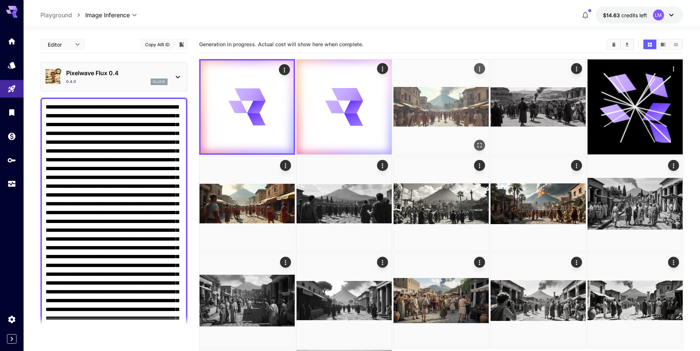
click at [430, 111] on img at bounding box center [440, 106] width 95 height 95
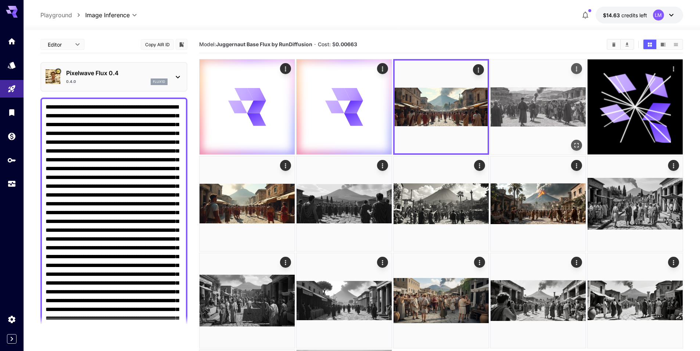
click at [517, 107] on img at bounding box center [537, 106] width 95 height 95
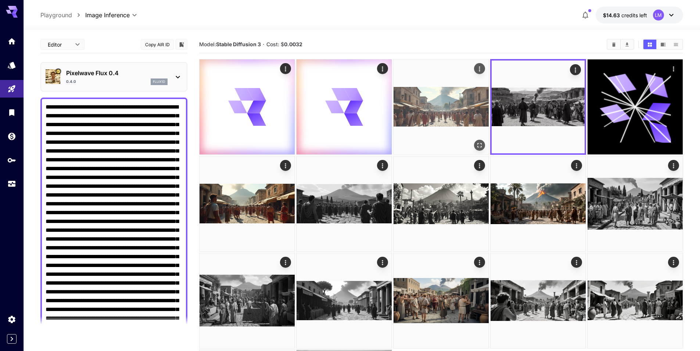
click at [456, 108] on img at bounding box center [440, 106] width 95 height 95
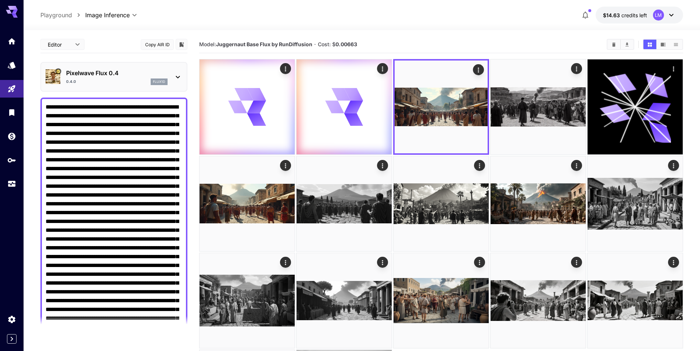
click at [94, 73] on p "Pixelwave Flux 0.4" at bounding box center [116, 73] width 101 height 9
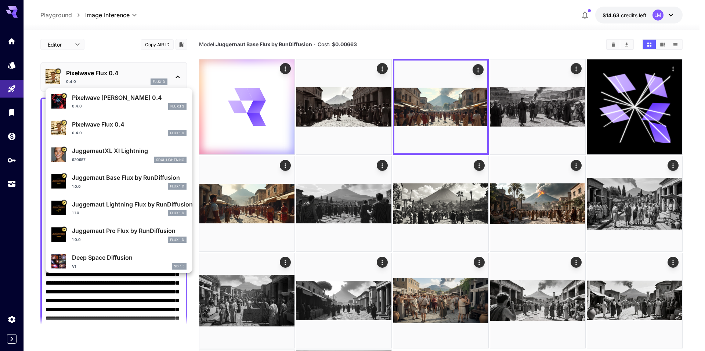
click at [117, 209] on div "Juggernaut Lightning Flux by RunDiffusion 1.1.0 FLUX.1 D" at bounding box center [129, 208] width 115 height 17
type input "*"
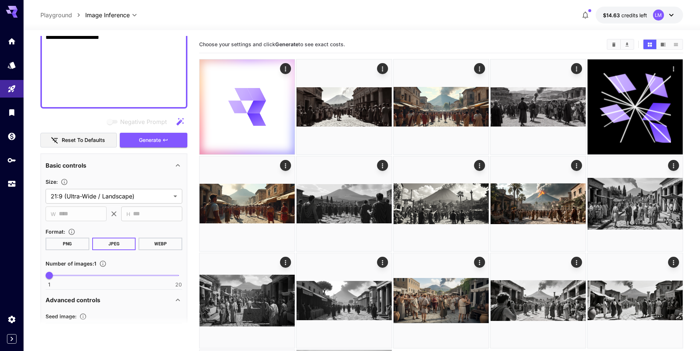
scroll to position [331, 0]
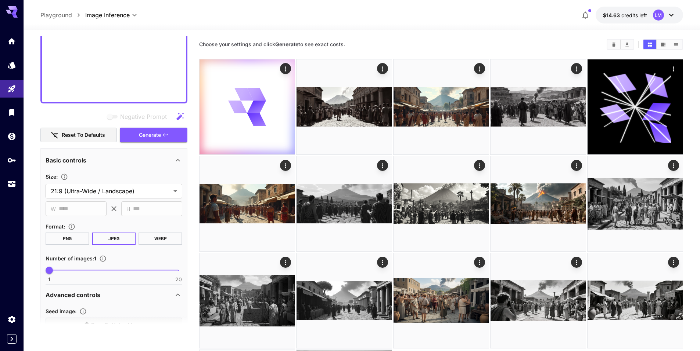
click at [148, 239] on button "WEBP" at bounding box center [160, 239] width 44 height 12
click at [141, 135] on span "Generate" at bounding box center [150, 135] width 22 height 9
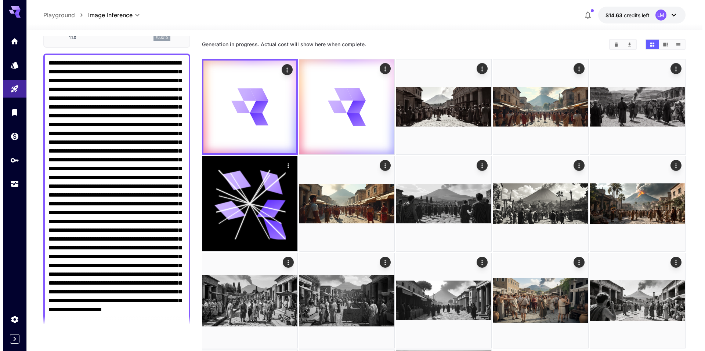
scroll to position [0, 0]
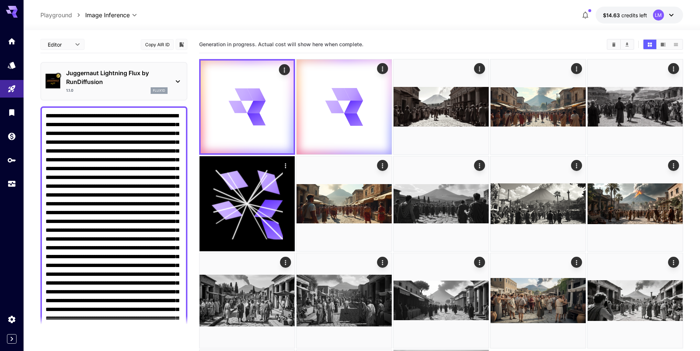
click at [155, 75] on p "Juggernaut Lightning Flux by RunDiffusion" at bounding box center [116, 78] width 101 height 18
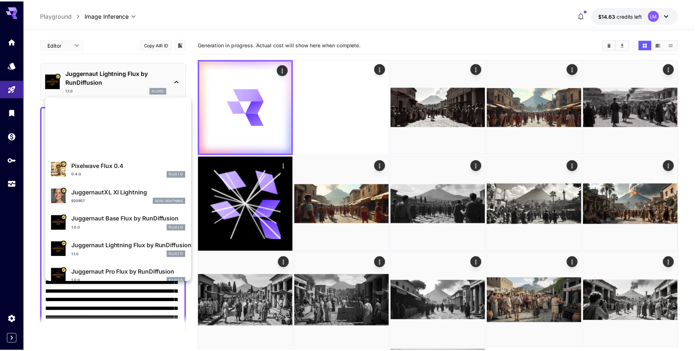
scroll to position [147, 0]
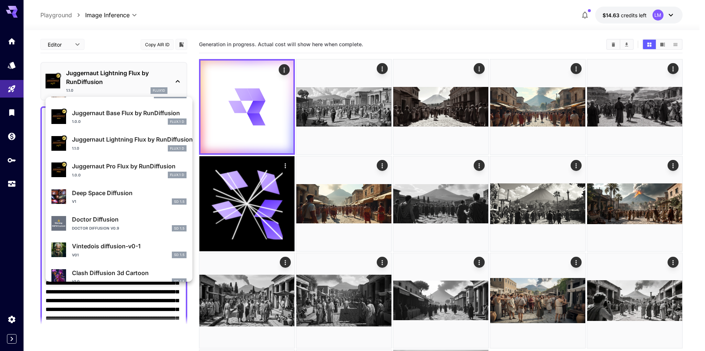
click at [134, 172] on div "1.0.0 FLUX.1 D" at bounding box center [129, 175] width 115 height 7
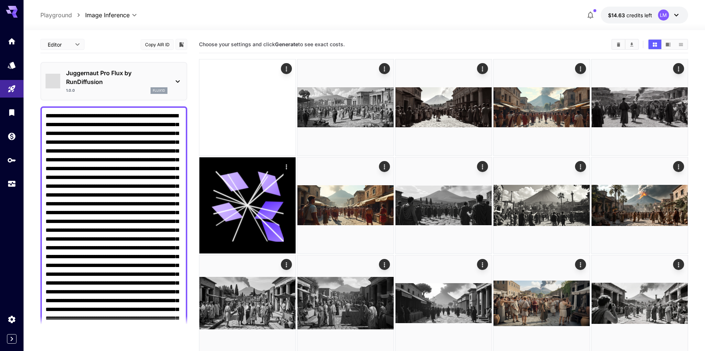
type input "**"
type input "*"
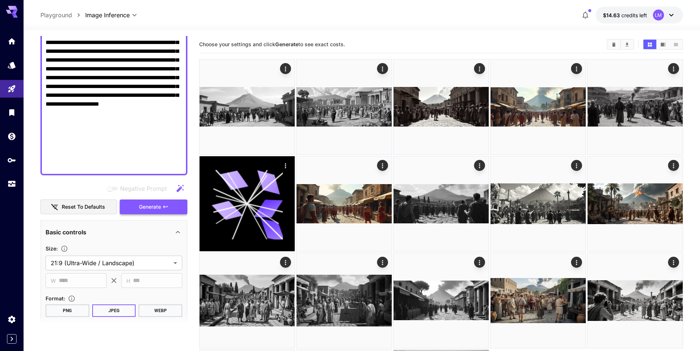
scroll to position [331, 0]
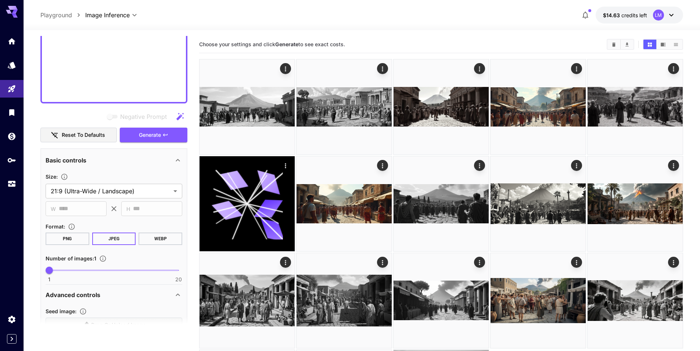
click at [151, 241] on button "WEBP" at bounding box center [160, 239] width 44 height 12
click at [142, 135] on span "Generate" at bounding box center [150, 135] width 22 height 9
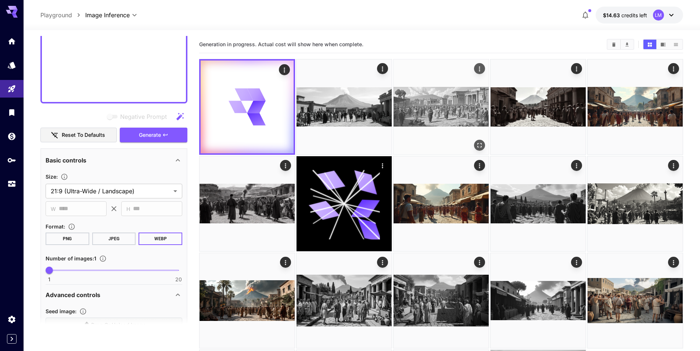
click at [475, 110] on img at bounding box center [440, 106] width 95 height 95
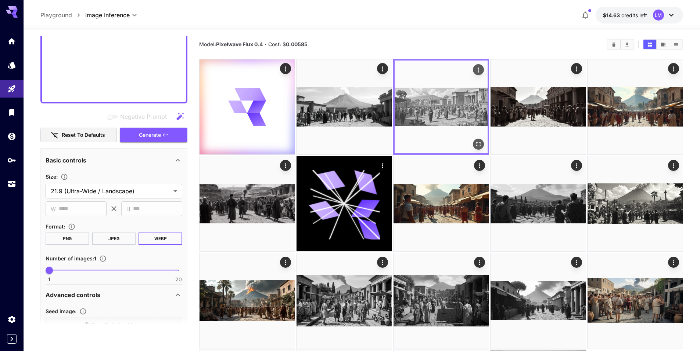
click at [478, 141] on icon "Open in fullscreen" at bounding box center [478, 144] width 7 height 7
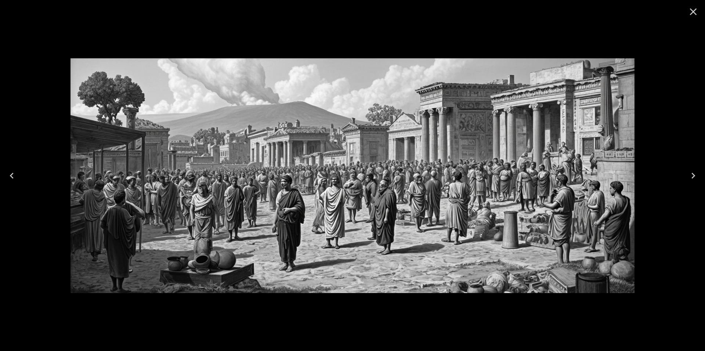
click at [690, 14] on icon "Close" at bounding box center [694, 12] width 12 height 12
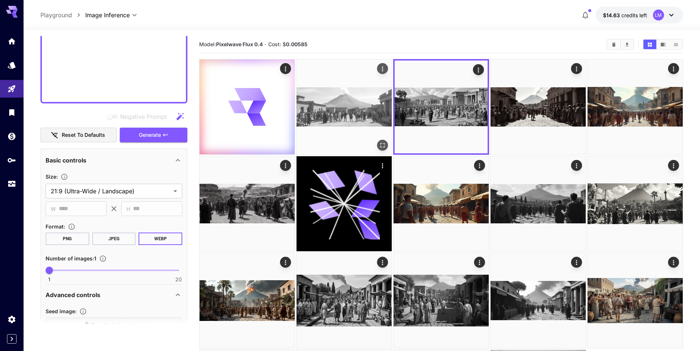
click at [357, 112] on img at bounding box center [343, 106] width 95 height 95
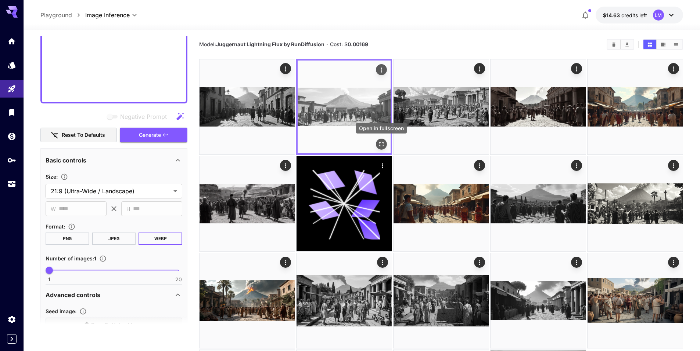
click at [378, 142] on icon "Open in fullscreen" at bounding box center [381, 144] width 7 height 7
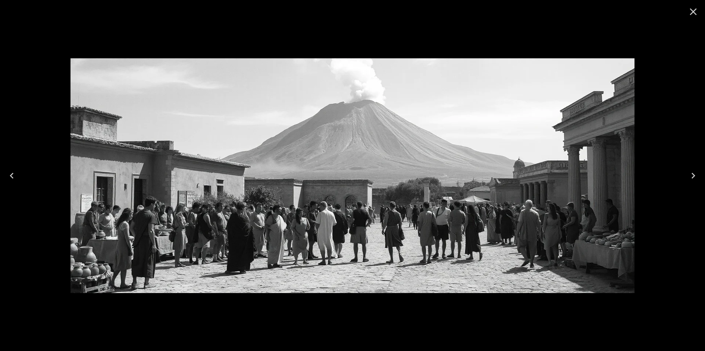
click at [696, 8] on icon "Close" at bounding box center [694, 12] width 12 height 12
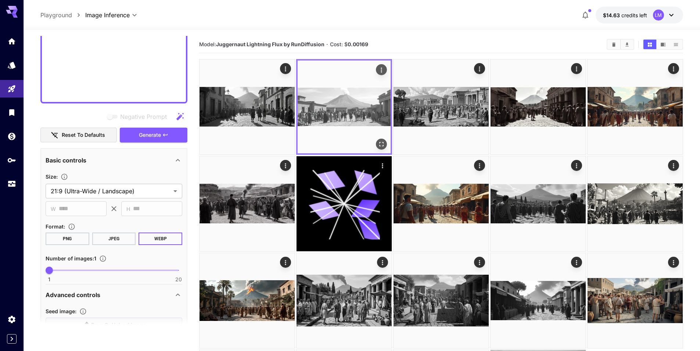
click at [381, 68] on icon "Actions" at bounding box center [381, 70] width 1 height 5
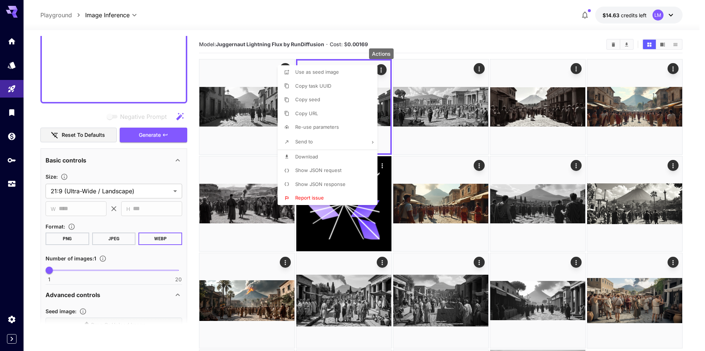
click at [630, 44] on div at bounding box center [352, 175] width 705 height 351
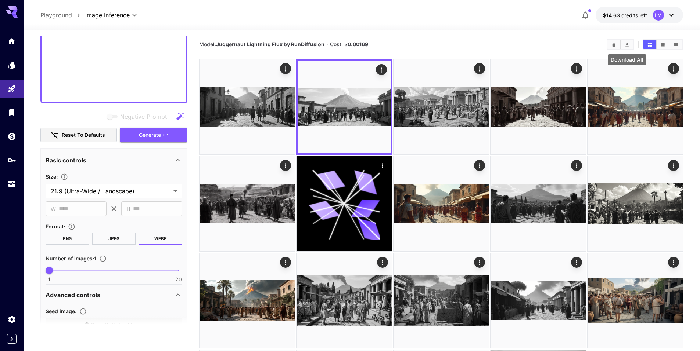
click at [628, 44] on icon "Download All" at bounding box center [627, 45] width 6 height 6
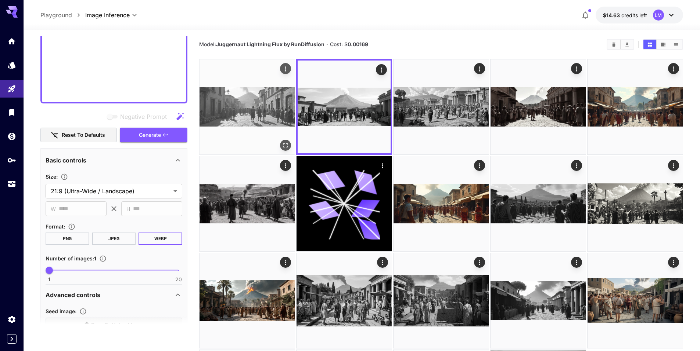
click at [240, 115] on img at bounding box center [246, 106] width 95 height 95
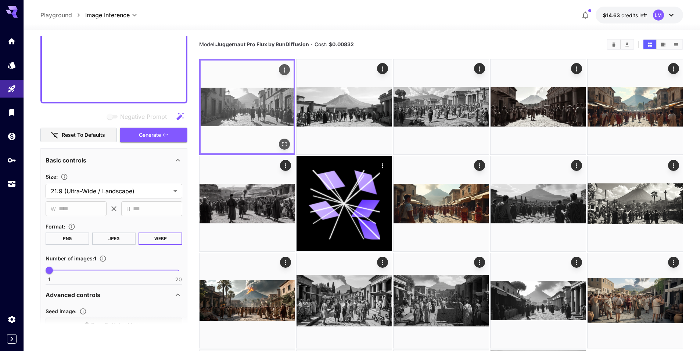
click at [284, 143] on icon "Open in fullscreen" at bounding box center [284, 144] width 4 height 4
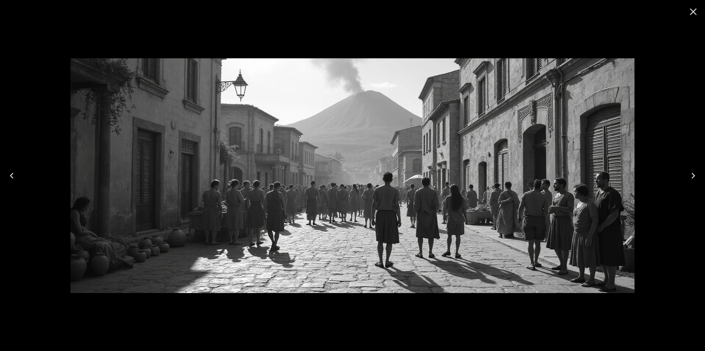
click at [692, 11] on icon "Close" at bounding box center [693, 11] width 7 height 7
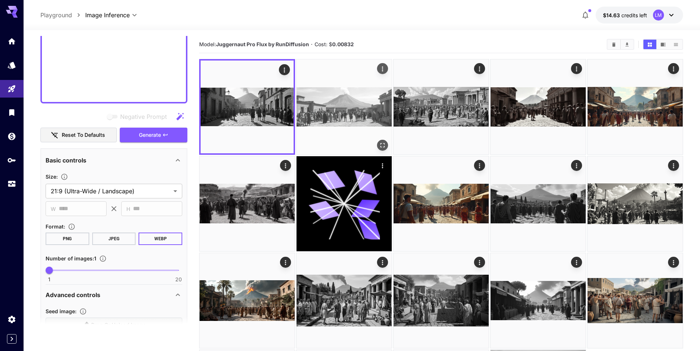
click at [336, 108] on img at bounding box center [343, 106] width 95 height 95
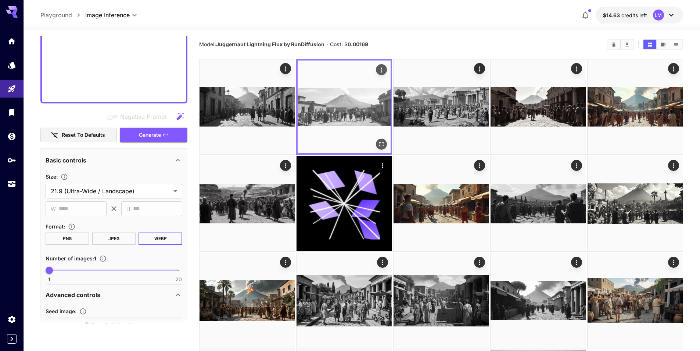
click at [382, 143] on icon "Open in fullscreen" at bounding box center [381, 144] width 7 height 7
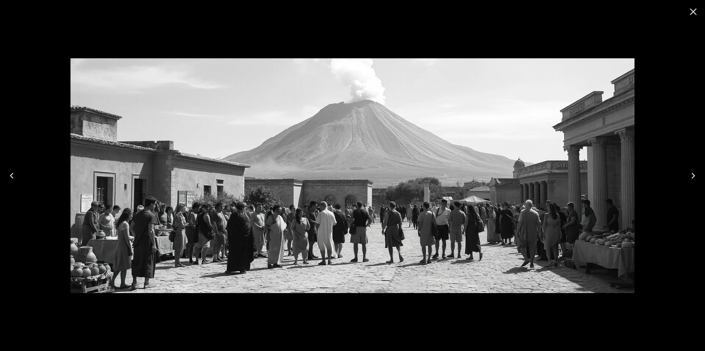
click at [696, 12] on icon "Close" at bounding box center [694, 12] width 12 height 12
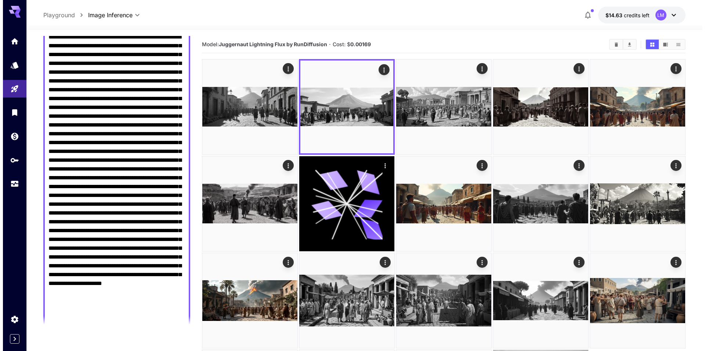
scroll to position [0, 0]
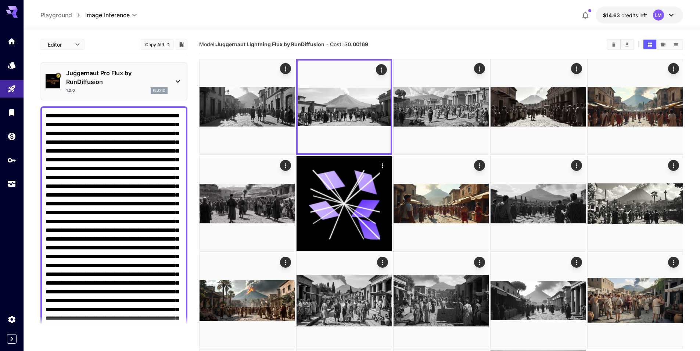
click at [159, 75] on p "Juggernaut Pro Flux by RunDiffusion" at bounding box center [116, 78] width 101 height 18
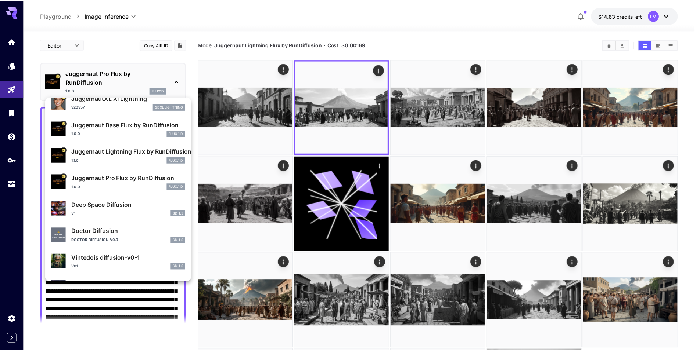
scroll to position [147, 0]
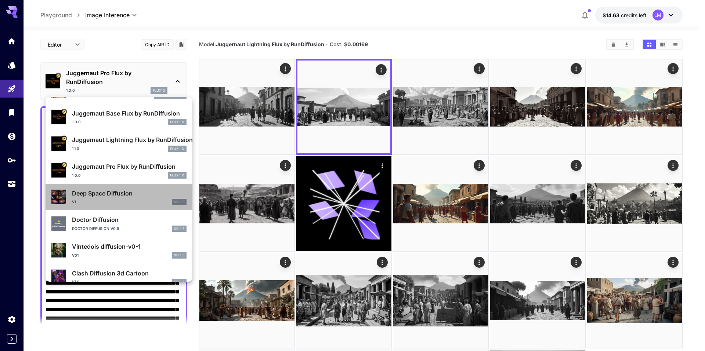
click at [130, 201] on div "v1 SD 1.5" at bounding box center [129, 202] width 115 height 7
type input "**********"
type input "***"
type input "**"
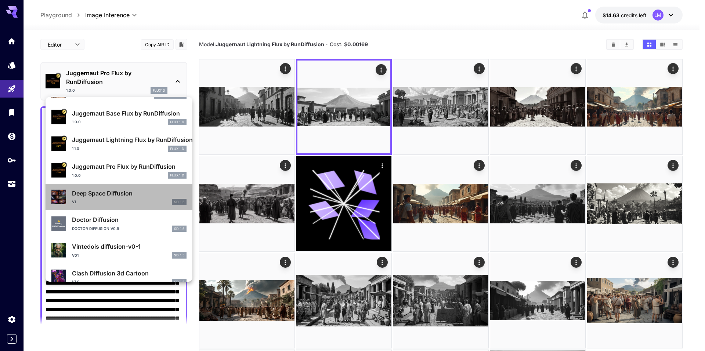
type input "***"
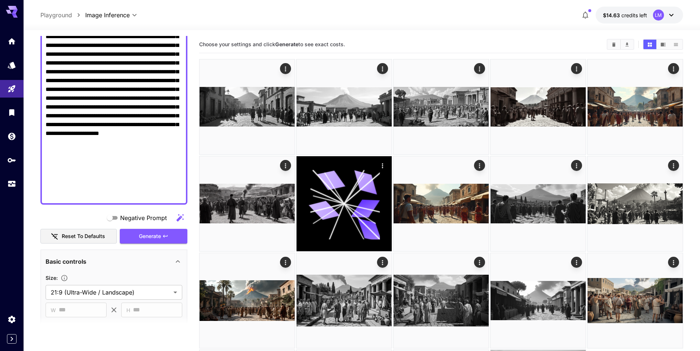
scroll to position [404, 0]
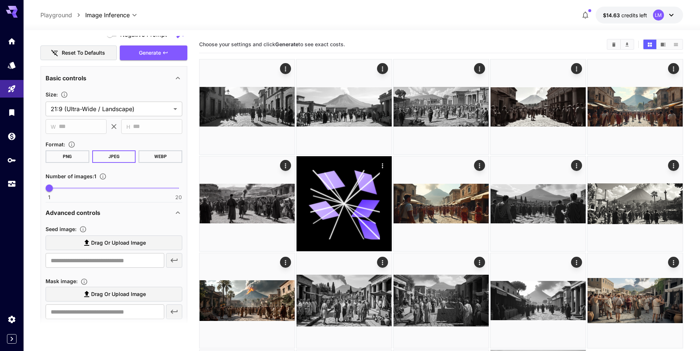
click at [154, 159] on button "WEBP" at bounding box center [160, 157] width 44 height 12
click at [146, 56] on span "Generate" at bounding box center [150, 52] width 22 height 9
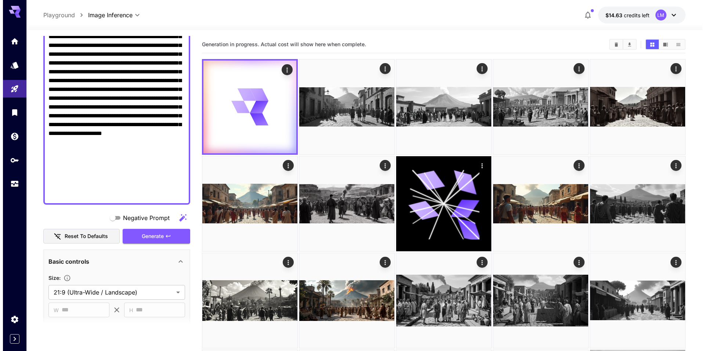
scroll to position [0, 0]
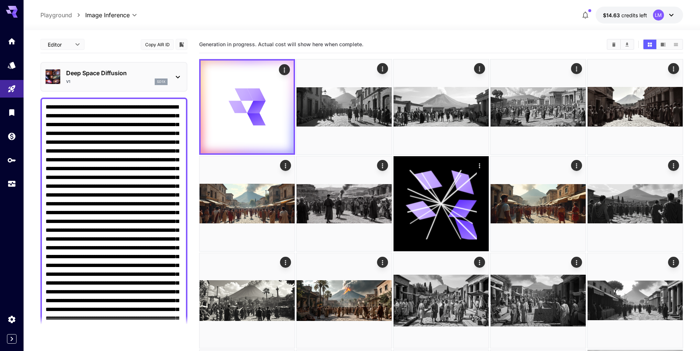
click at [172, 77] on div "Deep Space Diffusion v1 sd1x" at bounding box center [114, 77] width 137 height 22
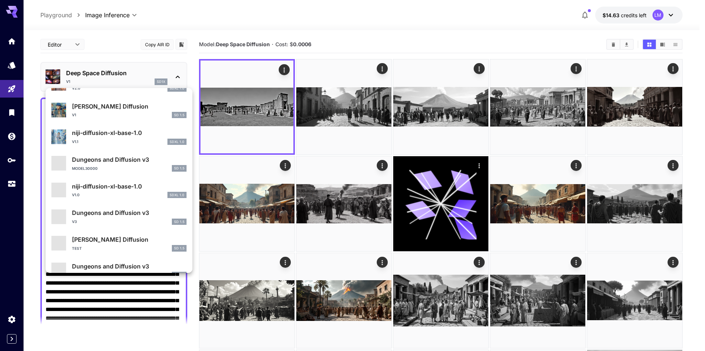
scroll to position [441, 0]
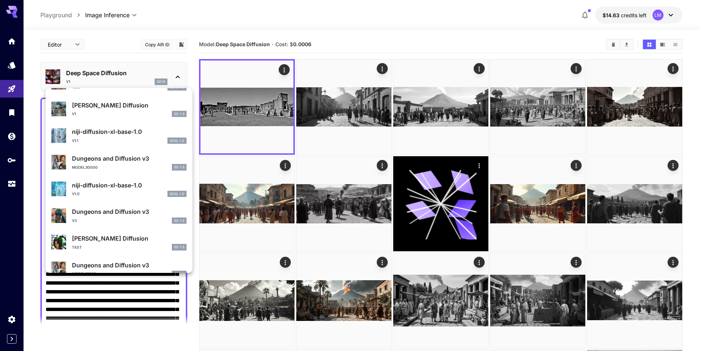
click at [265, 109] on div at bounding box center [352, 175] width 705 height 351
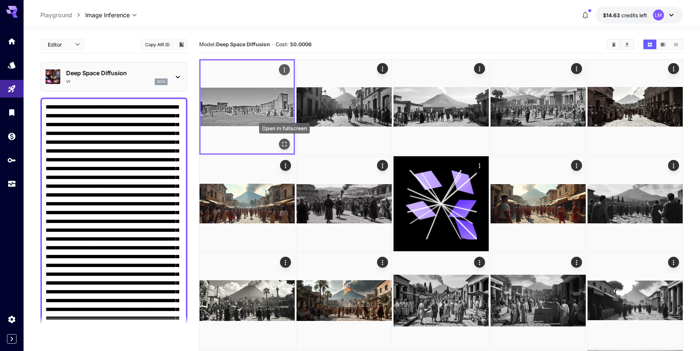
click at [283, 142] on icon "Open in fullscreen" at bounding box center [284, 144] width 4 height 4
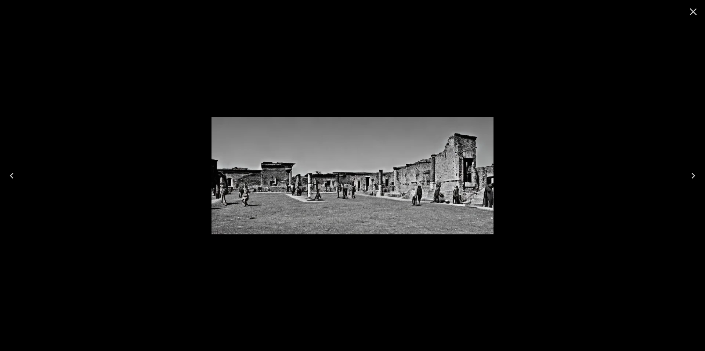
click at [690, 10] on icon "Close" at bounding box center [694, 12] width 12 height 12
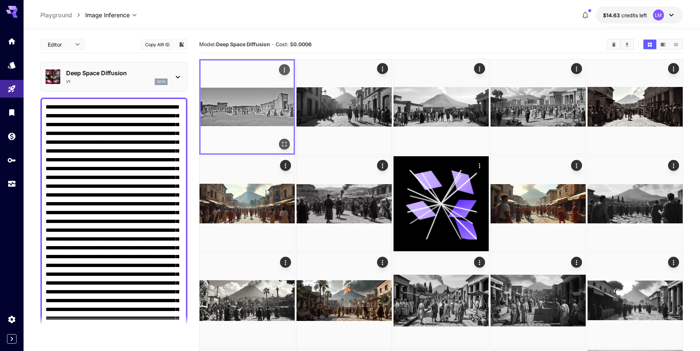
click at [245, 104] on img at bounding box center [247, 107] width 93 height 93
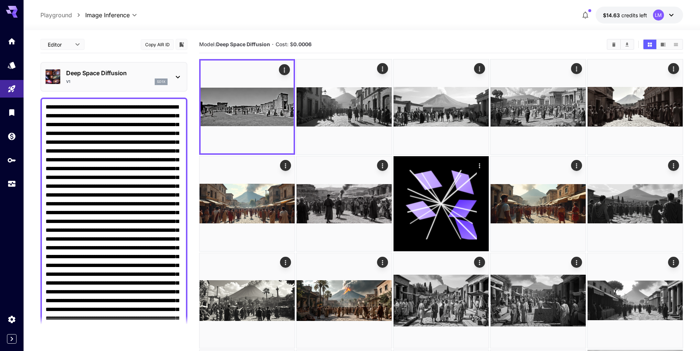
click at [175, 77] on icon at bounding box center [177, 77] width 9 height 9
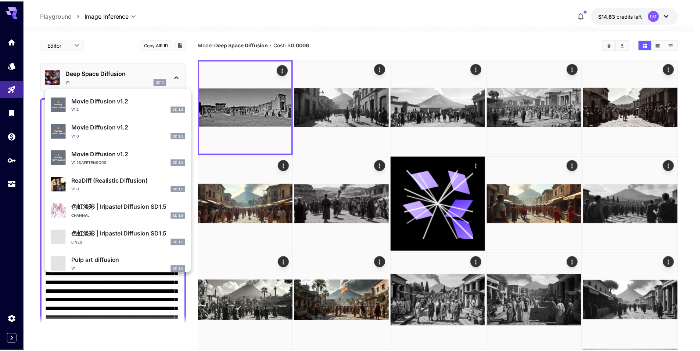
scroll to position [668, 0]
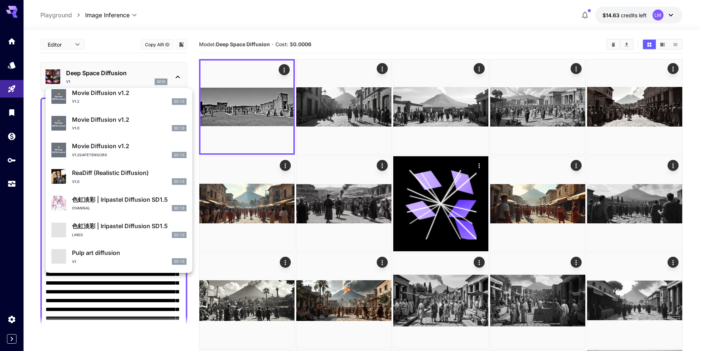
click at [125, 174] on p "ReaDiff (Realistic Diffusion)" at bounding box center [129, 173] width 115 height 9
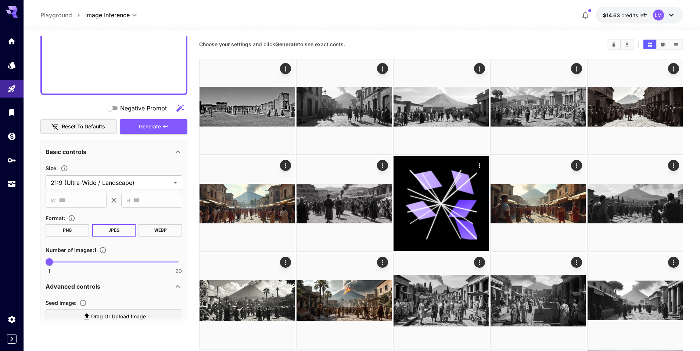
scroll to position [331, 0]
click at [145, 227] on button "WEBP" at bounding box center [160, 230] width 44 height 12
click at [141, 125] on span "Generate" at bounding box center [150, 126] width 22 height 9
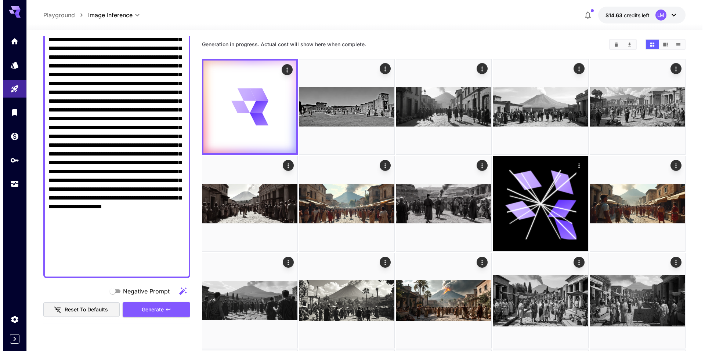
scroll to position [0, 0]
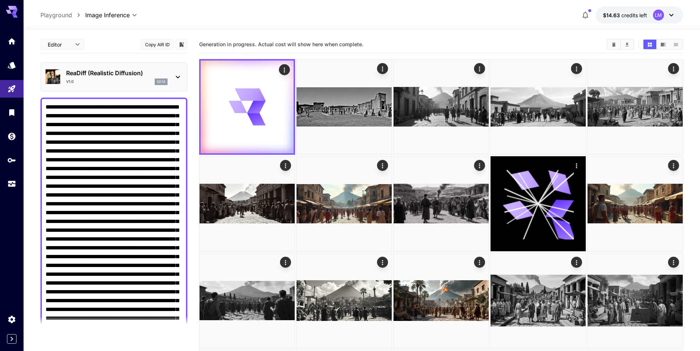
click at [163, 71] on p "ReaDiff (Realistic Diffusion)" at bounding box center [116, 73] width 101 height 9
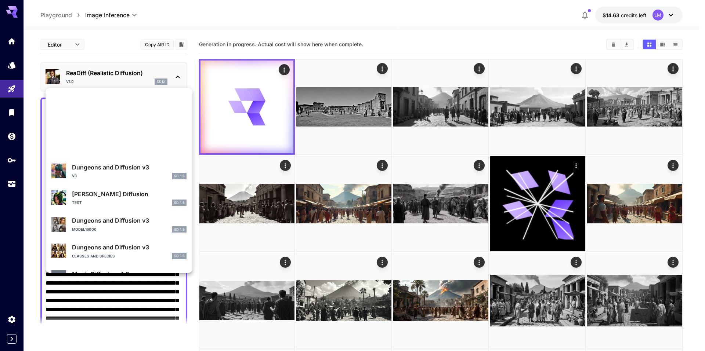
scroll to position [484, 0]
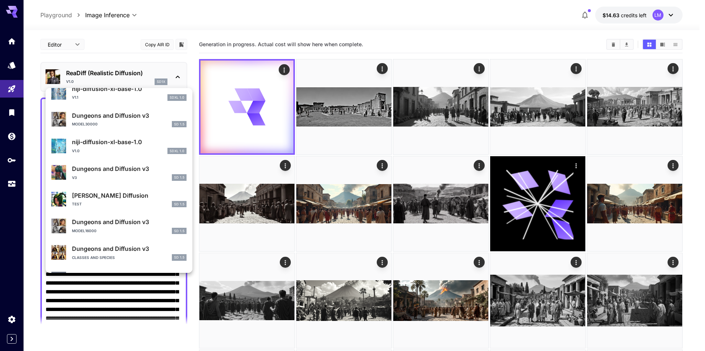
click at [149, 69] on div at bounding box center [352, 175] width 705 height 351
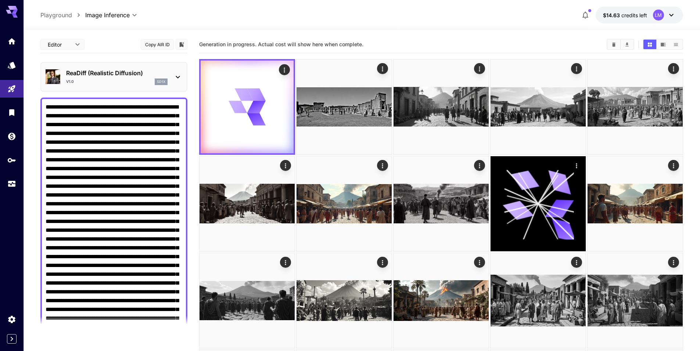
click at [176, 76] on icon at bounding box center [177, 77] width 9 height 9
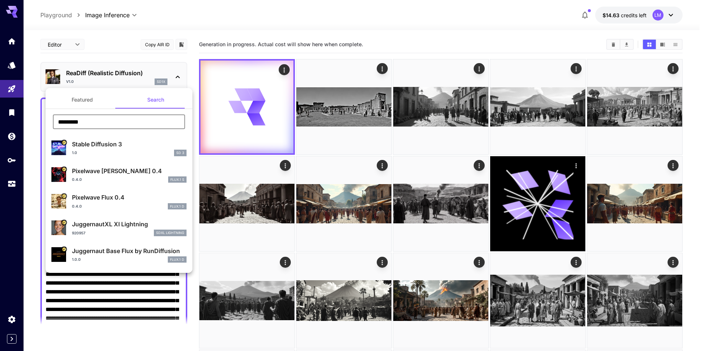
drag, startPoint x: 99, startPoint y: 125, endPoint x: 30, endPoint y: 119, distance: 69.3
click at [30, 119] on div "Featured Search ********* ​ Stable Diffusion 3 1.0 SD 3 Pixelwave Schnell 0.4 0…" at bounding box center [73, 110] width 147 height 220
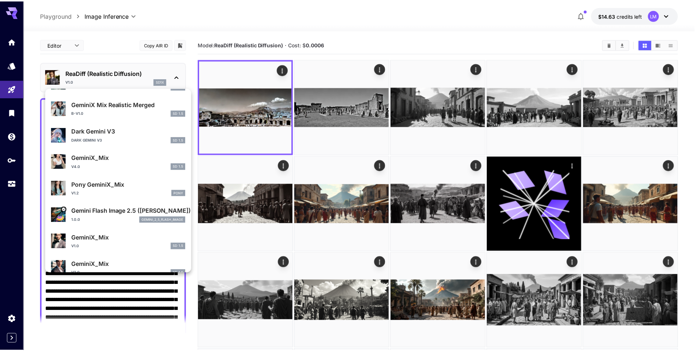
scroll to position [159, 0]
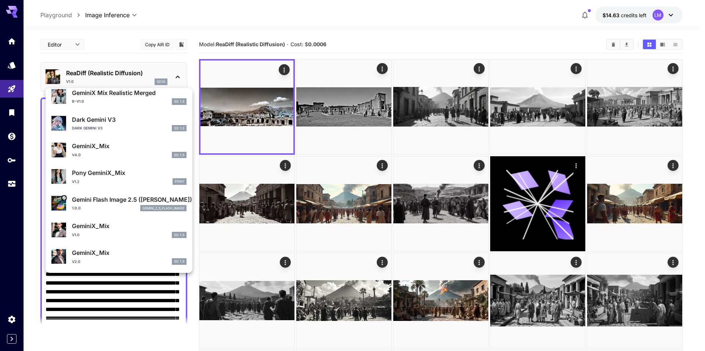
type input "******"
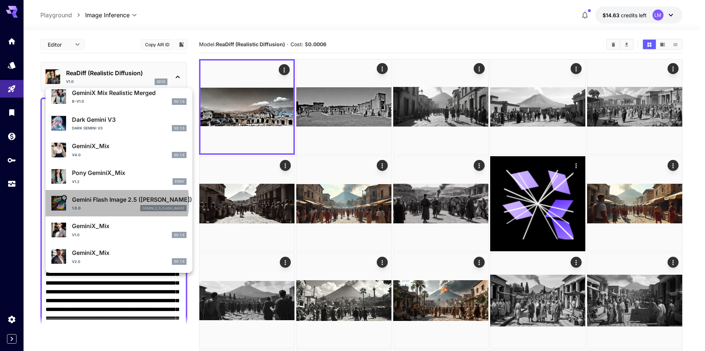
click at [116, 202] on p "Gemini Flash Image 2.5 ([PERSON_NAME])" at bounding box center [129, 199] width 115 height 9
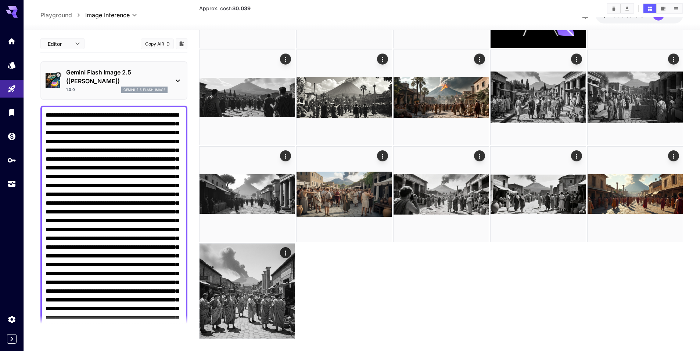
scroll to position [213, 0]
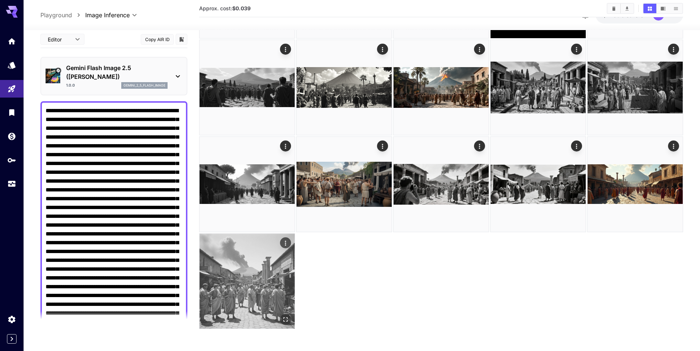
click at [263, 268] on img at bounding box center [246, 281] width 95 height 95
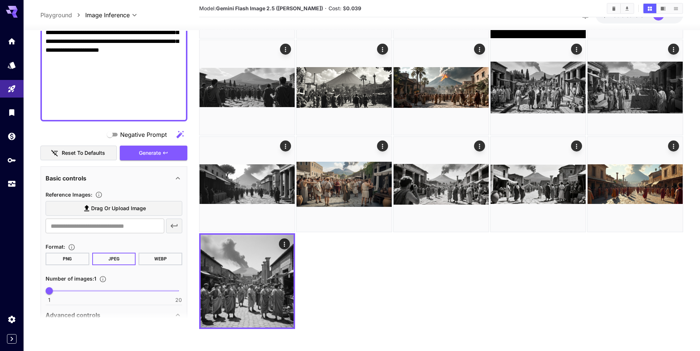
scroll to position [383, 0]
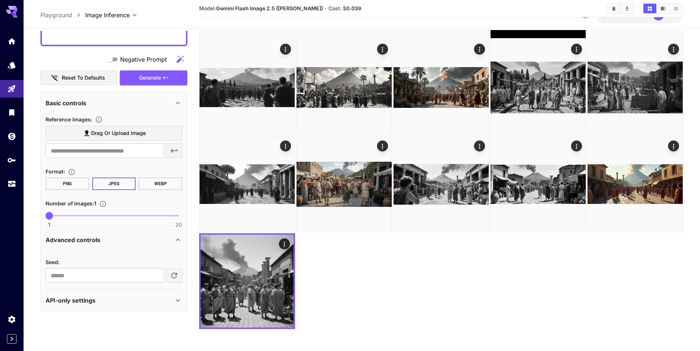
click at [153, 182] on button "WEBP" at bounding box center [160, 184] width 44 height 12
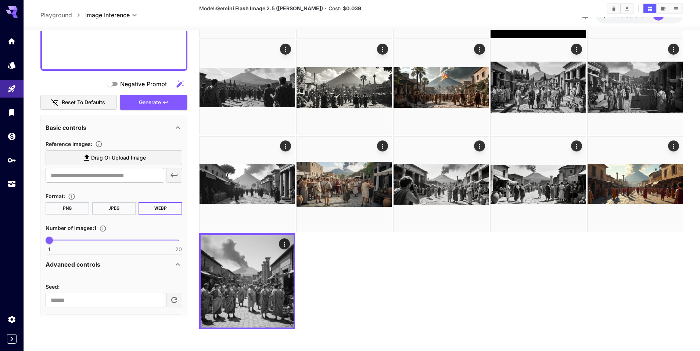
scroll to position [346, 0]
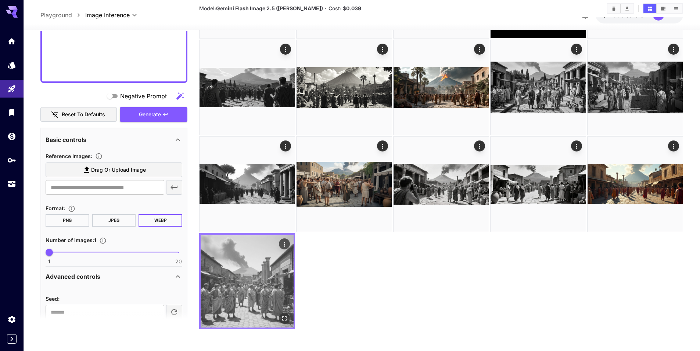
click at [284, 317] on icon "Open in fullscreen" at bounding box center [284, 318] width 7 height 7
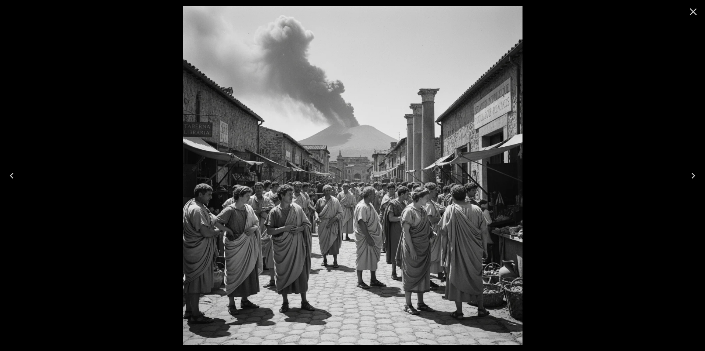
click at [666, 80] on div at bounding box center [352, 175] width 705 height 351
click at [691, 8] on icon "Close" at bounding box center [694, 12] width 12 height 12
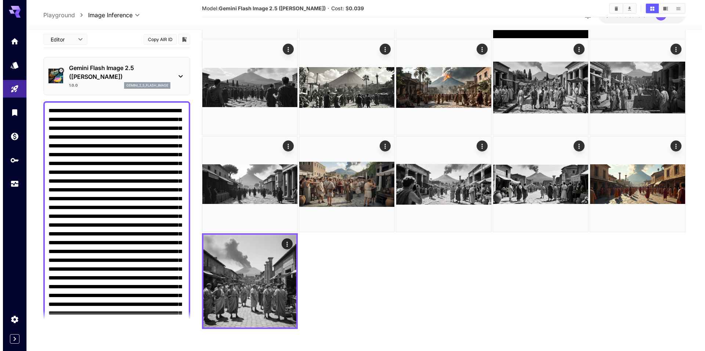
scroll to position [0, 0]
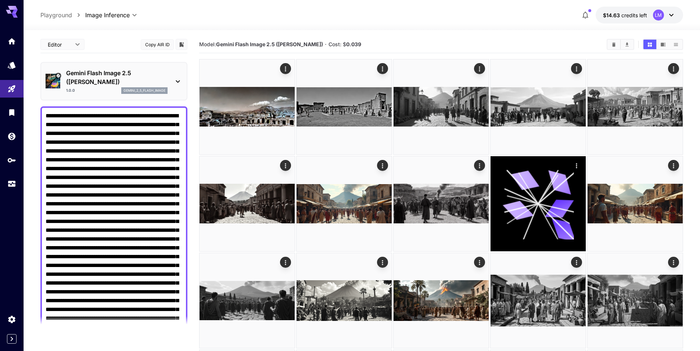
click at [166, 80] on p "Gemini Flash Image 2.5 ([PERSON_NAME])" at bounding box center [116, 78] width 101 height 18
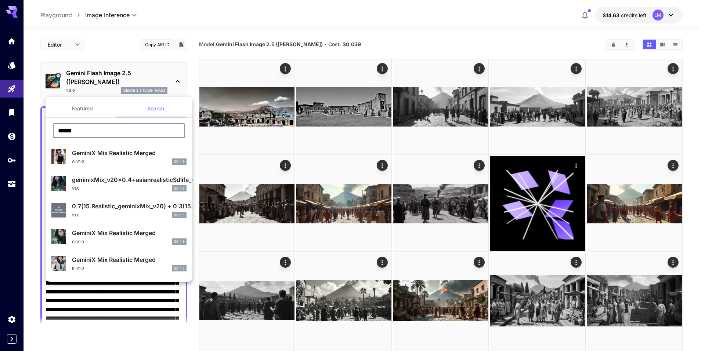
drag, startPoint x: 91, startPoint y: 132, endPoint x: 48, endPoint y: 129, distance: 43.5
click at [48, 129] on div "****** ​" at bounding box center [119, 133] width 147 height 20
type input "******"
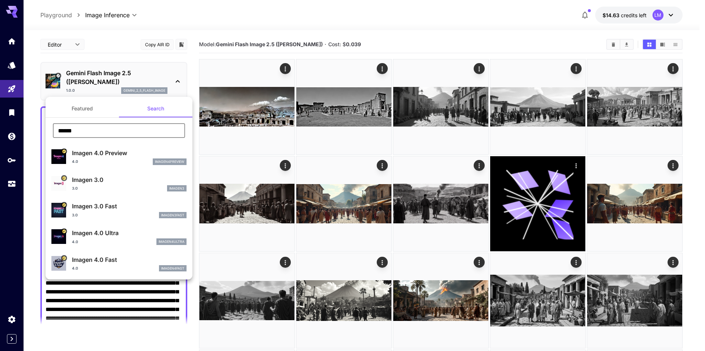
click at [662, 44] on div at bounding box center [352, 175] width 705 height 351
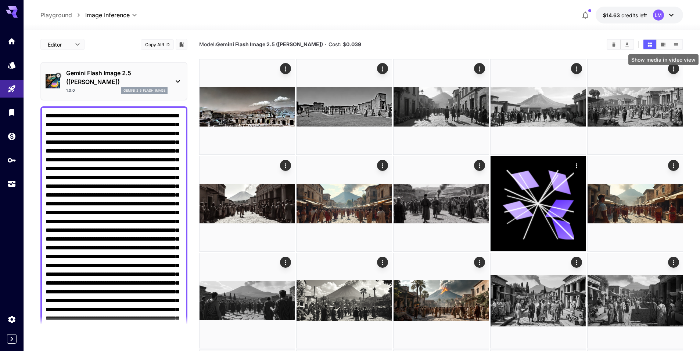
click at [662, 44] on icon "Show media in video view" at bounding box center [662, 45] width 5 height 4
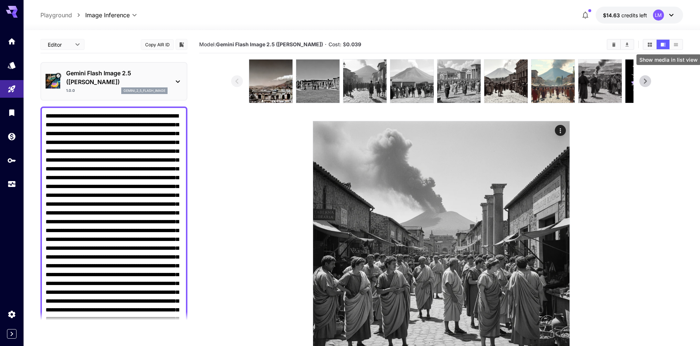
click at [673, 43] on icon "Show media in list view" at bounding box center [676, 45] width 6 height 6
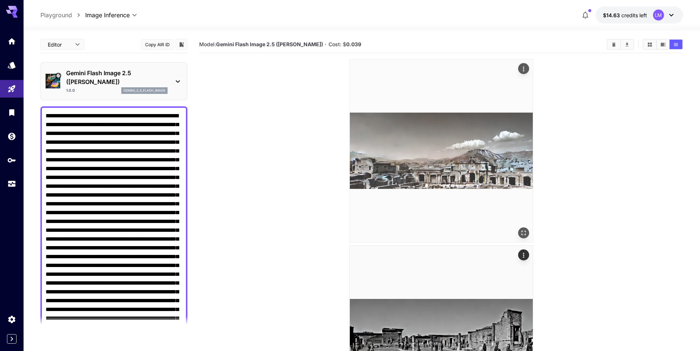
click at [480, 148] on img at bounding box center [441, 150] width 183 height 183
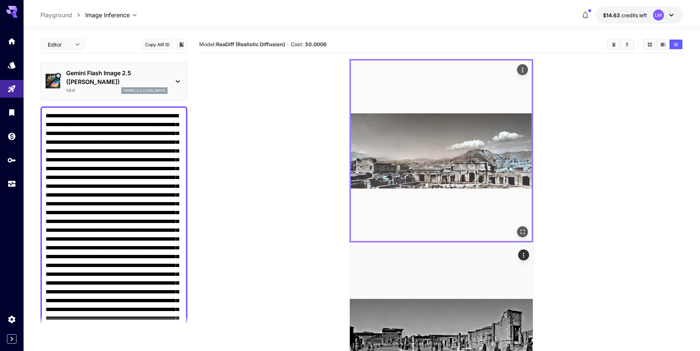
click at [522, 231] on icon "Open in fullscreen" at bounding box center [522, 231] width 7 height 7
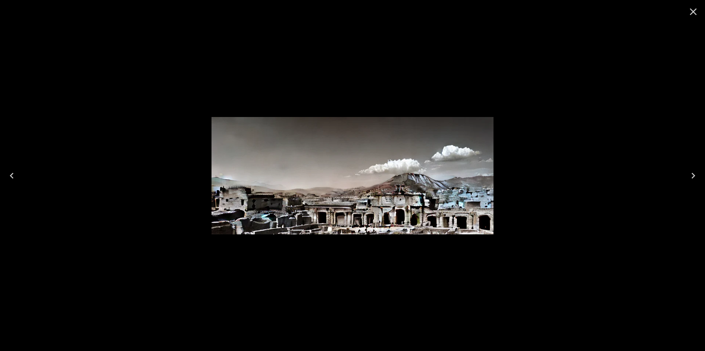
click at [694, 10] on icon "Close" at bounding box center [694, 12] width 12 height 12
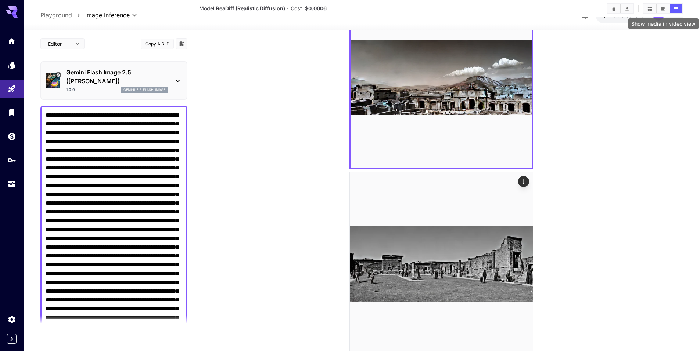
click at [663, 8] on icon "Show media in video view" at bounding box center [662, 9] width 5 height 4
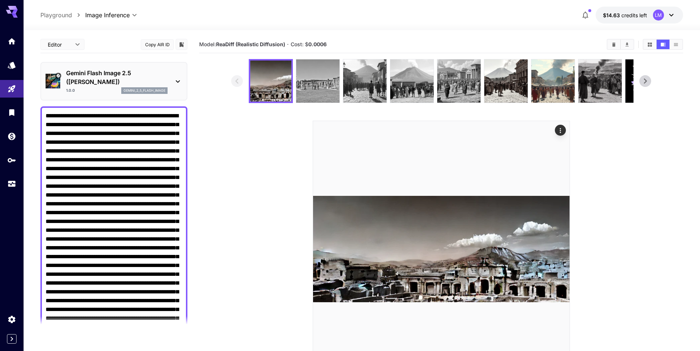
click at [310, 84] on img at bounding box center [317, 80] width 43 height 43
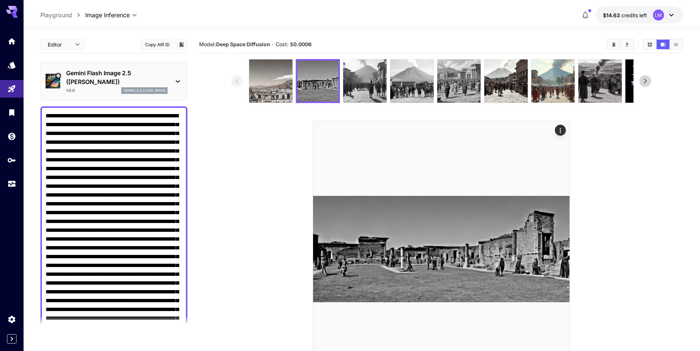
click at [279, 89] on img at bounding box center [270, 80] width 43 height 43
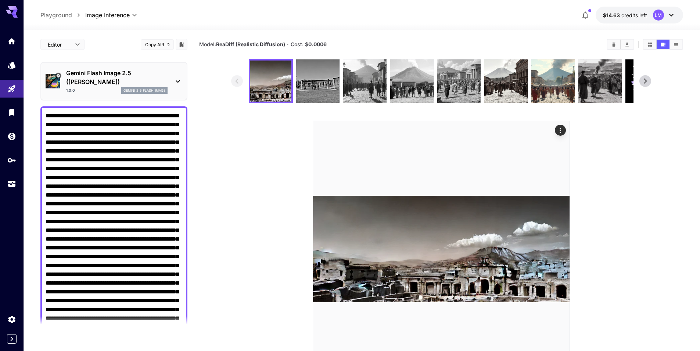
click at [167, 74] on p "Gemini Flash Image 2.5 ([PERSON_NAME])" at bounding box center [116, 78] width 101 height 18
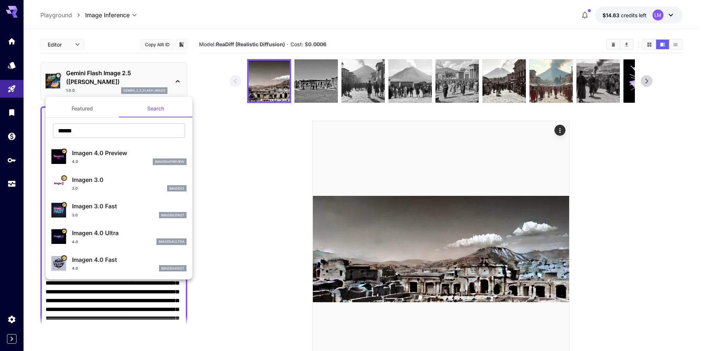
click at [648, 45] on div at bounding box center [352, 175] width 705 height 351
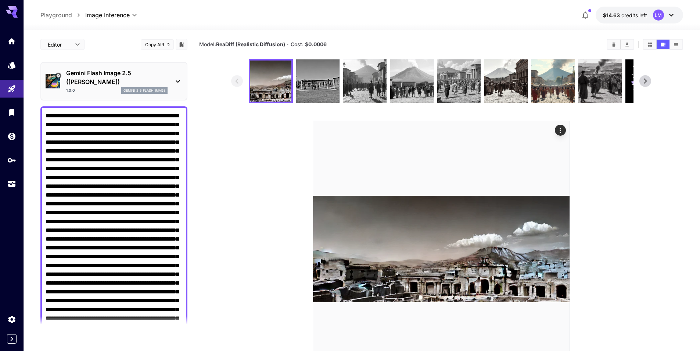
click at [649, 44] on icon "Show media in grid view" at bounding box center [650, 45] width 6 height 6
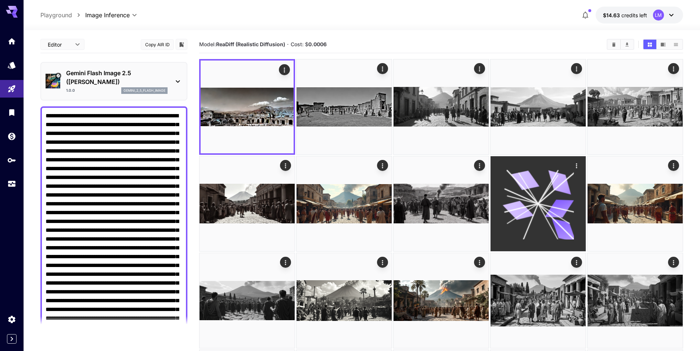
click at [576, 162] on div "Actions" at bounding box center [576, 165] width 7 height 9
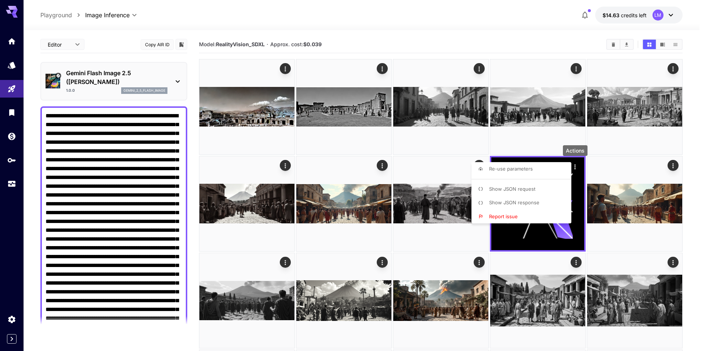
click at [607, 147] on div at bounding box center [352, 175] width 705 height 351
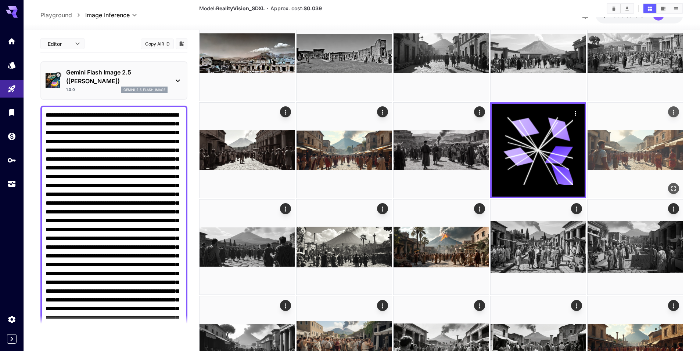
scroll to position [184, 0]
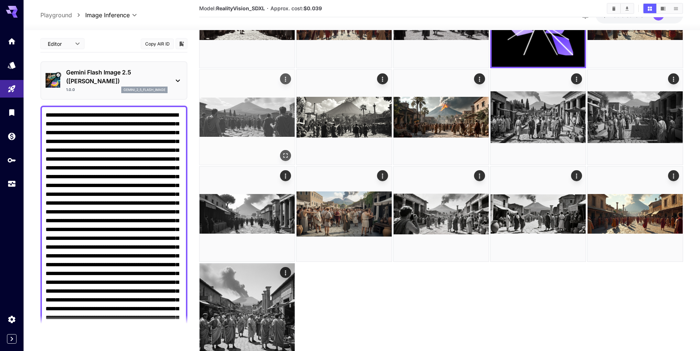
click at [274, 124] on img at bounding box center [246, 117] width 95 height 95
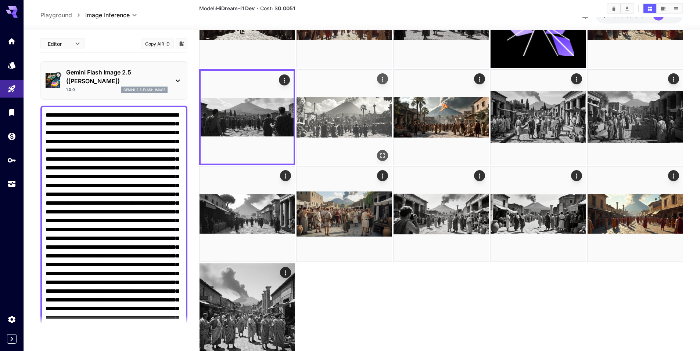
click at [306, 126] on img at bounding box center [343, 117] width 95 height 95
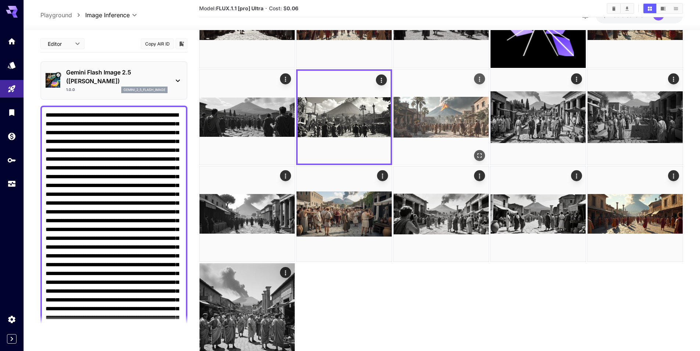
click at [416, 120] on img at bounding box center [440, 117] width 95 height 95
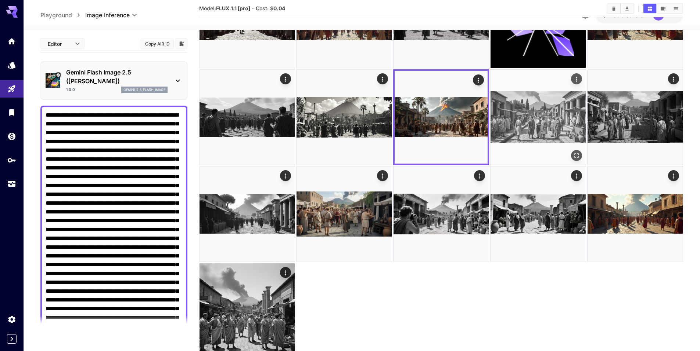
click at [547, 114] on img at bounding box center [537, 117] width 95 height 95
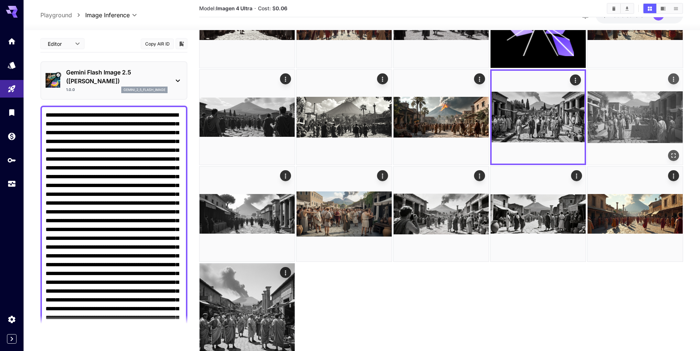
click at [611, 115] on img at bounding box center [634, 117] width 95 height 95
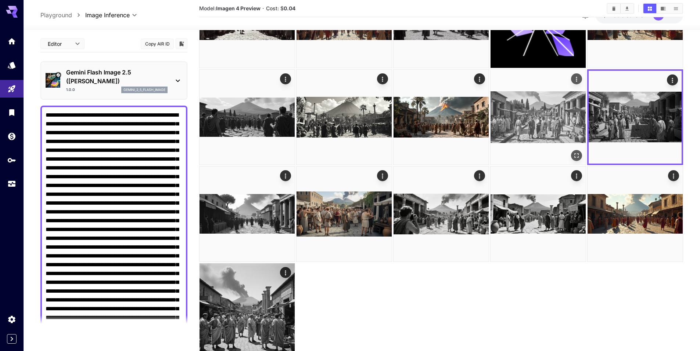
click at [526, 111] on img at bounding box center [537, 117] width 95 height 95
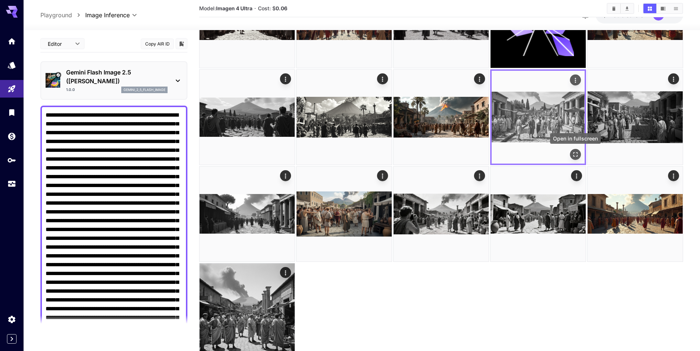
click at [575, 154] on icon "Open in fullscreen" at bounding box center [574, 154] width 7 height 7
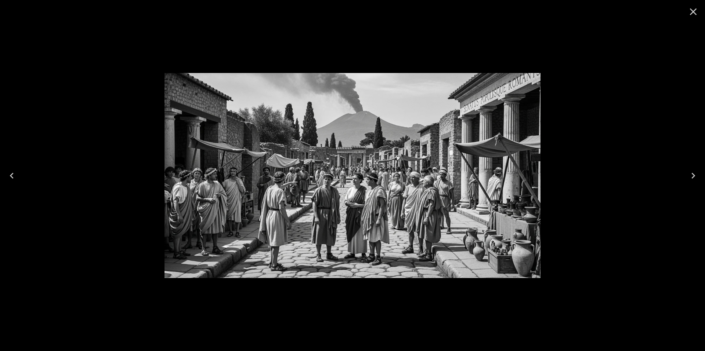
click at [695, 174] on icon "Next" at bounding box center [694, 176] width 12 height 12
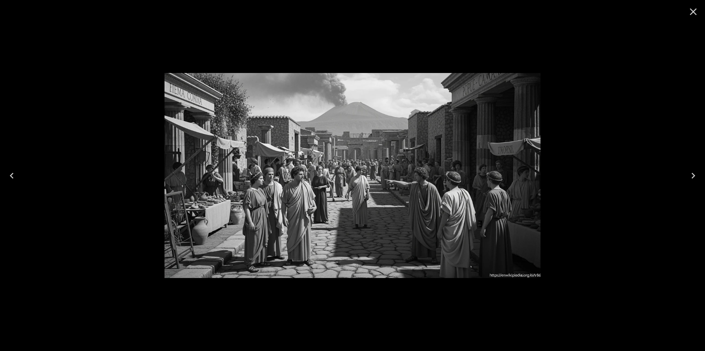
click at [695, 174] on icon "Next" at bounding box center [694, 176] width 12 height 12
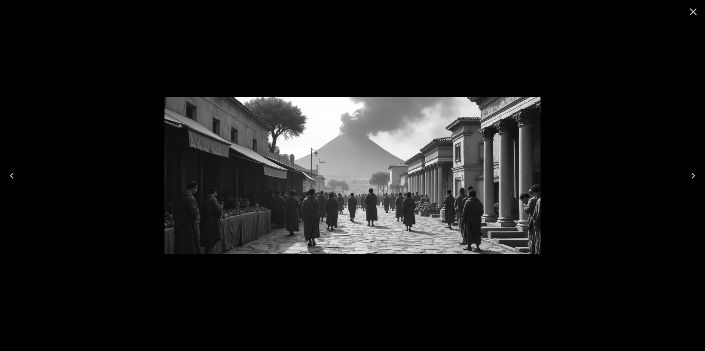
click at [693, 11] on icon "Close" at bounding box center [693, 11] width 7 height 7
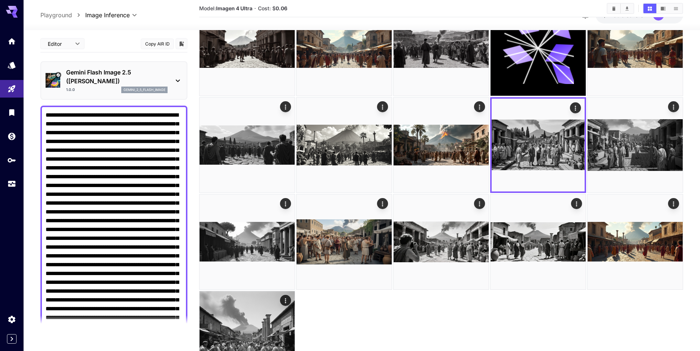
scroll to position [73, 0]
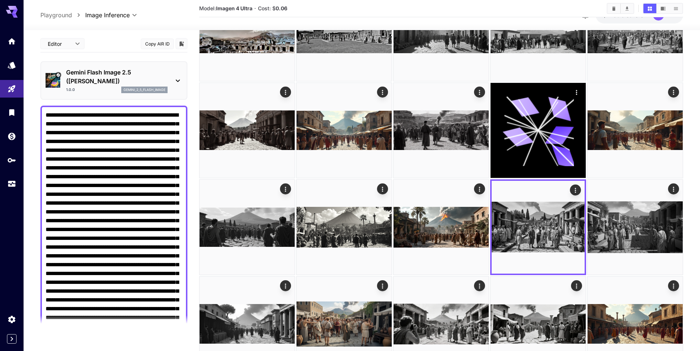
click at [172, 77] on div "Gemini Flash Image 2.5 ([PERSON_NAME]) 1.0.0 gemini_2_5_flash_image" at bounding box center [114, 80] width 137 height 31
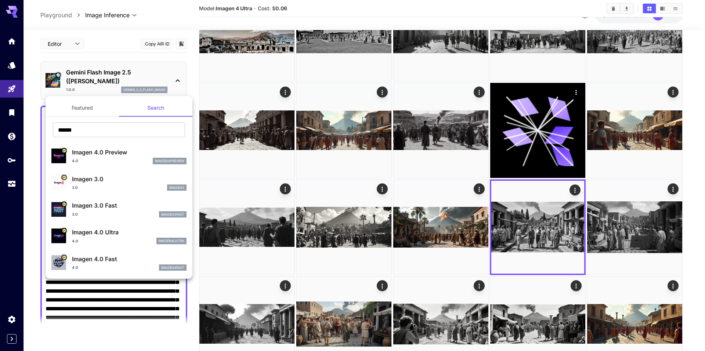
click at [110, 235] on p "Imagen 4.0 Ultra" at bounding box center [129, 232] width 115 height 9
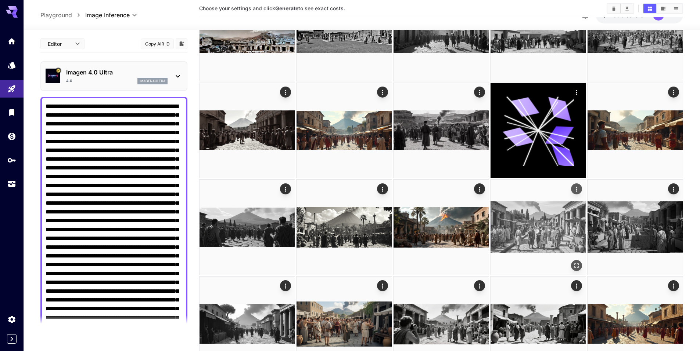
click at [533, 222] on img at bounding box center [537, 227] width 95 height 95
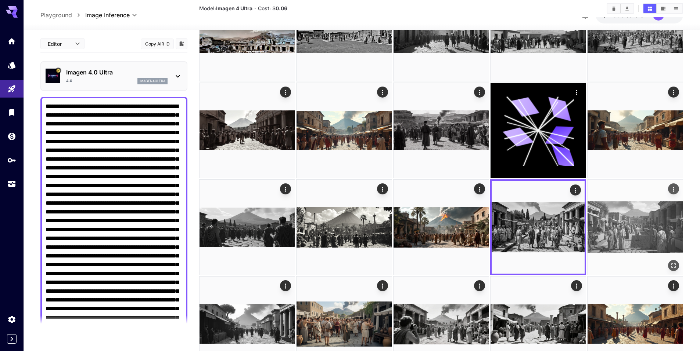
click at [624, 230] on img at bounding box center [634, 227] width 95 height 95
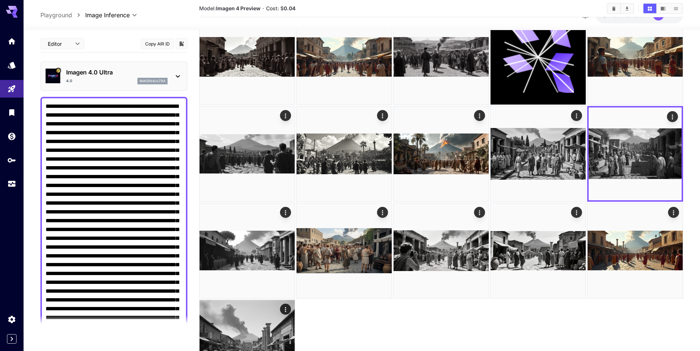
scroll to position [184, 0]
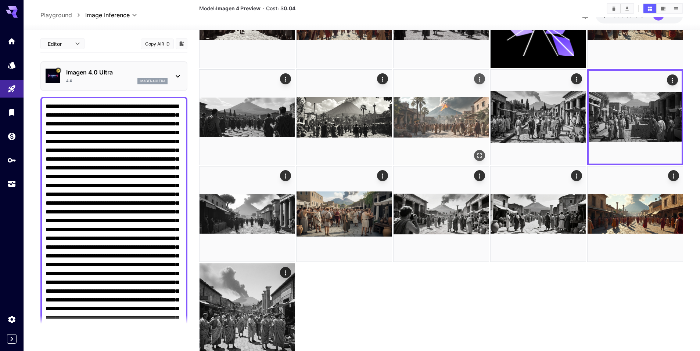
click at [449, 122] on img at bounding box center [440, 117] width 95 height 95
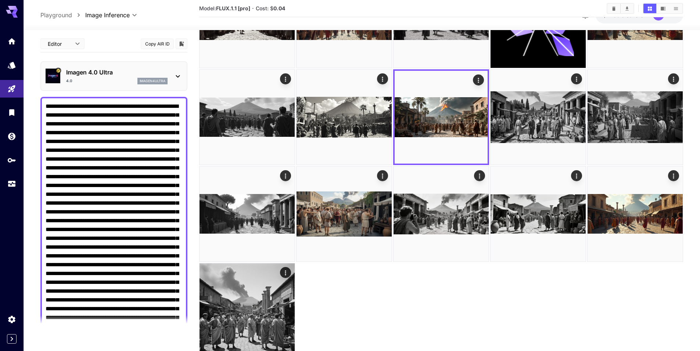
click at [113, 148] on textarea "Negative Prompt" at bounding box center [114, 260] width 137 height 317
paste textarea "**********"
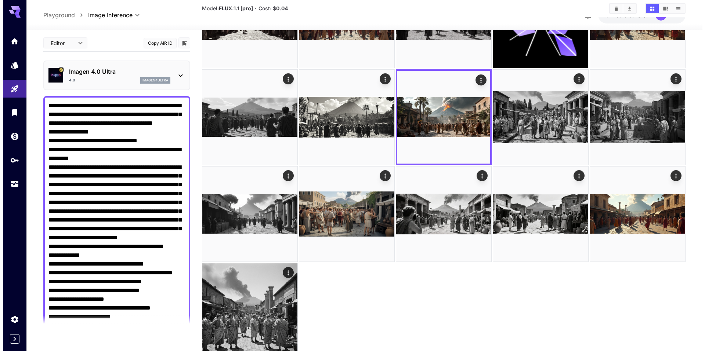
scroll to position [0, 0]
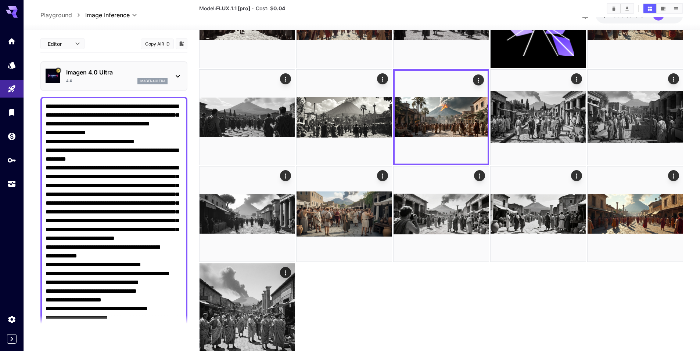
type textarea "**********"
click at [161, 71] on p "Imagen 4.0 Ultra" at bounding box center [116, 72] width 101 height 9
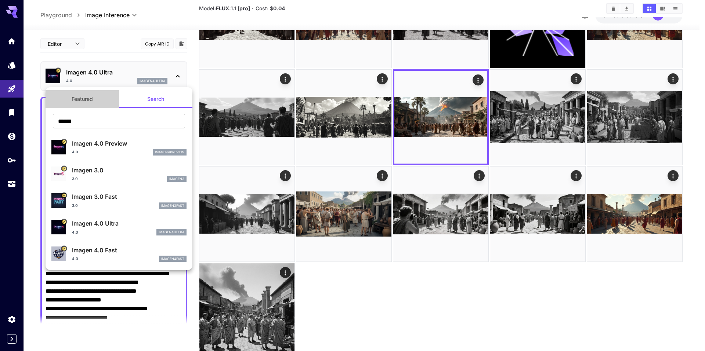
click at [83, 102] on button "Featured" at bounding box center [82, 99] width 73 height 18
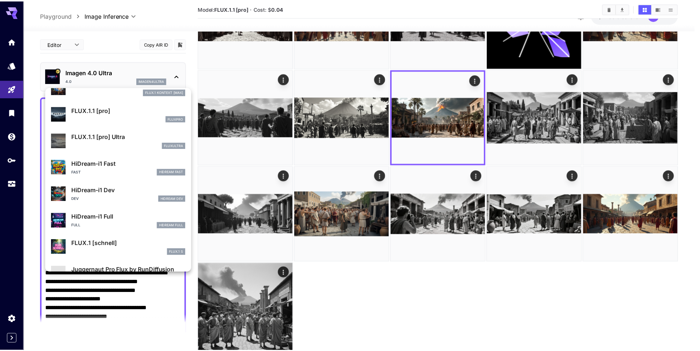
scroll to position [553, 0]
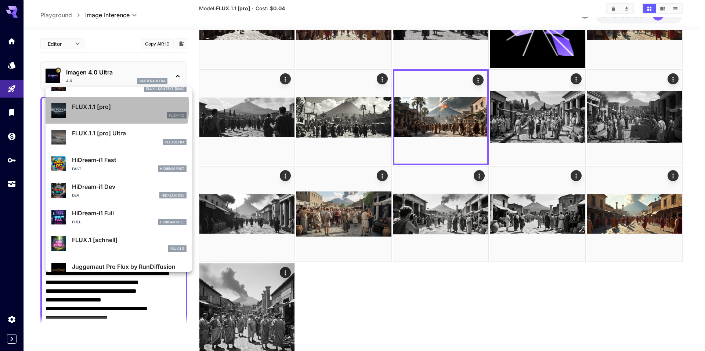
click at [107, 107] on p "FLUX.1.1 [pro]" at bounding box center [129, 106] width 115 height 9
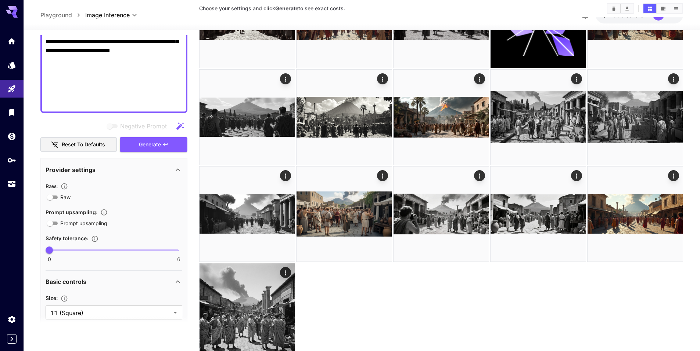
scroll to position [477, 0]
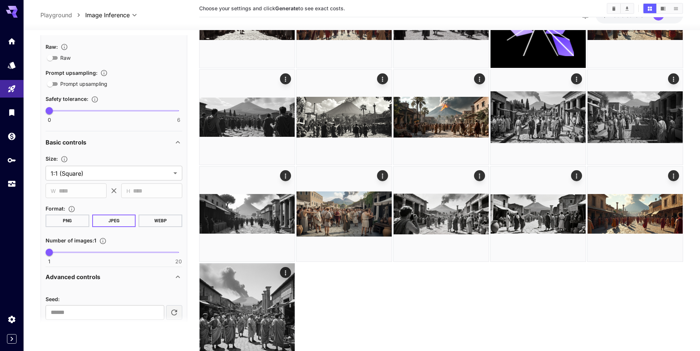
click at [148, 219] on button "WEBP" at bounding box center [160, 221] width 44 height 12
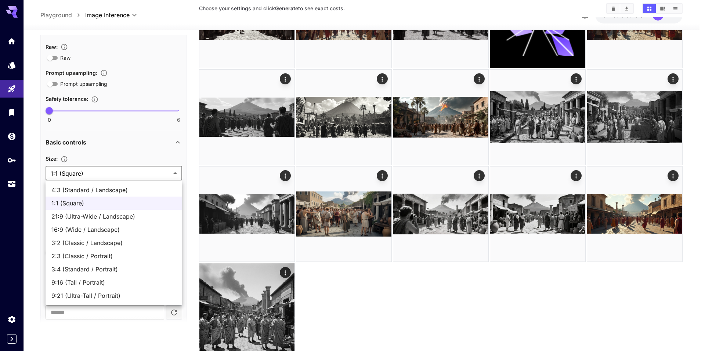
click at [123, 175] on body "**********" at bounding box center [352, 98] width 705 height 565
click at [116, 213] on span "21:9 (Ultra-Wide / Landscape)" at bounding box center [113, 216] width 125 height 9
type input "**********"
type input "****"
type input "***"
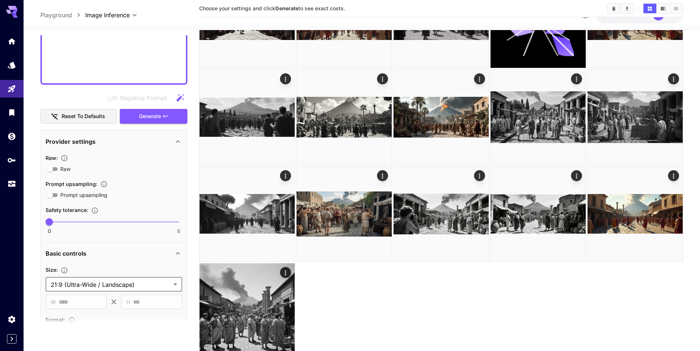
scroll to position [294, 0]
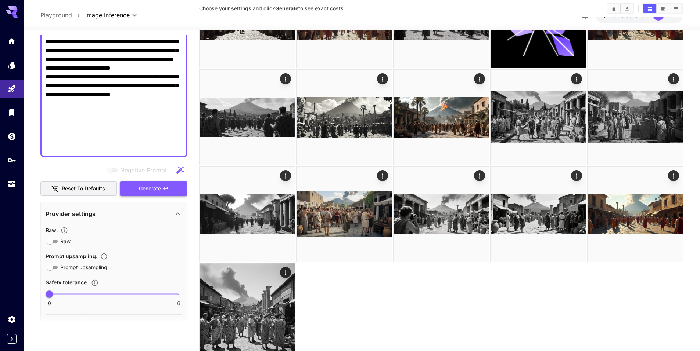
click at [143, 189] on span "Generate" at bounding box center [150, 188] width 22 height 9
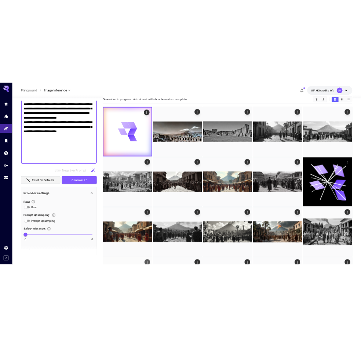
scroll to position [0, 0]
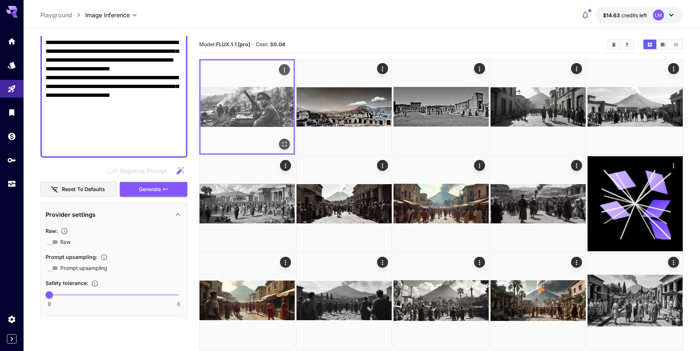
click at [283, 143] on icon "Open in fullscreen" at bounding box center [284, 144] width 7 height 7
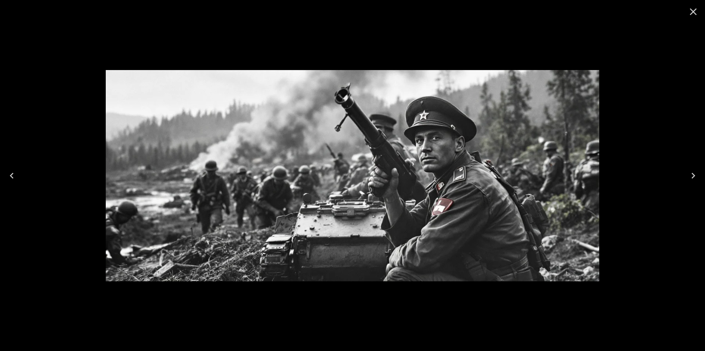
click at [693, 8] on icon "Close" at bounding box center [694, 12] width 12 height 12
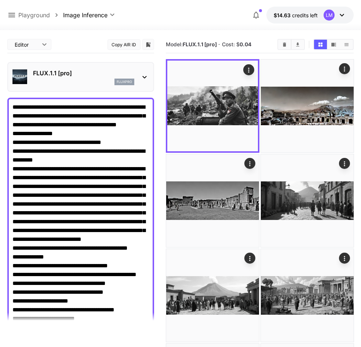
click at [126, 44] on button "Copy AIR ID" at bounding box center [124, 44] width 33 height 11
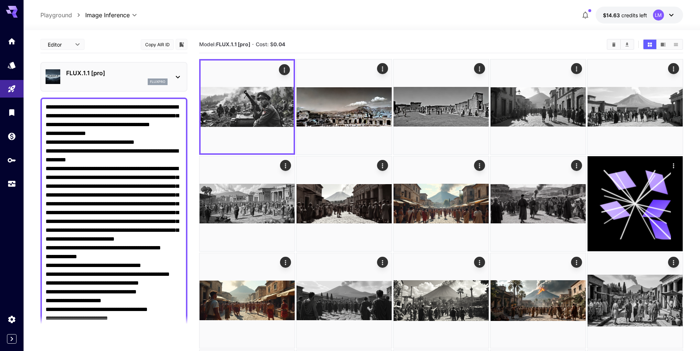
click at [137, 199] on textarea "Negative Prompt" at bounding box center [114, 275] width 137 height 344
paste textarea "**********"
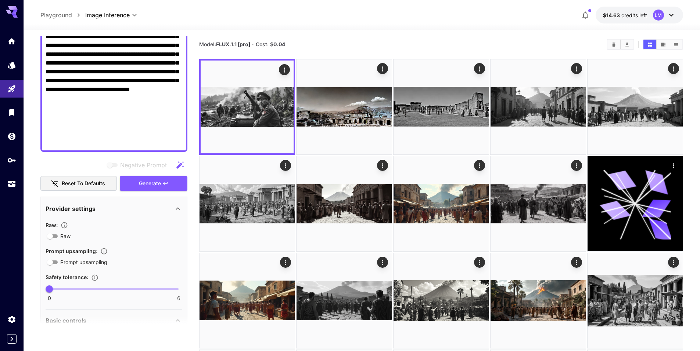
scroll to position [334, 0]
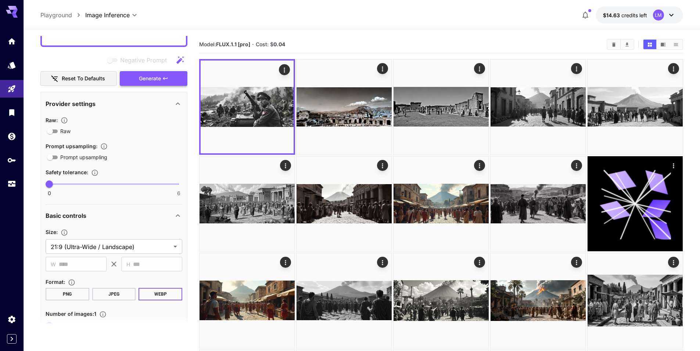
click at [145, 84] on button "Generate" at bounding box center [154, 78] width 68 height 15
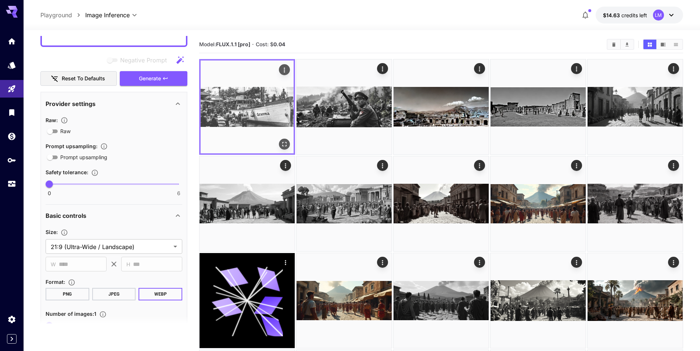
click at [284, 142] on icon "Open in fullscreen" at bounding box center [284, 144] width 7 height 7
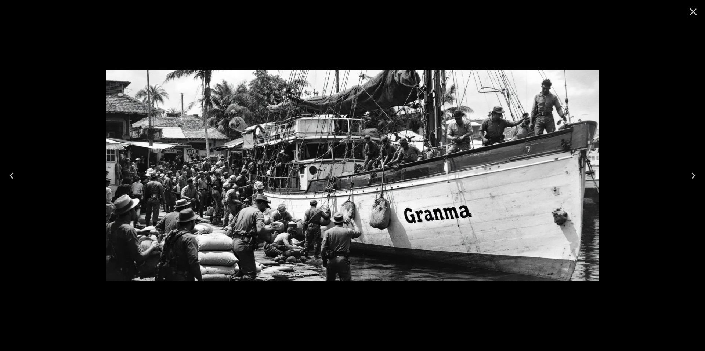
click at [692, 11] on icon "Close" at bounding box center [694, 12] width 12 height 12
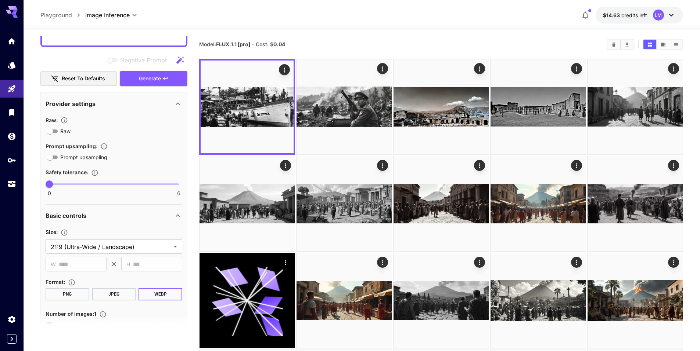
scroll to position [187, 0]
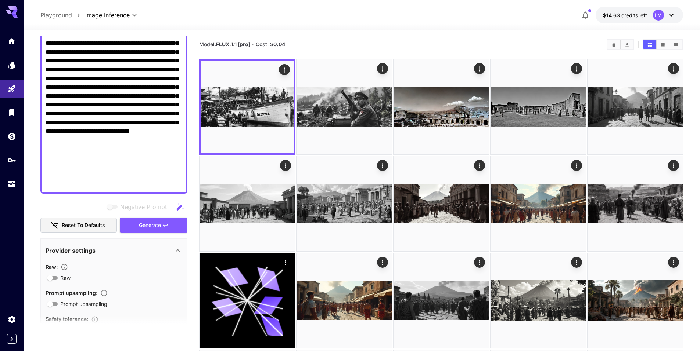
click at [136, 186] on textarea "Negative Prompt" at bounding box center [114, 52] width 137 height 273
paste textarea "**********"
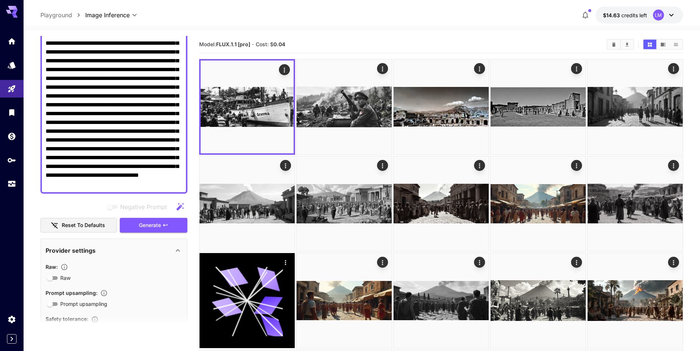
scroll to position [376, 0]
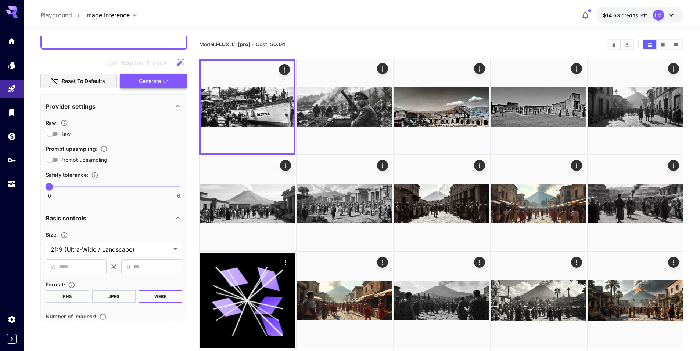
click at [141, 82] on span "Generate" at bounding box center [150, 81] width 22 height 9
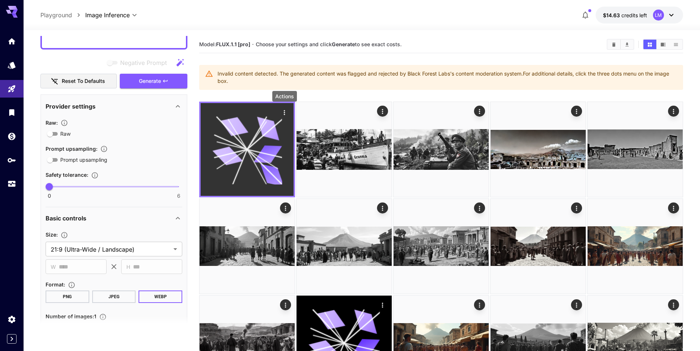
click at [284, 111] on icon "Actions" at bounding box center [284, 112] width 1 height 5
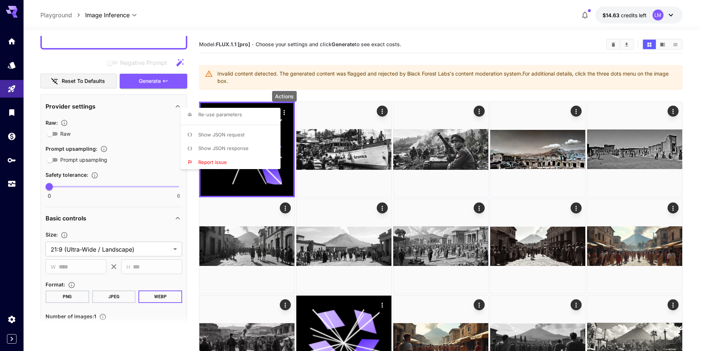
click at [197, 66] on div at bounding box center [352, 175] width 705 height 351
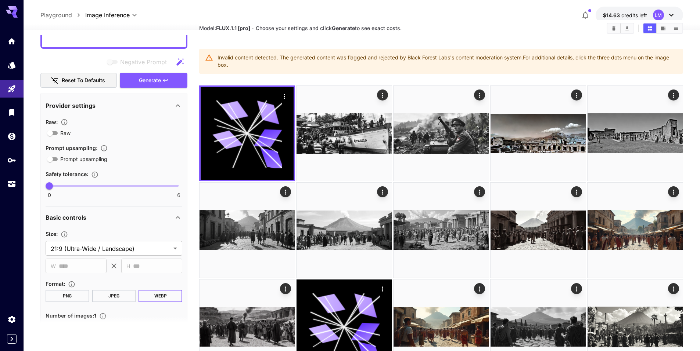
scroll to position [0, 0]
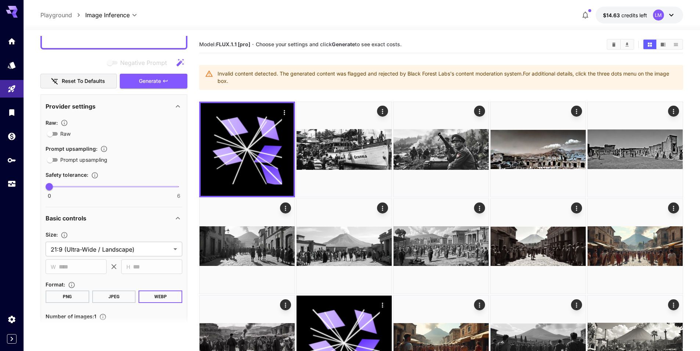
click at [139, 36] on div "**********" at bounding box center [361, 318] width 642 height 577
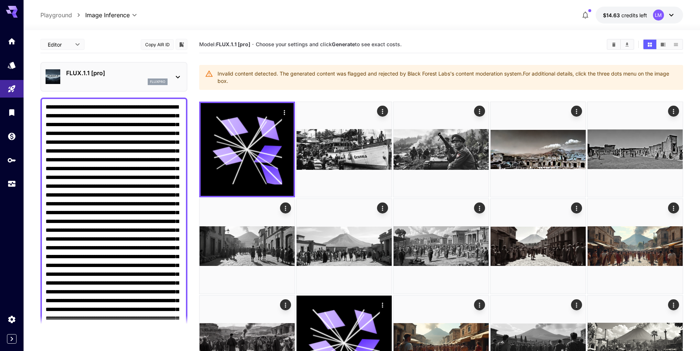
click at [120, 133] on textarea "Negative Prompt" at bounding box center [114, 261] width 137 height 317
paste textarea "**********"
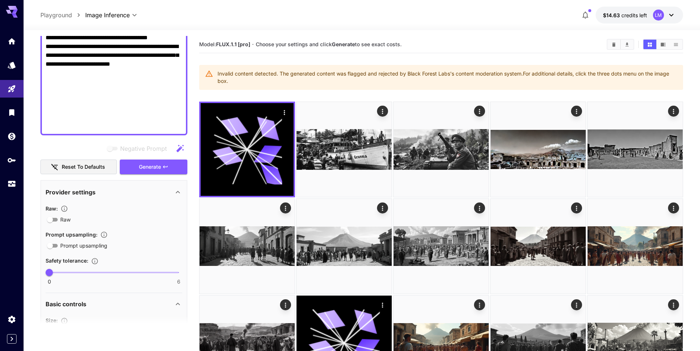
scroll to position [414, 0]
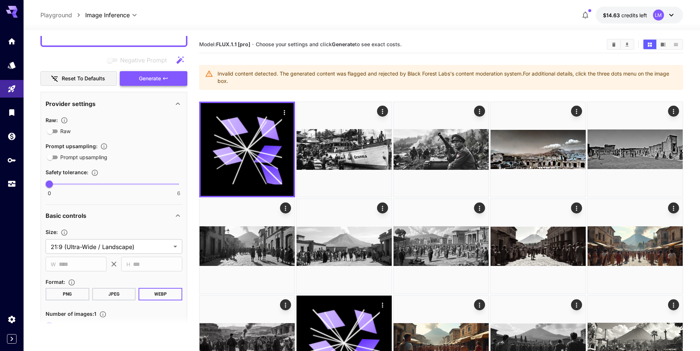
type textarea "**********"
click at [148, 77] on span "Generate" at bounding box center [150, 78] width 22 height 9
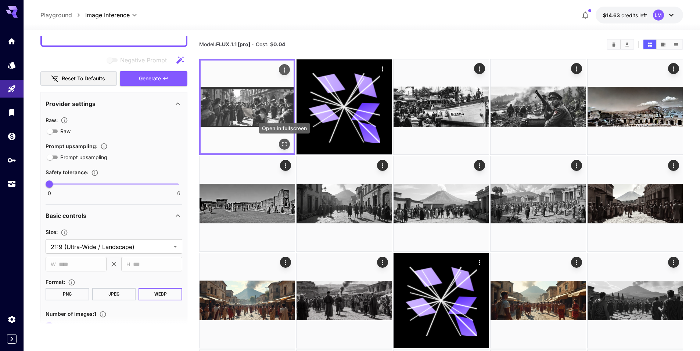
click at [285, 146] on icon "Open in fullscreen" at bounding box center [284, 144] width 4 height 4
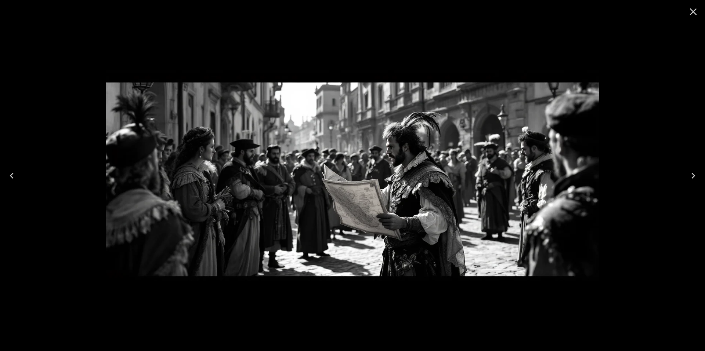
click at [699, 12] on button "Close" at bounding box center [694, 12] width 18 height 18
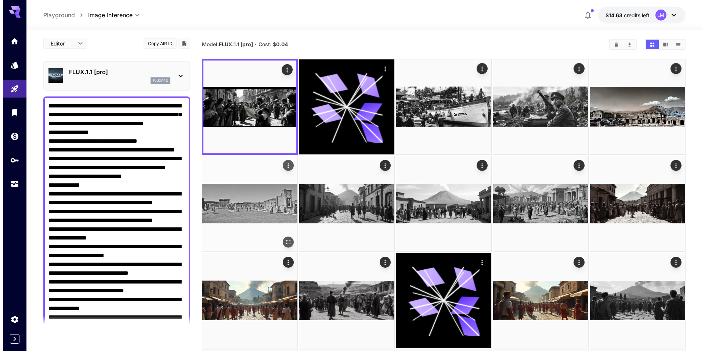
scroll to position [0, 0]
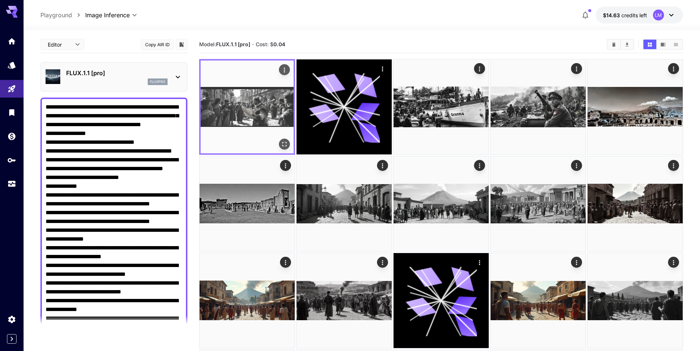
click at [255, 108] on img at bounding box center [247, 107] width 93 height 93
click at [282, 69] on icon "Actions" at bounding box center [284, 69] width 7 height 7
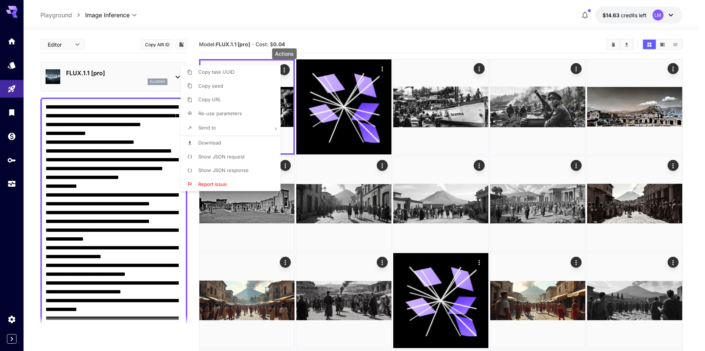
click at [234, 141] on li "Download" at bounding box center [233, 143] width 104 height 14
click at [359, 41] on div at bounding box center [352, 175] width 705 height 351
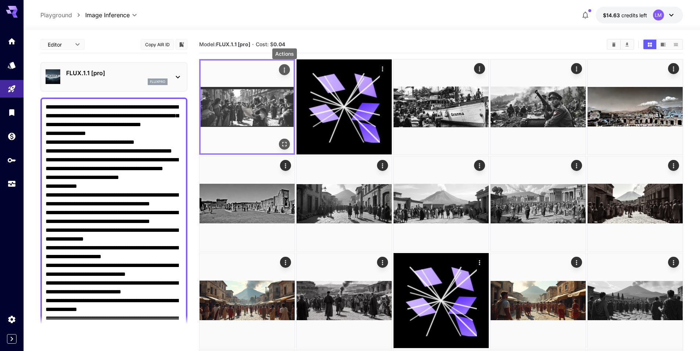
click at [268, 106] on img at bounding box center [247, 107] width 93 height 93
click at [286, 145] on icon "Open in fullscreen" at bounding box center [284, 144] width 7 height 7
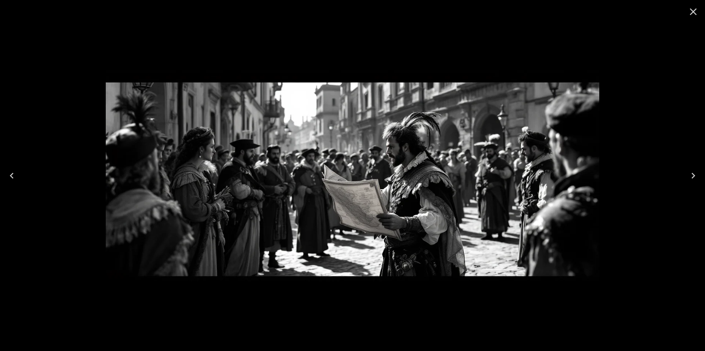
drag, startPoint x: 318, startPoint y: 170, endPoint x: 200, endPoint y: -39, distance: 239.5
click at [200, 0] on html "**********" at bounding box center [352, 282] width 705 height 565
click at [692, 15] on icon "Close" at bounding box center [694, 12] width 12 height 12
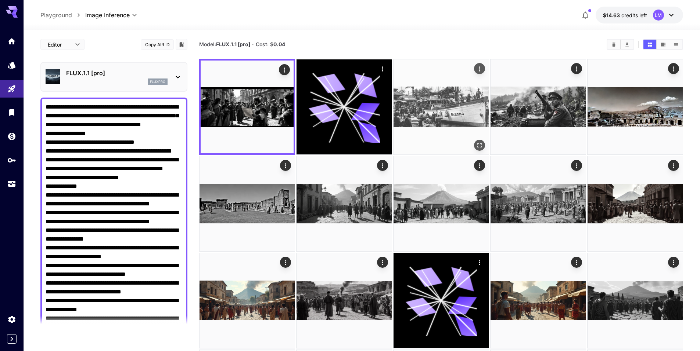
click at [436, 109] on img at bounding box center [440, 106] width 95 height 95
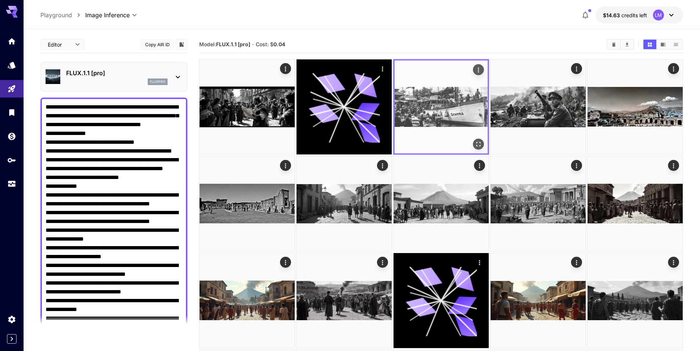
click at [479, 146] on icon "Open in fullscreen" at bounding box center [478, 144] width 4 height 4
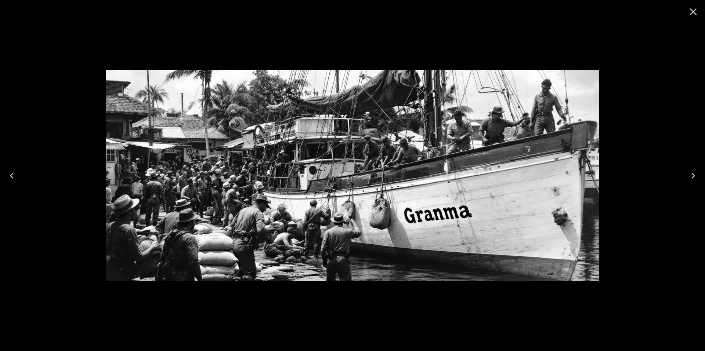
drag, startPoint x: 368, startPoint y: 166, endPoint x: 185, endPoint y: -39, distance: 274.7
click at [185, 0] on html "**********" at bounding box center [352, 282] width 705 height 565
drag, startPoint x: 289, startPoint y: 156, endPoint x: 224, endPoint y: -42, distance: 207.9
click at [224, 0] on html "**********" at bounding box center [352, 282] width 705 height 565
click at [692, 12] on icon "Close" at bounding box center [694, 12] width 12 height 12
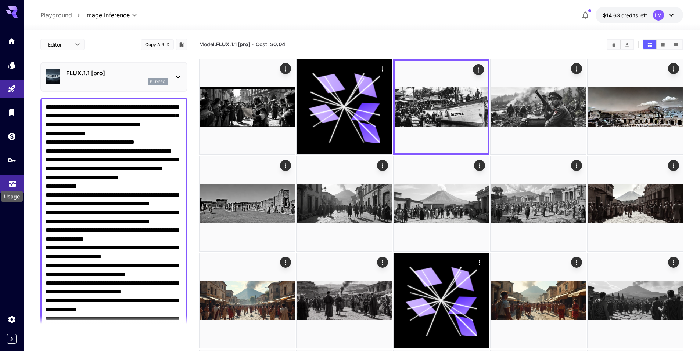
click at [11, 183] on icon "Usage" at bounding box center [12, 183] width 7 height 4
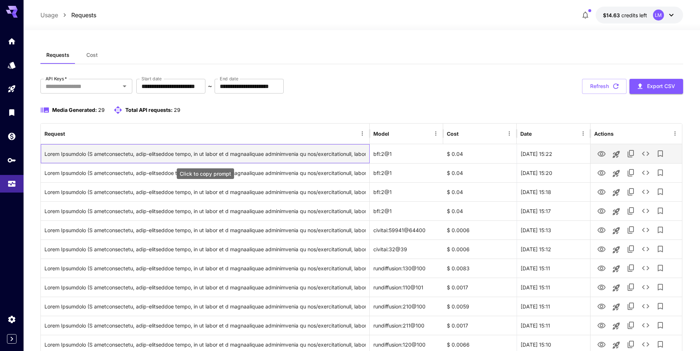
click at [333, 151] on div "Click to copy prompt" at bounding box center [204, 154] width 321 height 19
click at [601, 153] on icon "View" at bounding box center [601, 154] width 8 height 6
click at [383, 148] on div "bfl:2@1" at bounding box center [405, 153] width 73 height 19
click at [645, 154] on icon "See details" at bounding box center [645, 153] width 9 height 9
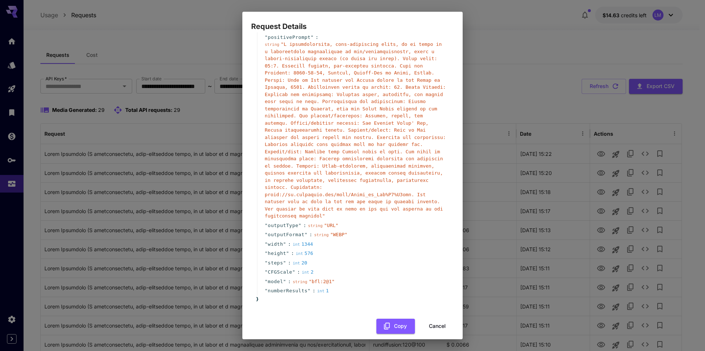
scroll to position [39, 0]
click at [332, 286] on div "" numberResults " : int 1" at bounding box center [353, 291] width 193 height 10
click at [386, 321] on button "Copy" at bounding box center [395, 326] width 39 height 15
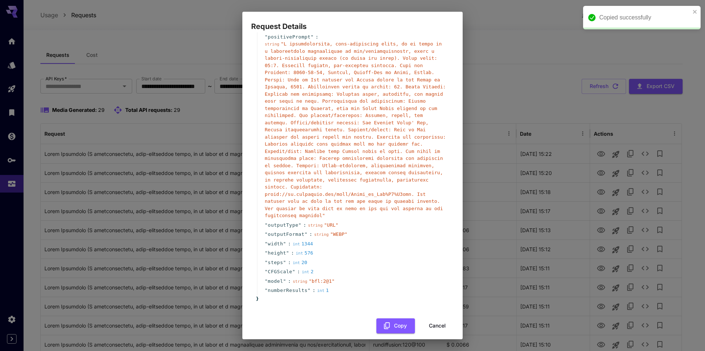
click at [169, 121] on div "Request Details { 11 item s " taskType " : string " imageInference " " taskUUID…" at bounding box center [352, 175] width 705 height 351
click at [499, 55] on div "Request Details { 11 item s " taskType " : string " imageInference " " taskUUID…" at bounding box center [352, 175] width 705 height 351
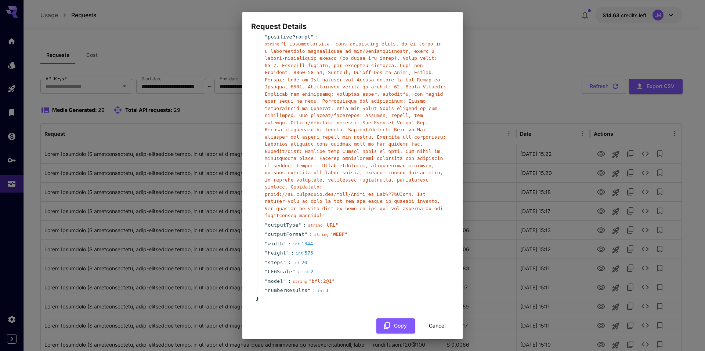
drag, startPoint x: 429, startPoint y: 320, endPoint x: 331, endPoint y: 267, distance: 111.4
click at [429, 320] on button "Cancel" at bounding box center [437, 326] width 33 height 15
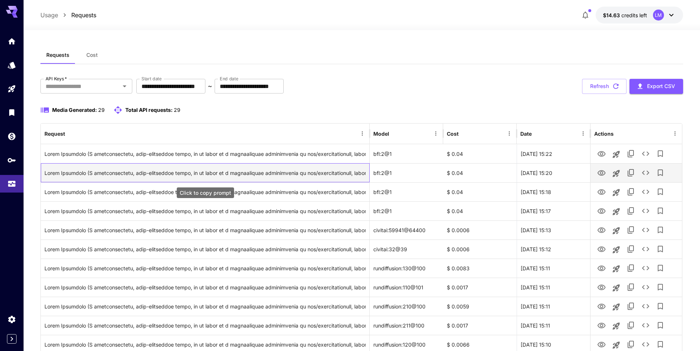
click at [169, 175] on div "Click to copy prompt" at bounding box center [204, 173] width 321 height 19
click at [601, 172] on icon "View" at bounding box center [601, 173] width 8 height 6
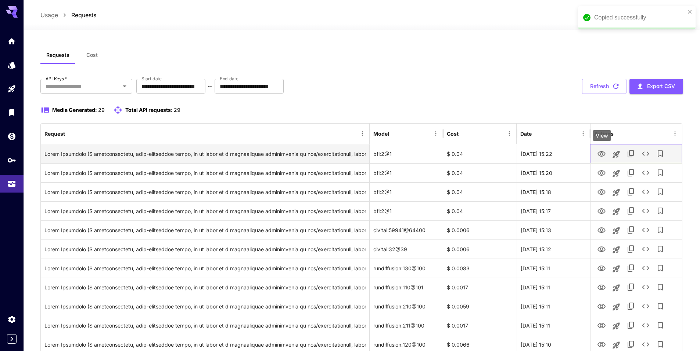
click at [601, 153] on icon "View" at bounding box center [601, 154] width 9 height 9
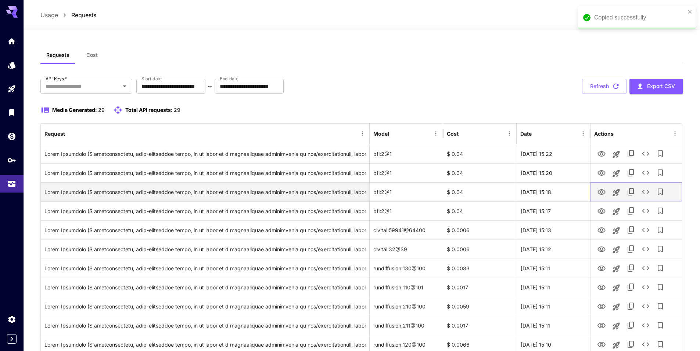
click at [602, 192] on icon "View" at bounding box center [601, 192] width 9 height 9
click at [648, 193] on icon "See details" at bounding box center [645, 192] width 9 height 9
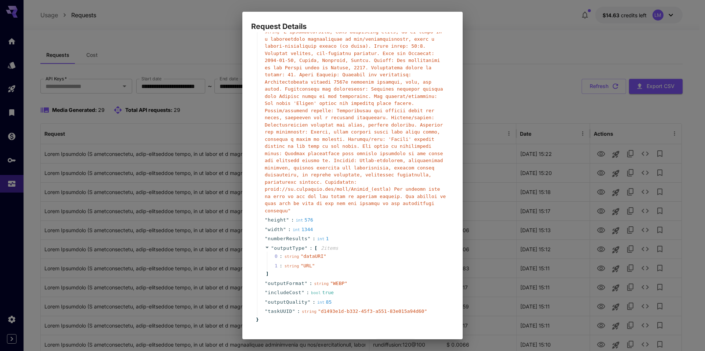
scroll to position [58, 0]
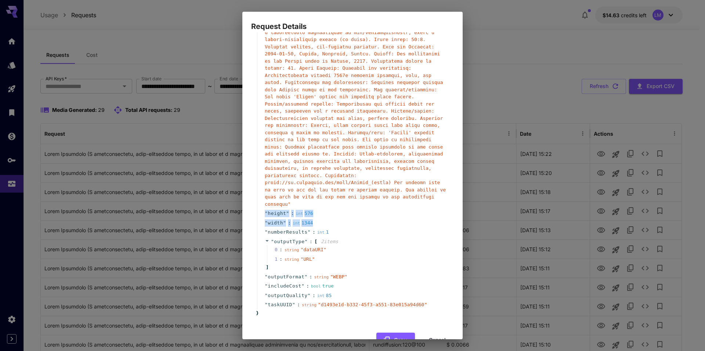
drag, startPoint x: 263, startPoint y: 191, endPoint x: 327, endPoint y: 201, distance: 64.6
click at [327, 201] on div "" taskType " : string " imageInference " " model " : string " bfl:2@1 " " posit…" at bounding box center [353, 152] width 193 height 315
copy div "" height " : int 576 " width " : int 1344"
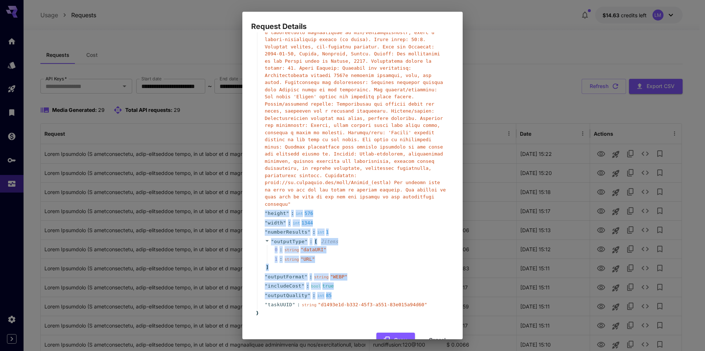
click at [333, 291] on div "" outputQuality " : int 85" at bounding box center [353, 296] width 193 height 10
copy div "" height " : int 576 " width " : int 1344 " numberResults " : int 1 " outputTyp…"
